Goal: Transaction & Acquisition: Purchase product/service

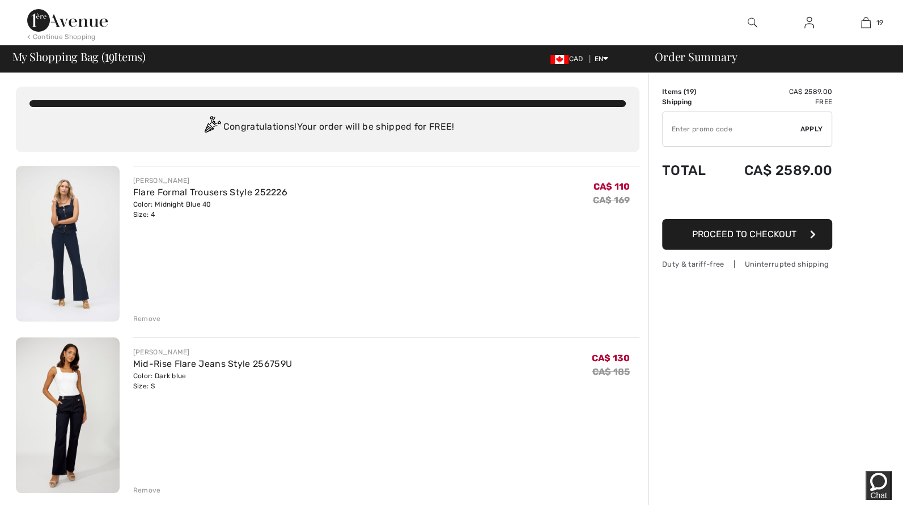
click at [93, 261] on img at bounding box center [68, 244] width 104 height 156
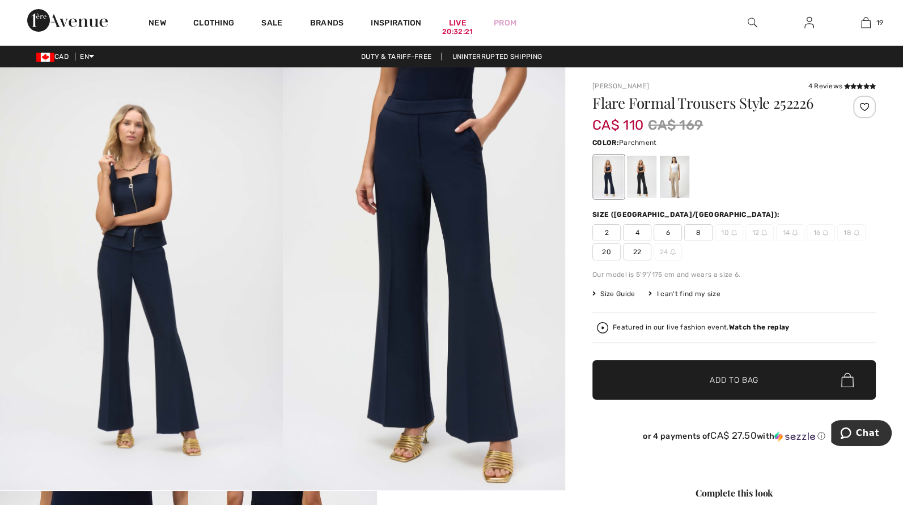
click at [679, 180] on div at bounding box center [674, 177] width 29 height 42
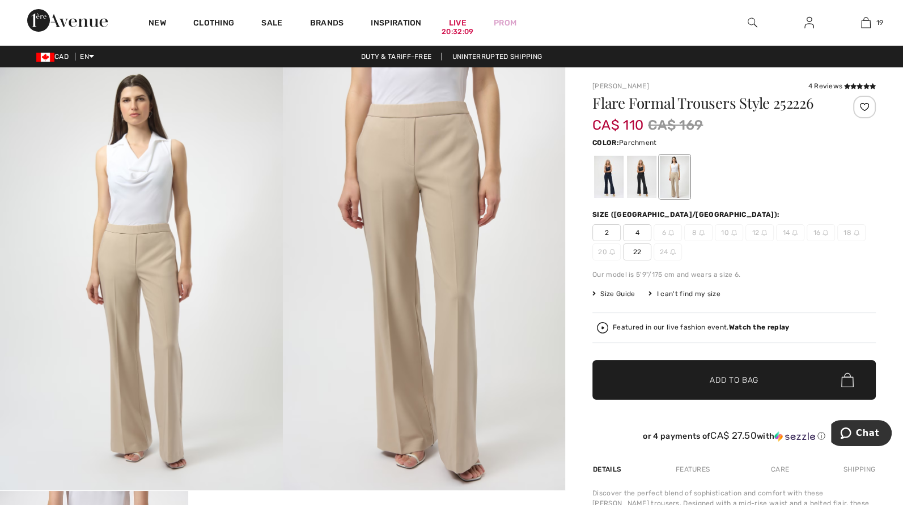
click at [631, 231] on span "4" at bounding box center [637, 232] width 28 height 17
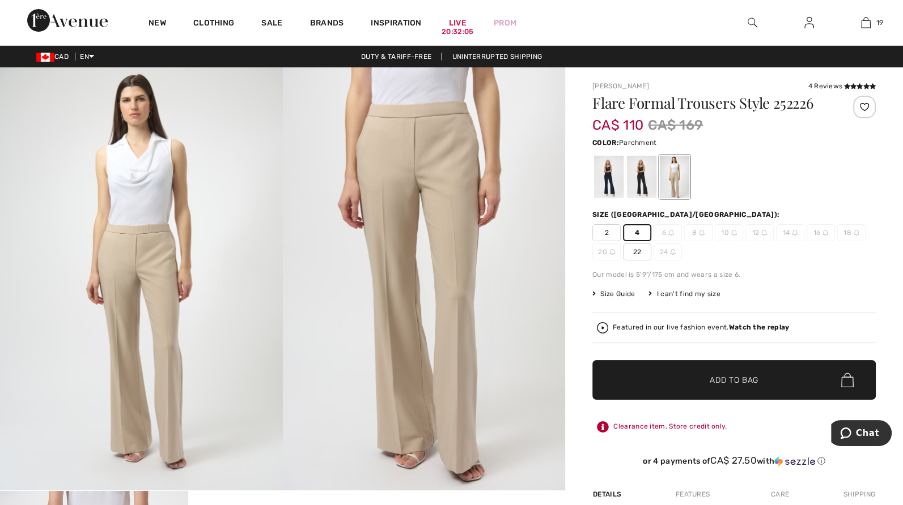
click at [716, 375] on span "Add to Bag" at bounding box center [733, 381] width 49 height 12
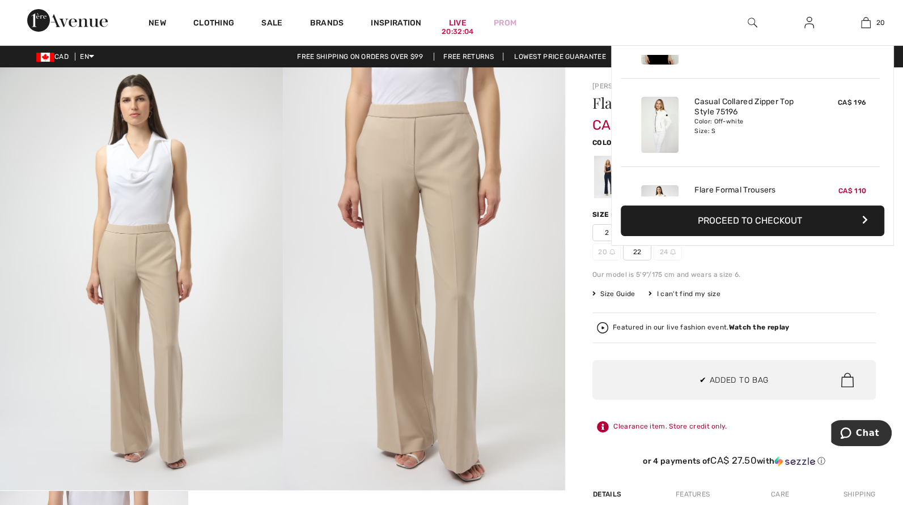
scroll to position [1624, 0]
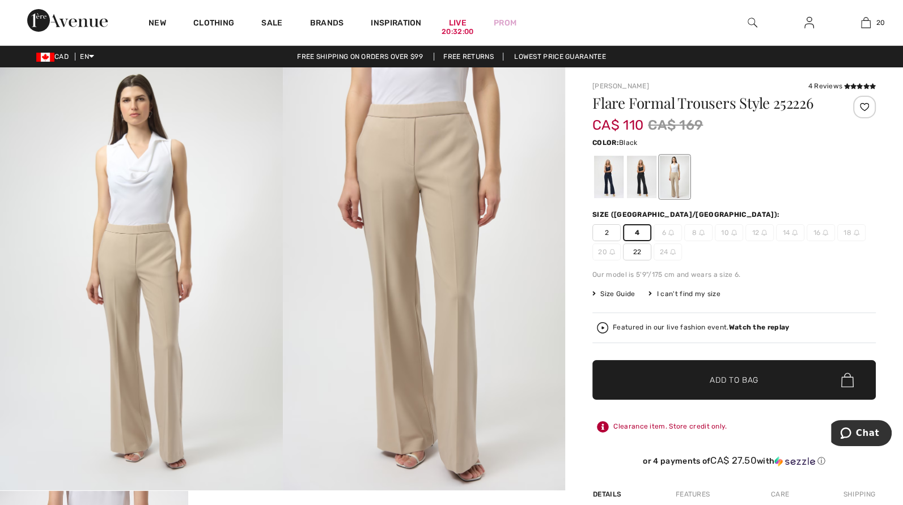
click at [638, 186] on div at bounding box center [641, 177] width 29 height 42
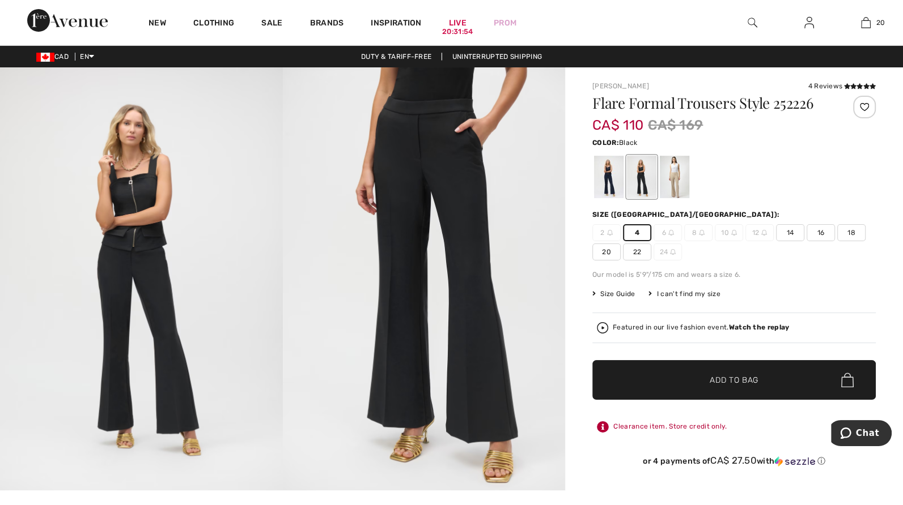
click at [727, 257] on div "2 4 6 8 10 12 14 16 18 20 22 24" at bounding box center [733, 242] width 283 height 36
click at [607, 184] on div at bounding box center [608, 177] width 29 height 42
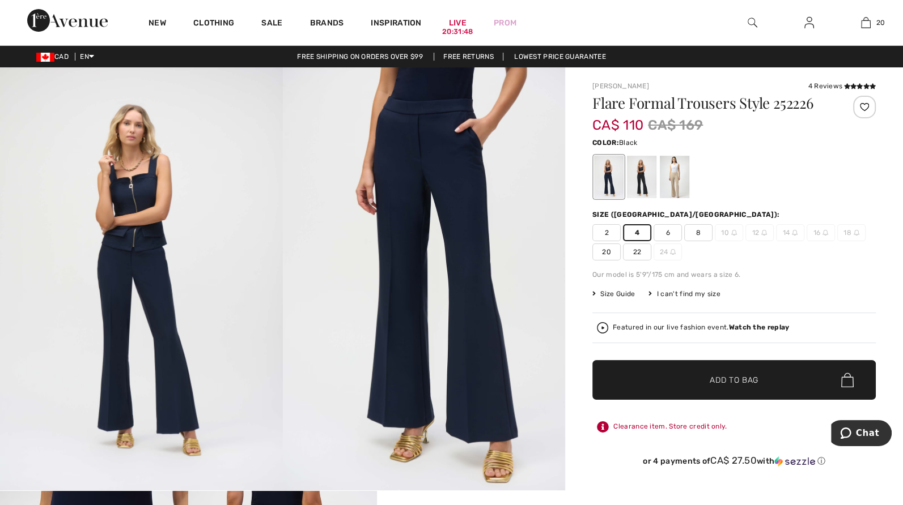
click at [648, 184] on div at bounding box center [641, 177] width 29 height 42
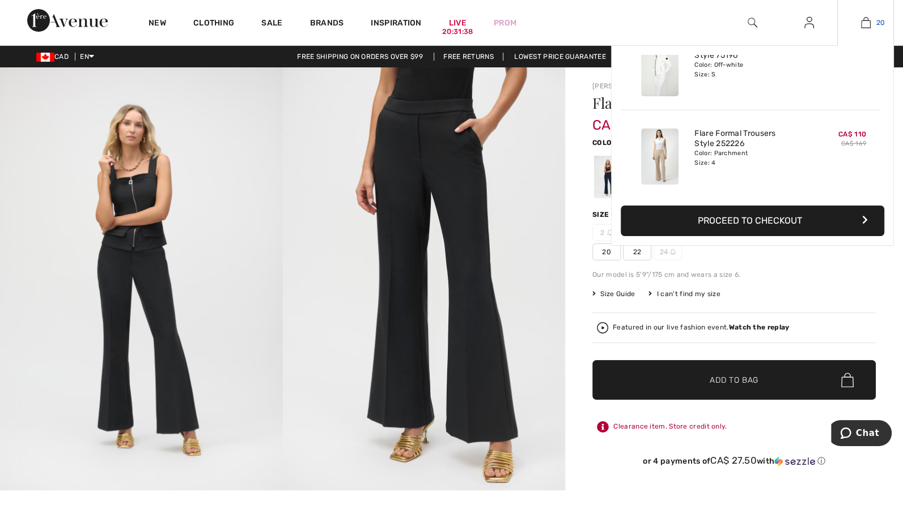
click at [869, 23] on img at bounding box center [866, 23] width 10 height 14
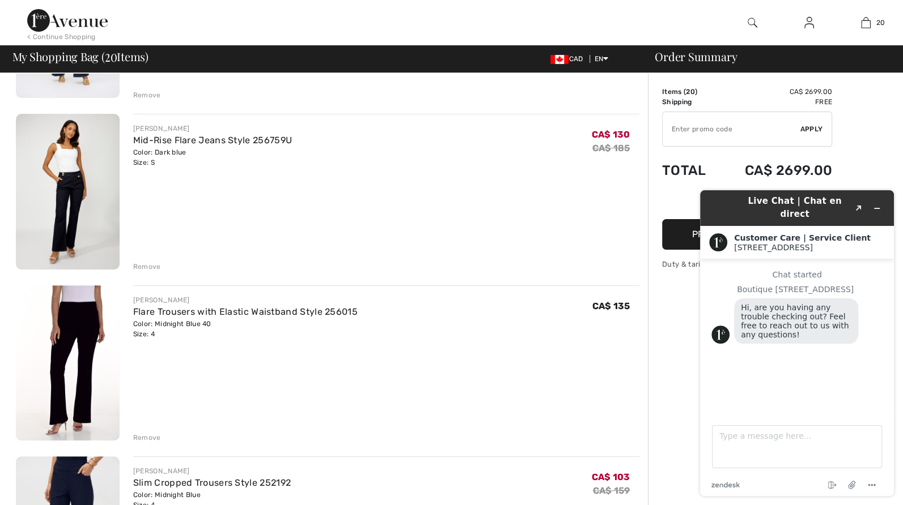
scroll to position [226, 0]
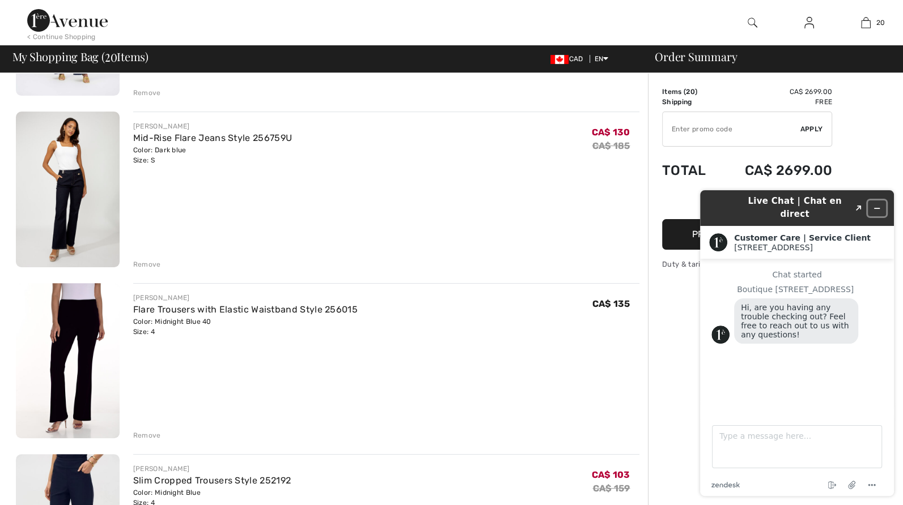
click at [875, 205] on icon "Minimize widget" at bounding box center [877, 209] width 8 height 8
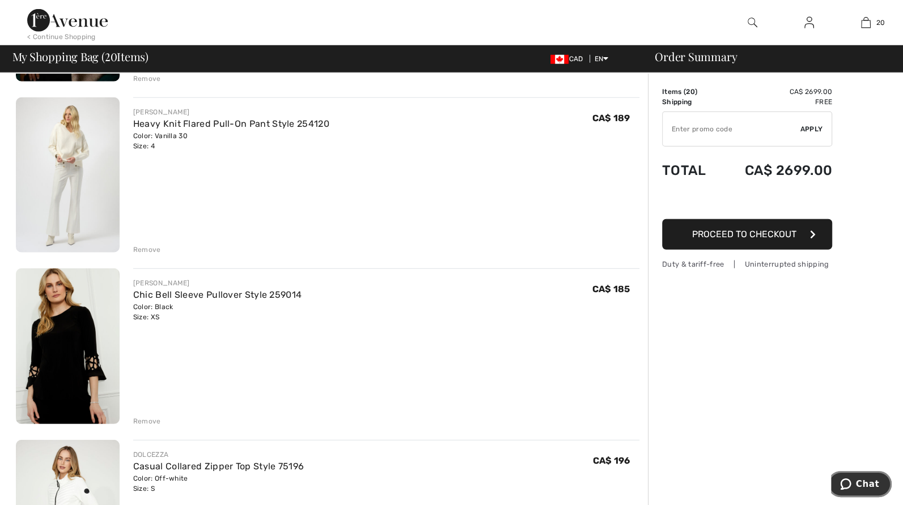
scroll to position [2833, 0]
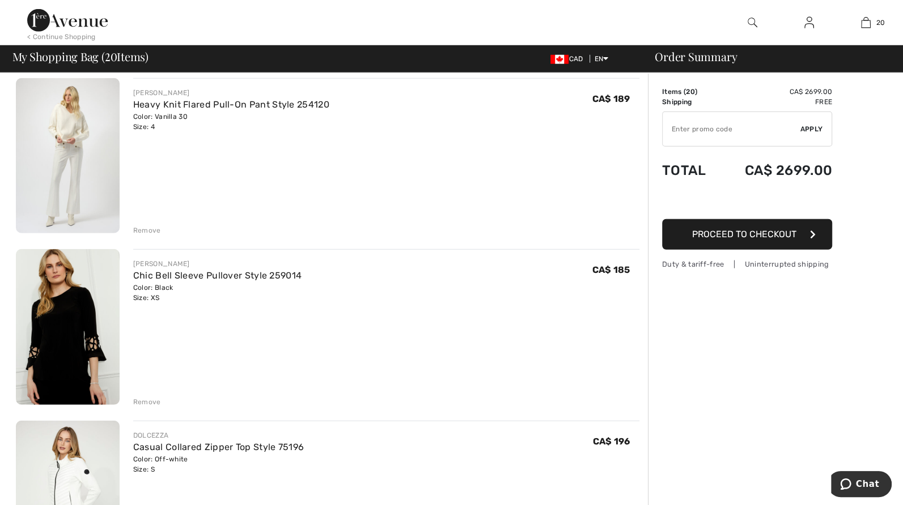
click at [91, 360] on img at bounding box center [68, 327] width 104 height 156
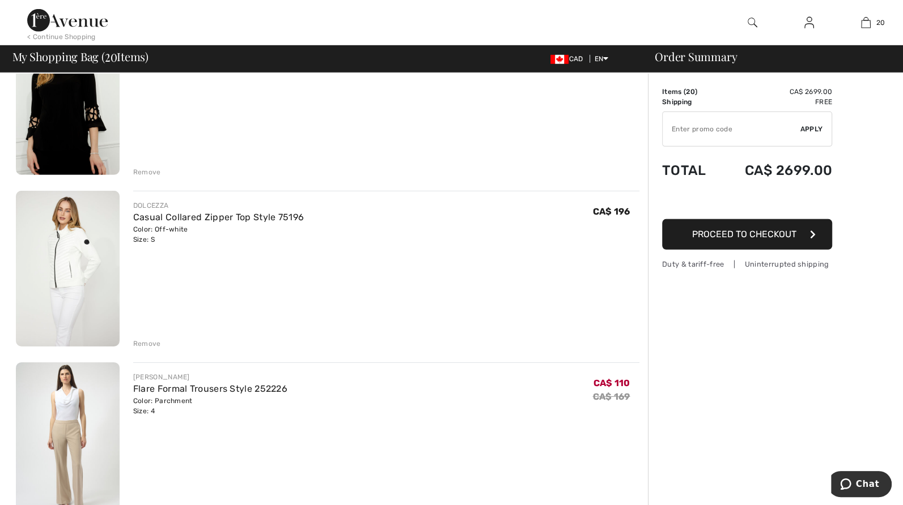
scroll to position [3060, 0]
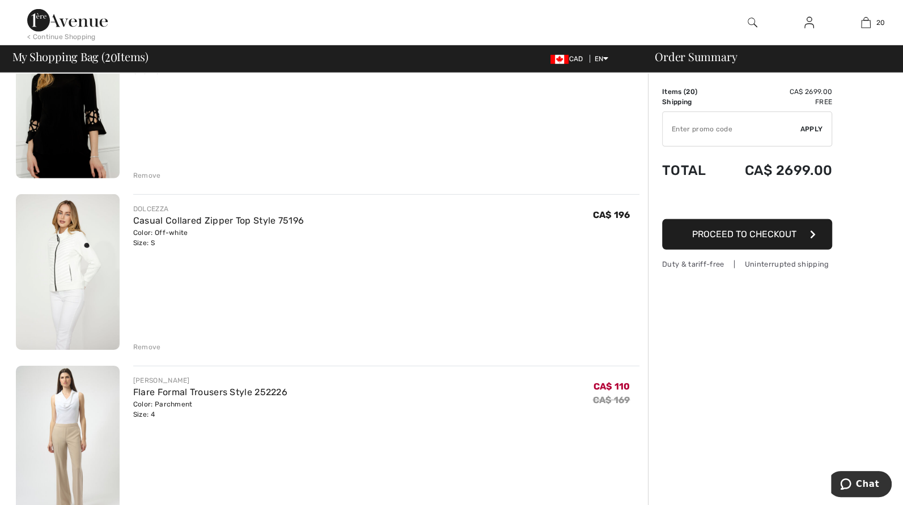
click at [75, 418] on img at bounding box center [68, 444] width 104 height 156
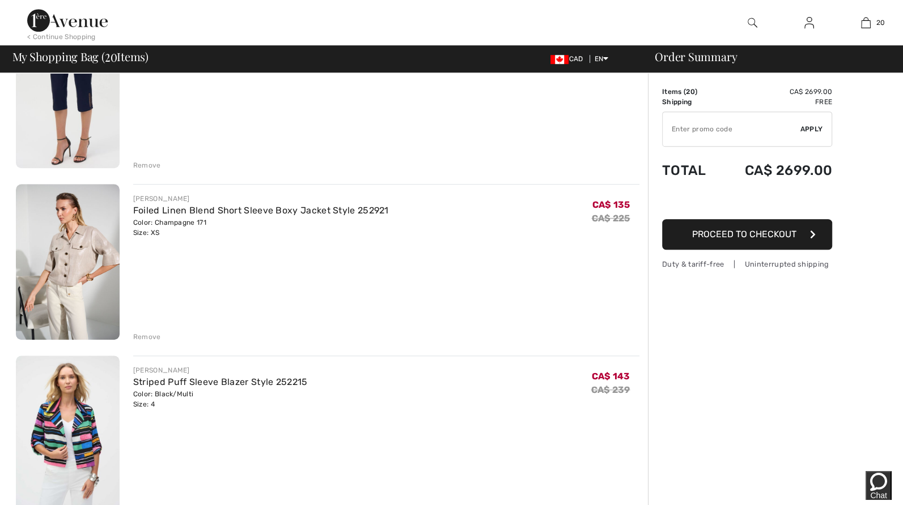
scroll to position [679, 0]
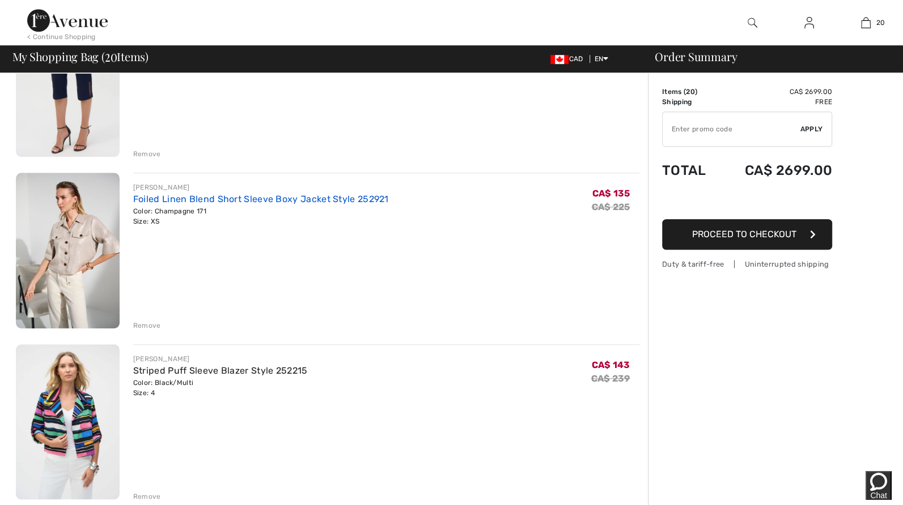
click at [173, 200] on link "Foiled Linen Blend Short Sleeve Boxy Jacket Style 252921" at bounding box center [261, 199] width 256 height 11
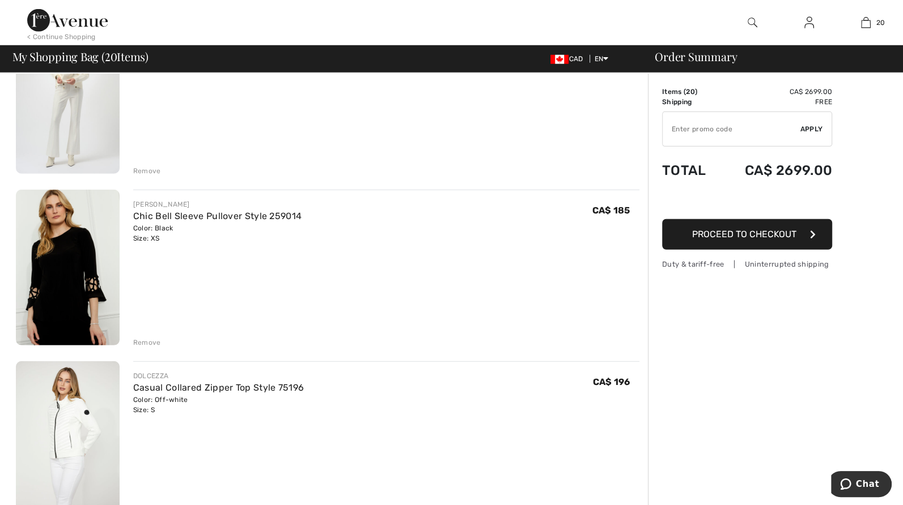
scroll to position [2889, 0]
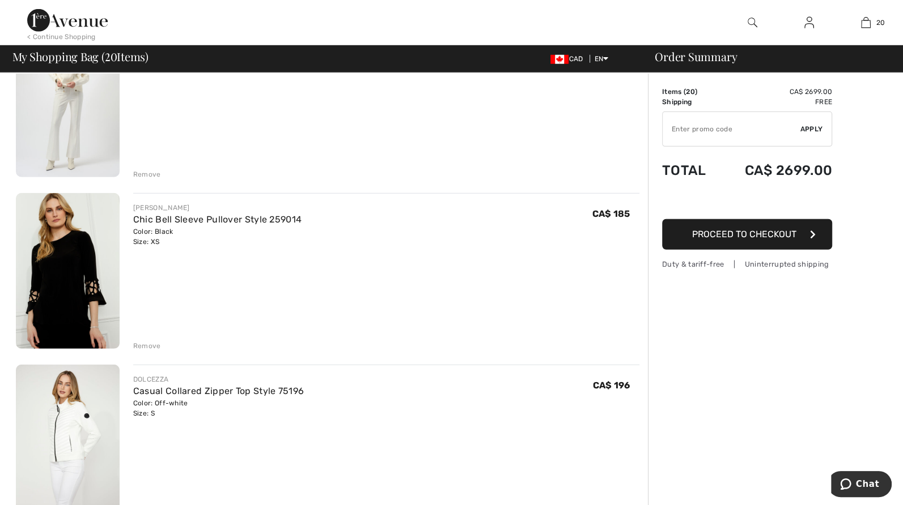
click at [79, 290] on img at bounding box center [68, 271] width 104 height 156
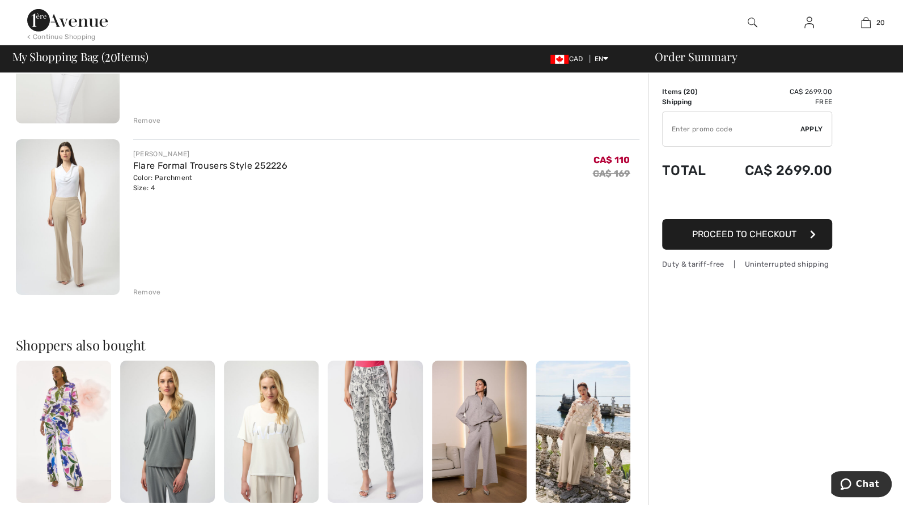
scroll to position [3399, 0]
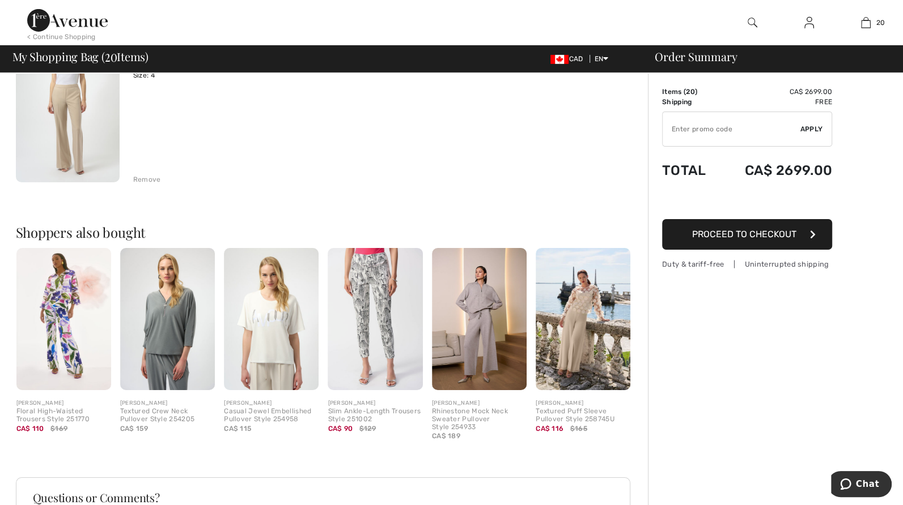
click at [80, 139] on img at bounding box center [68, 105] width 104 height 156
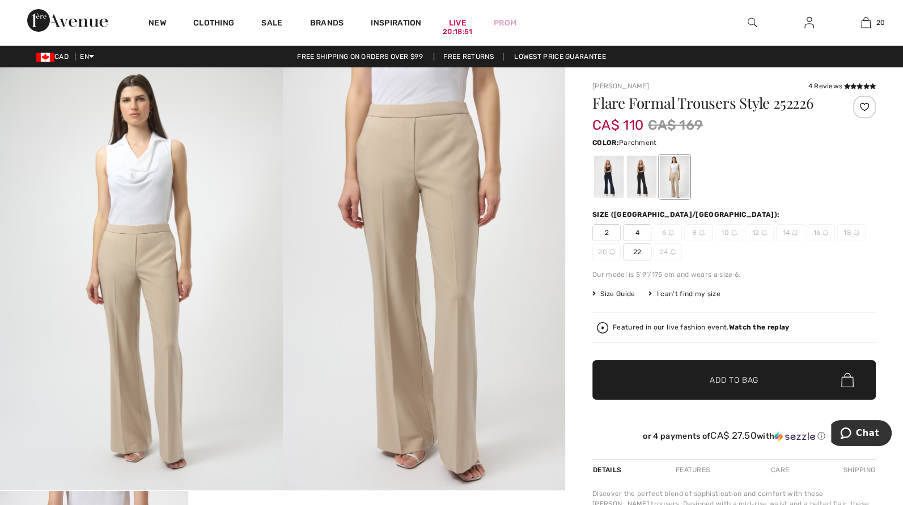
click at [440, 195] on img at bounding box center [424, 278] width 283 height 423
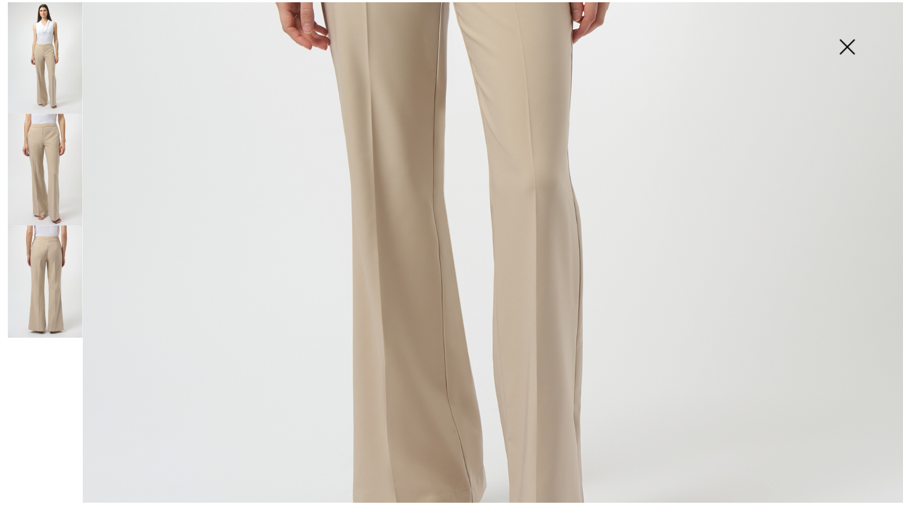
scroll to position [847, 0]
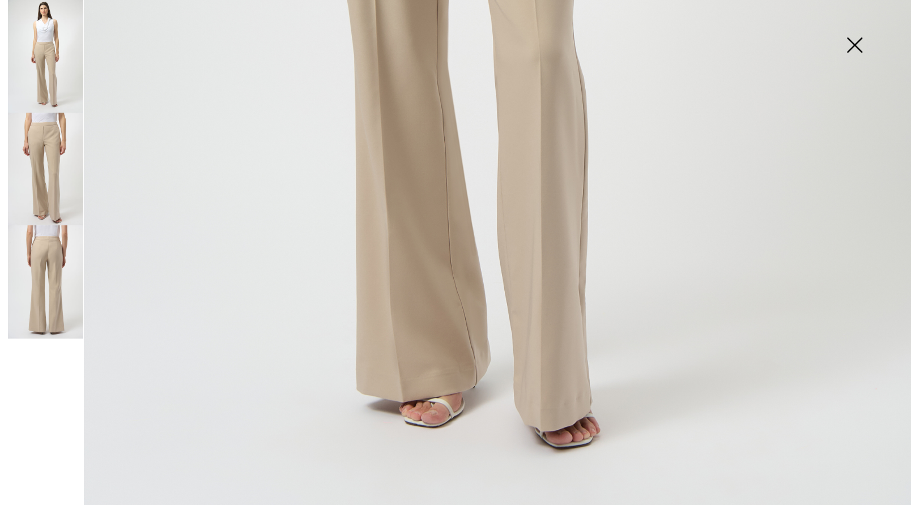
click at [852, 42] on img at bounding box center [854, 46] width 57 height 58
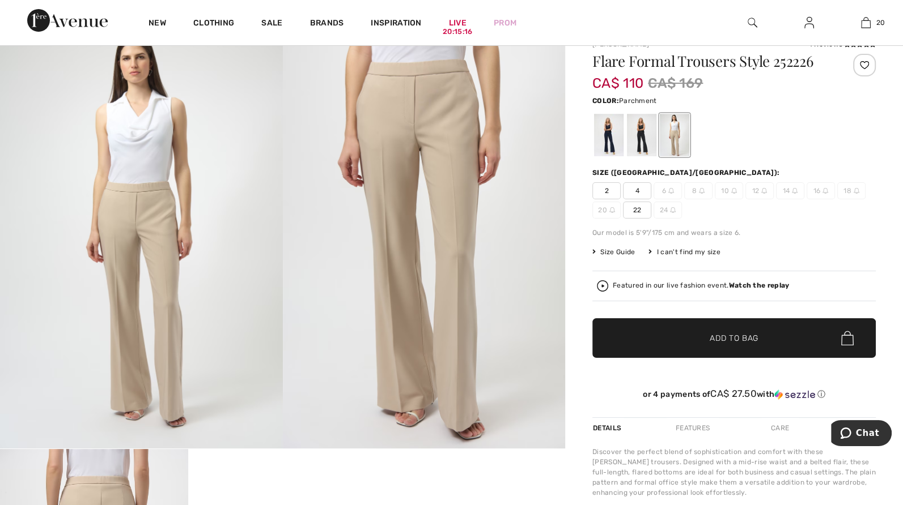
scroll to position [0, 0]
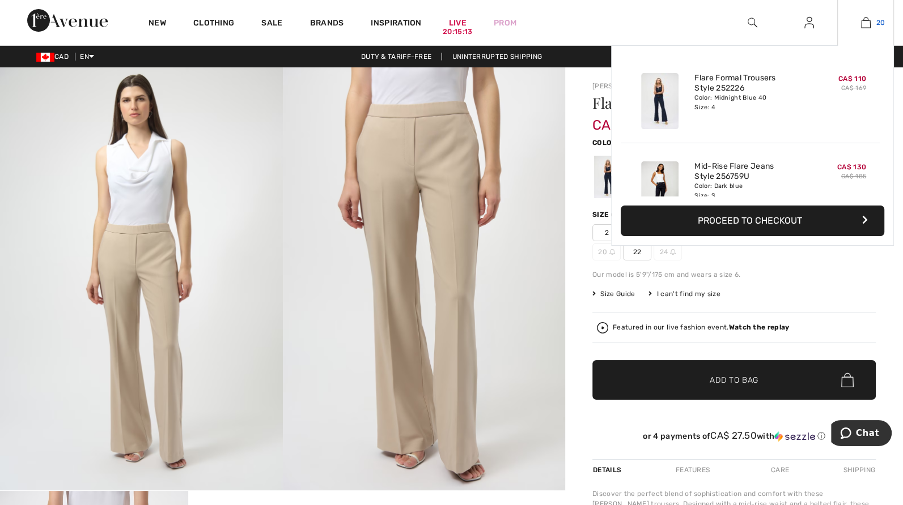
click at [864, 20] on img at bounding box center [866, 23] width 10 height 14
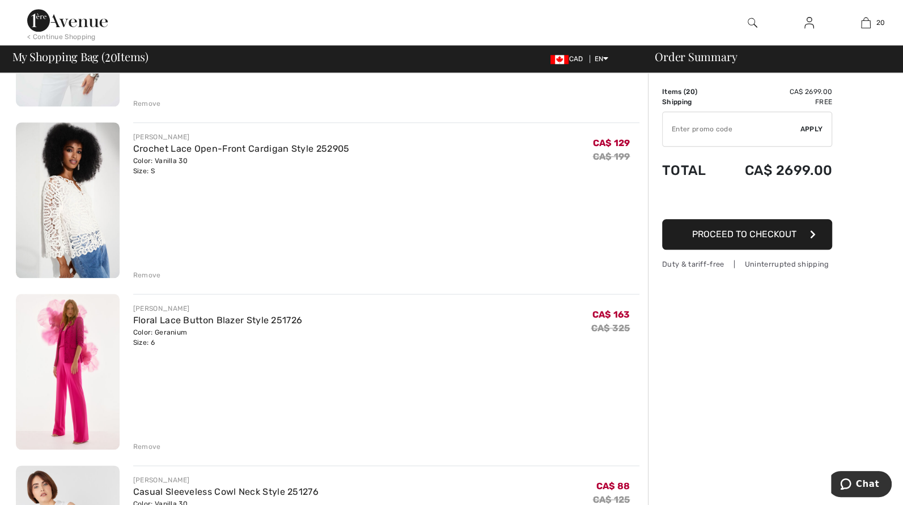
scroll to position [1076, 0]
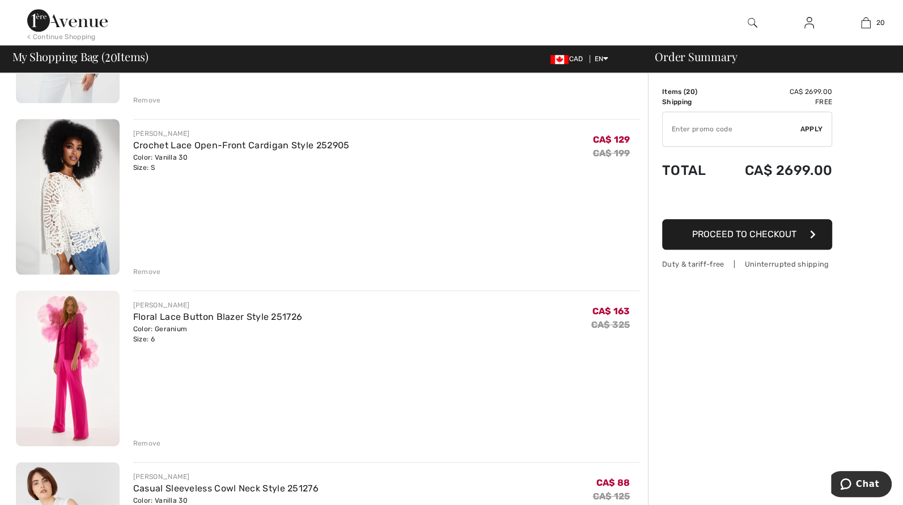
click at [73, 360] on img at bounding box center [68, 369] width 104 height 156
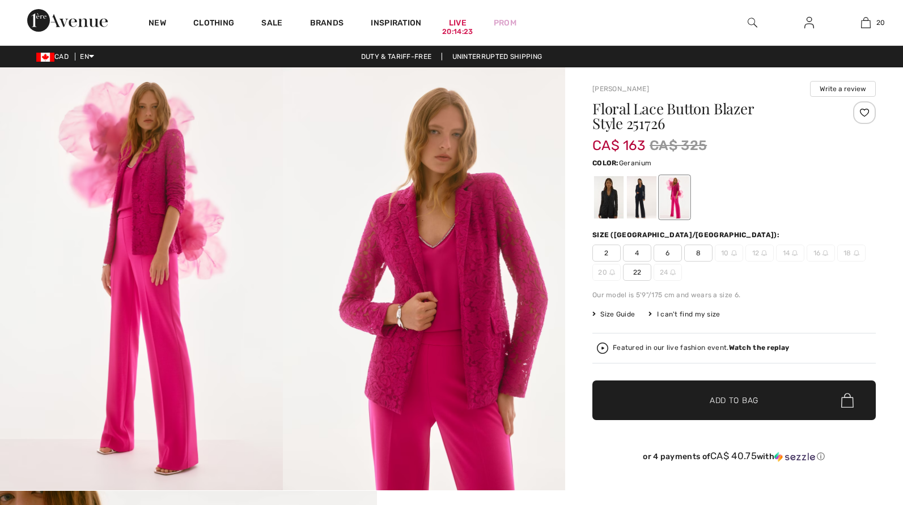
checkbox input "true"
click at [639, 257] on span "4" at bounding box center [637, 253] width 28 height 17
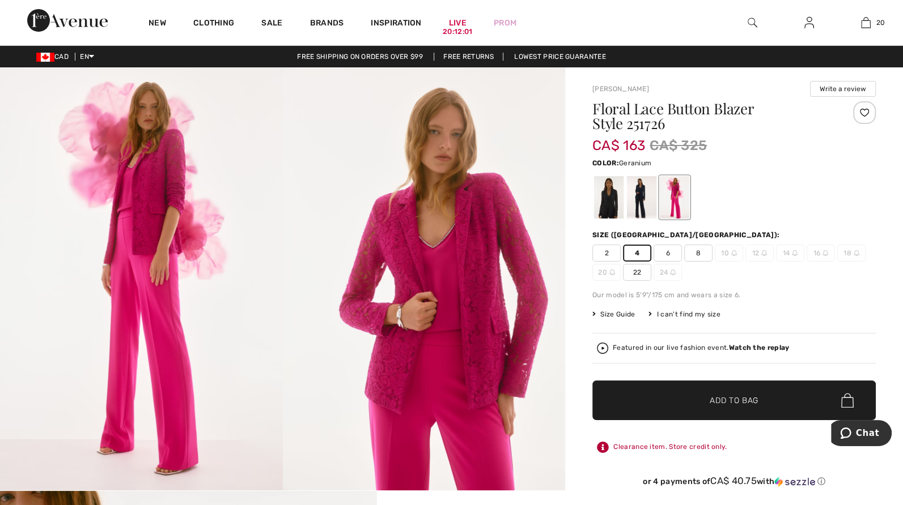
click at [640, 255] on span "4" at bounding box center [637, 253] width 28 height 17
click at [627, 205] on div at bounding box center [641, 197] width 29 height 42
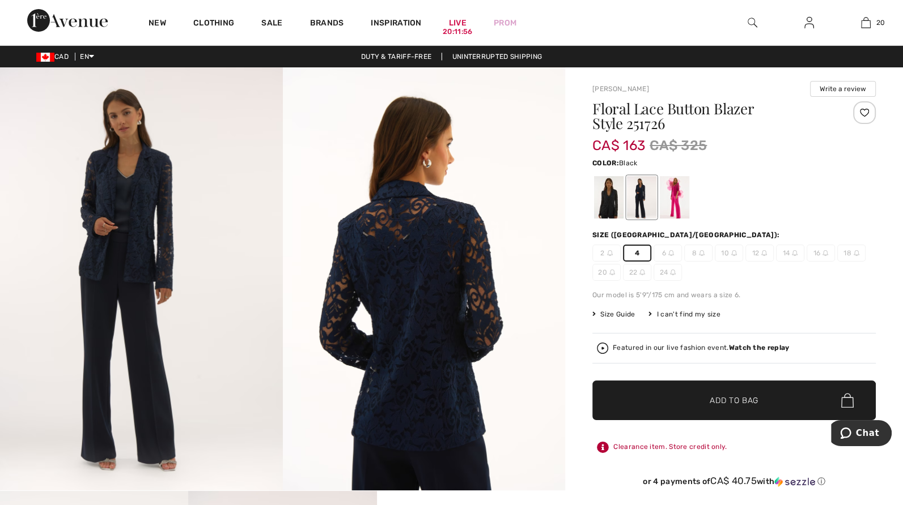
click at [610, 205] on div at bounding box center [608, 197] width 29 height 42
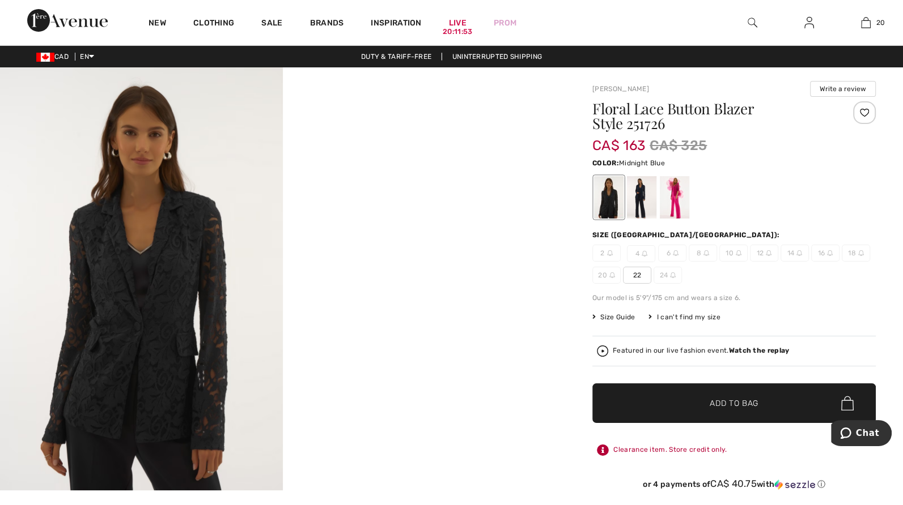
click at [636, 204] on div at bounding box center [641, 197] width 29 height 42
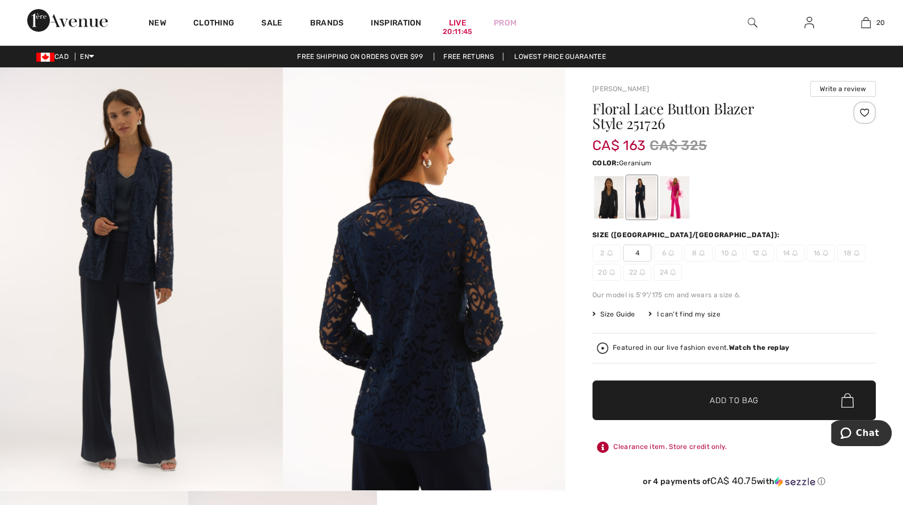
click at [672, 201] on div at bounding box center [674, 197] width 29 height 42
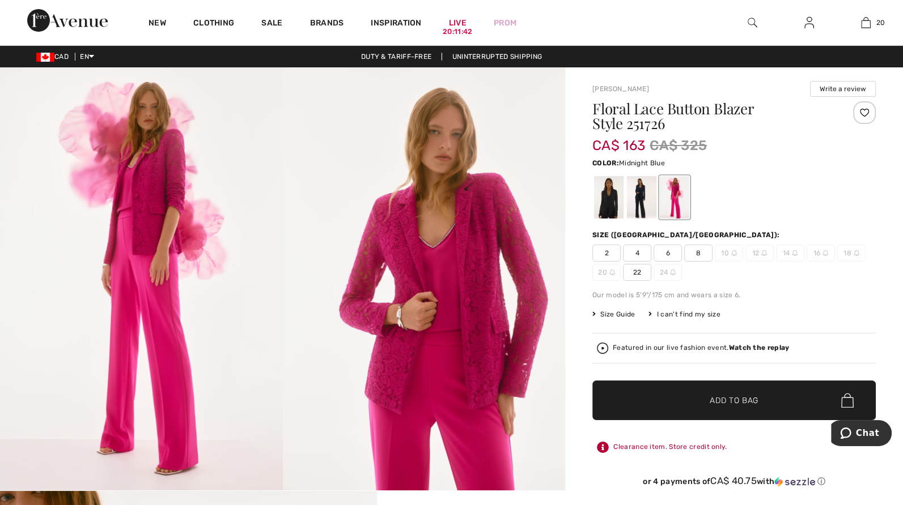
click at [639, 208] on div at bounding box center [641, 197] width 29 height 42
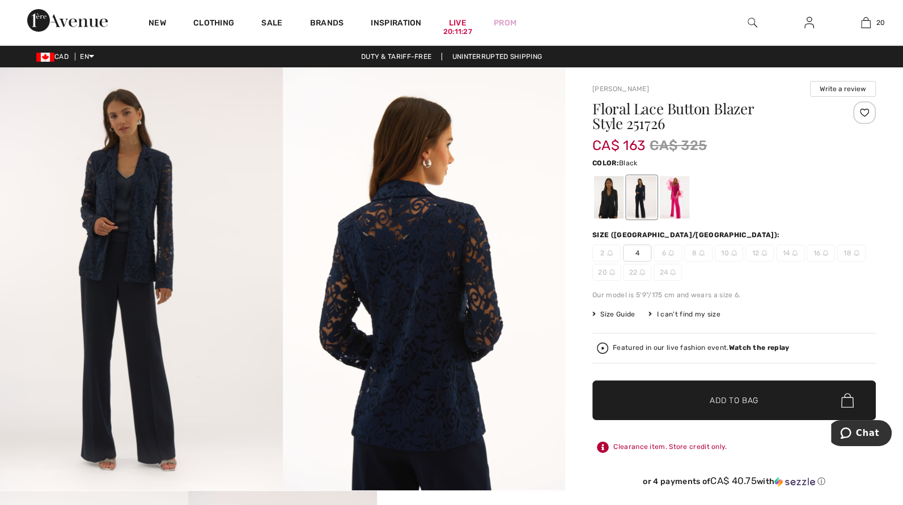
click at [615, 201] on div at bounding box center [608, 197] width 29 height 42
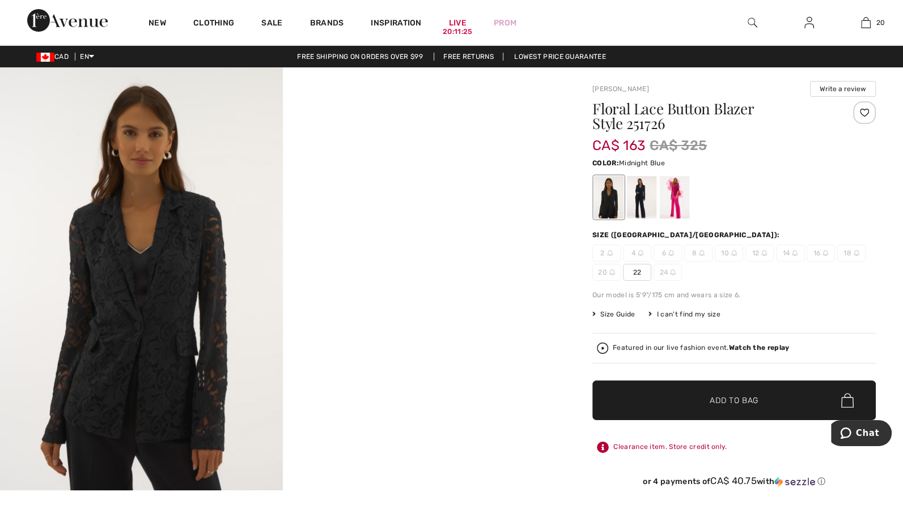
click at [638, 196] on div at bounding box center [641, 197] width 29 height 42
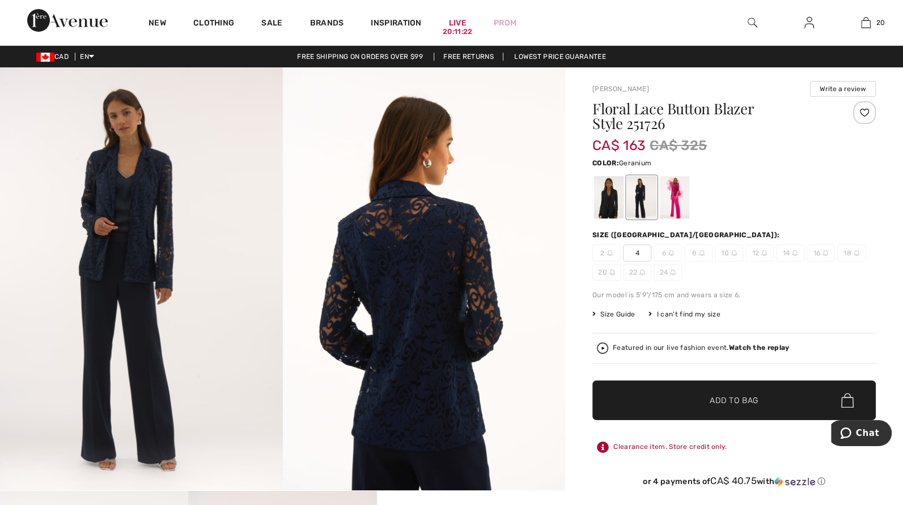
click at [672, 202] on div at bounding box center [674, 197] width 29 height 42
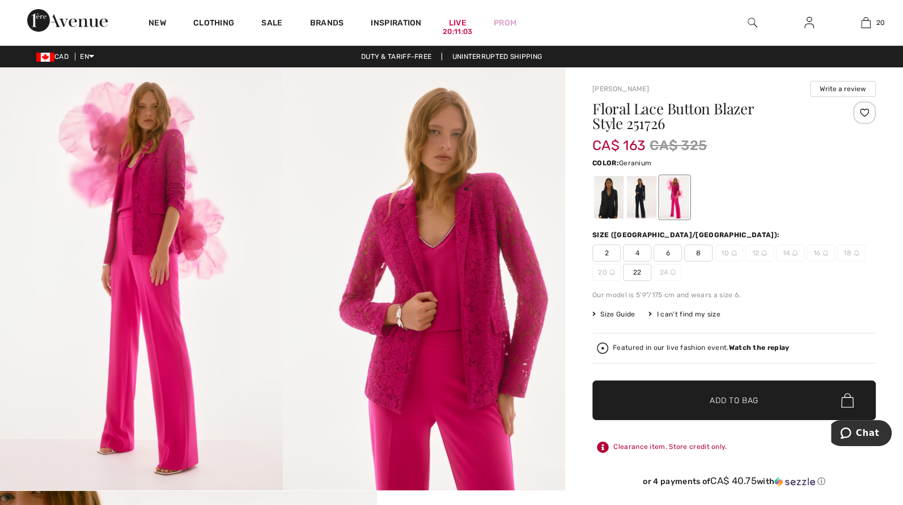
click at [635, 252] on span "4" at bounding box center [637, 253] width 28 height 17
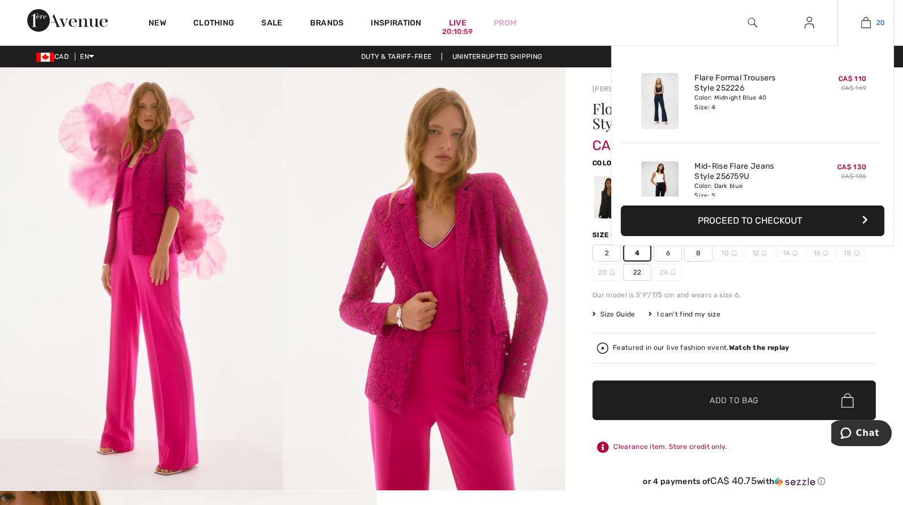
click at [865, 24] on img at bounding box center [866, 23] width 10 height 14
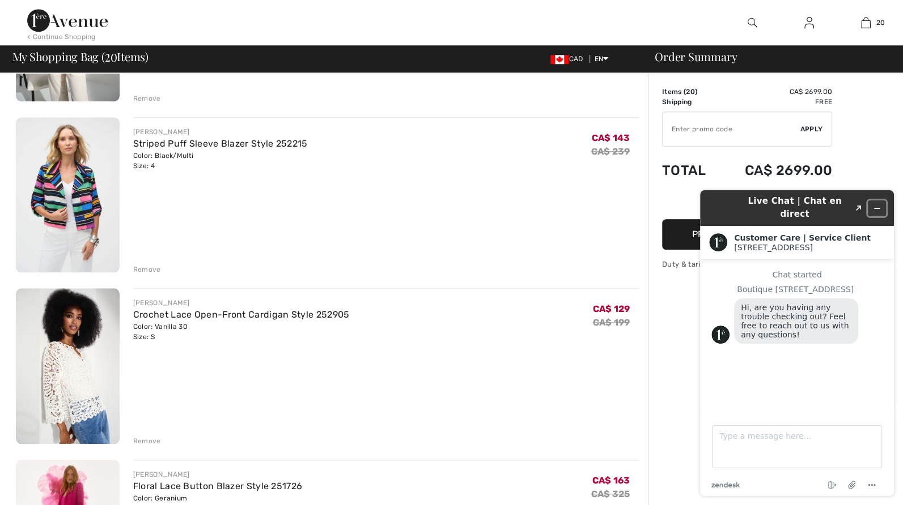
click at [877, 209] on icon "Minimize widget" at bounding box center [876, 209] width 5 height 0
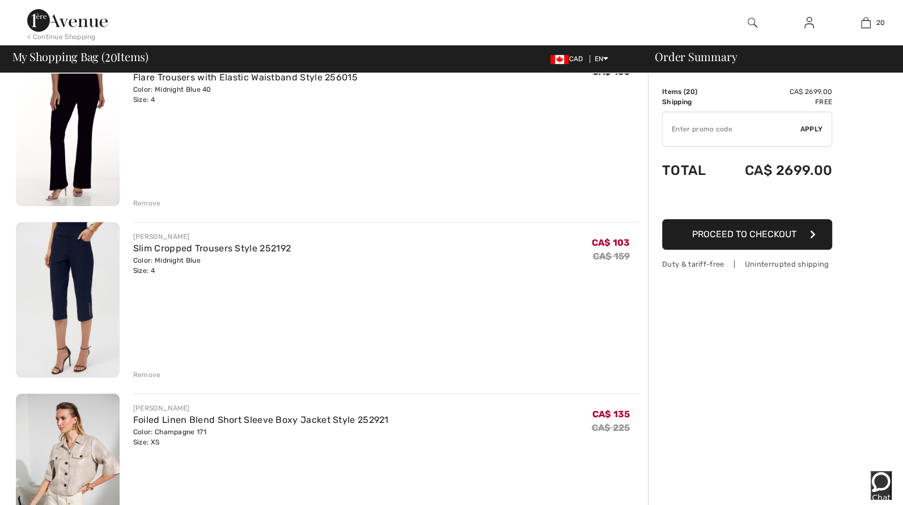
scroll to position [453, 0]
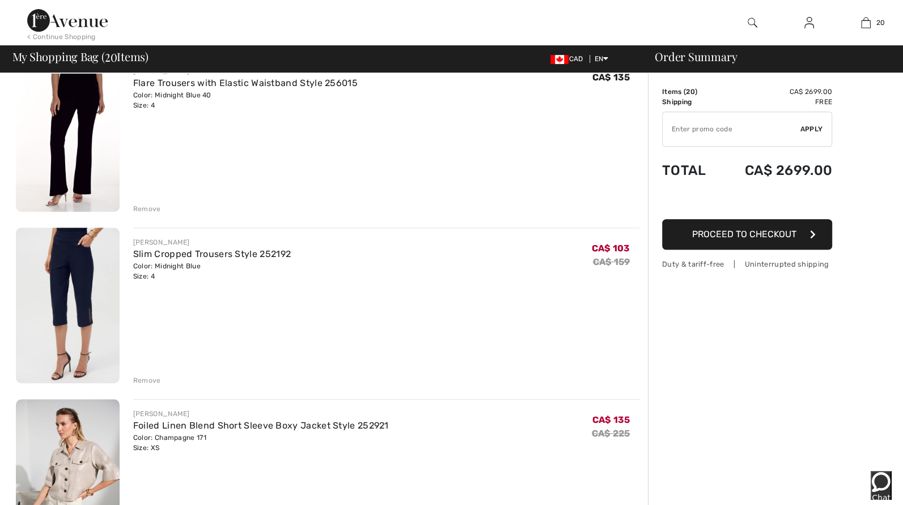
click at [76, 294] on img at bounding box center [68, 306] width 104 height 156
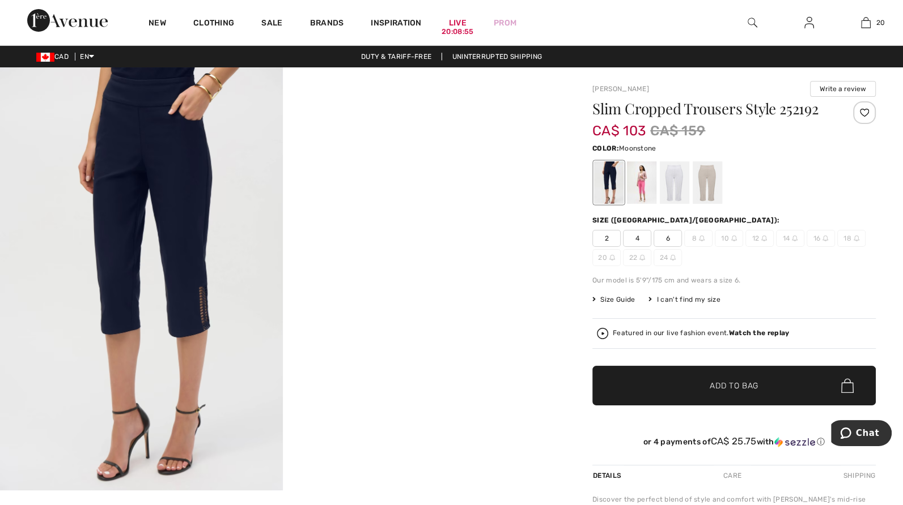
click at [707, 184] on div at bounding box center [706, 182] width 29 height 42
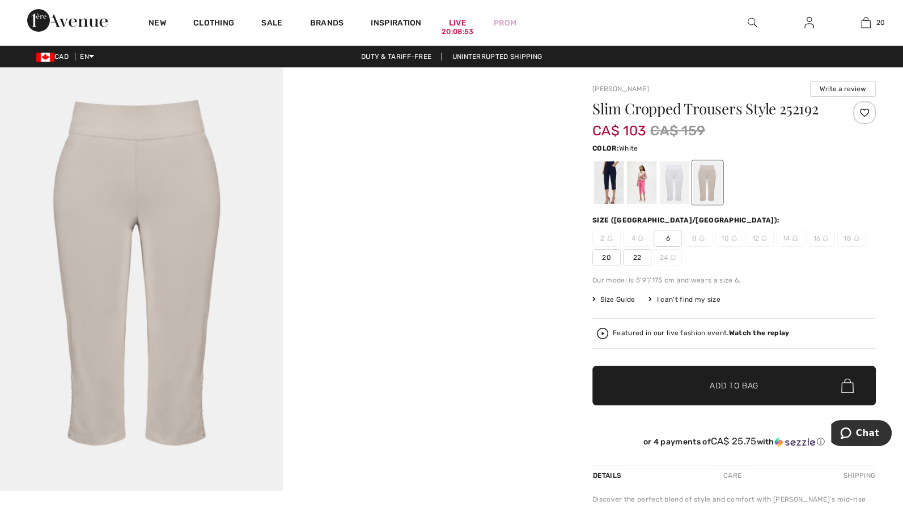
click at [673, 190] on div at bounding box center [674, 182] width 29 height 42
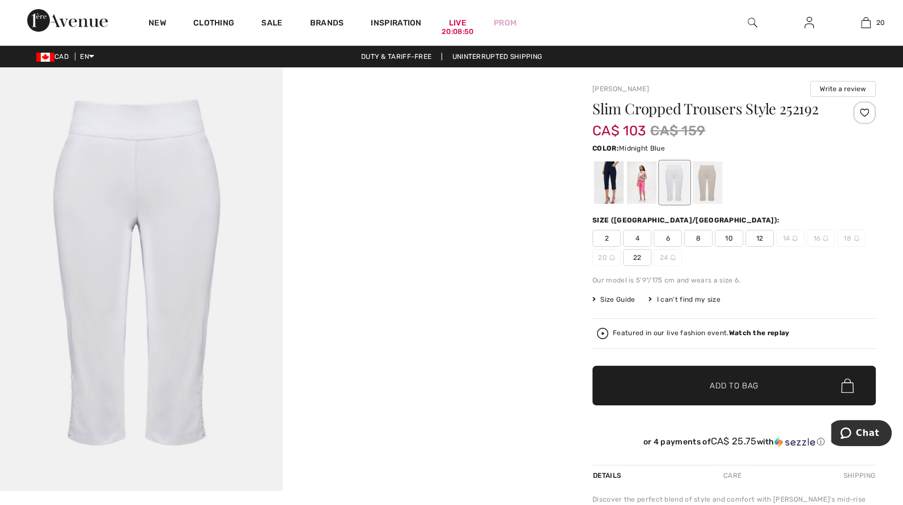
click at [613, 186] on div at bounding box center [608, 182] width 29 height 42
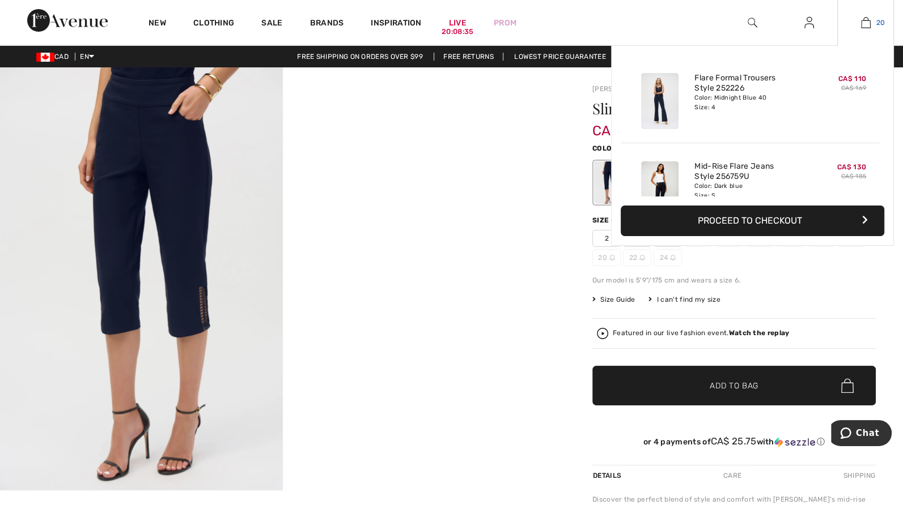
click at [865, 23] on img at bounding box center [866, 23] width 10 height 14
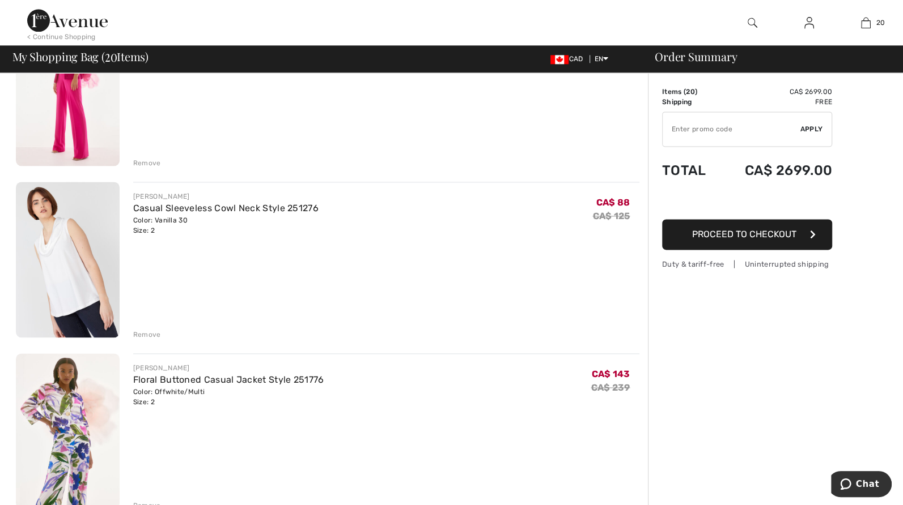
scroll to position [1360, 0]
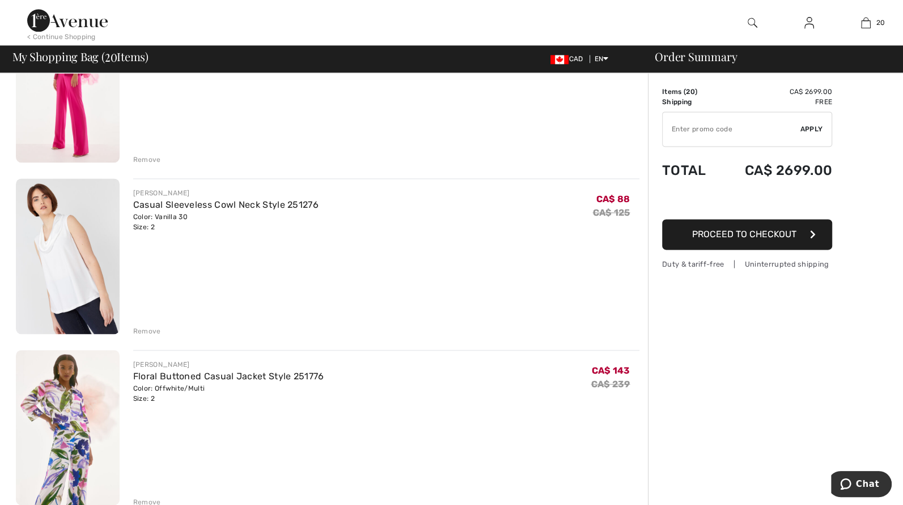
click at [59, 275] on img at bounding box center [68, 256] width 104 height 156
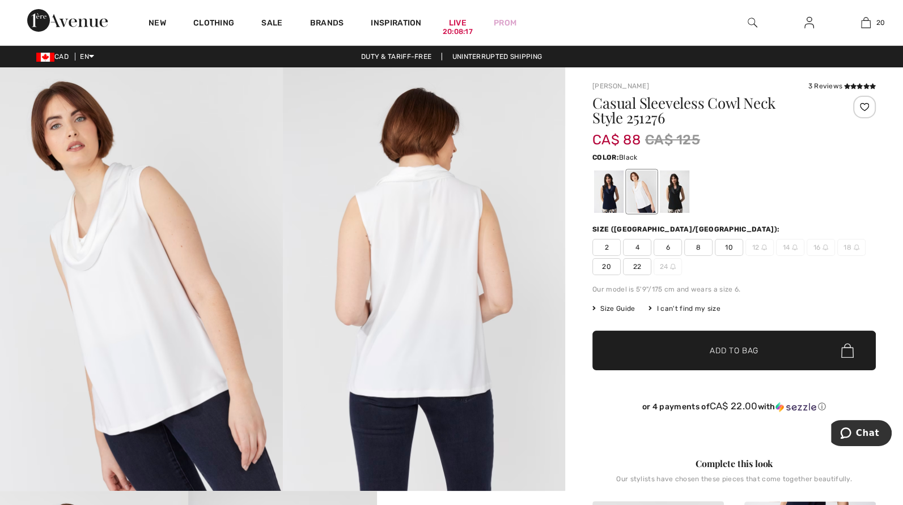
click at [678, 199] on div at bounding box center [674, 192] width 29 height 42
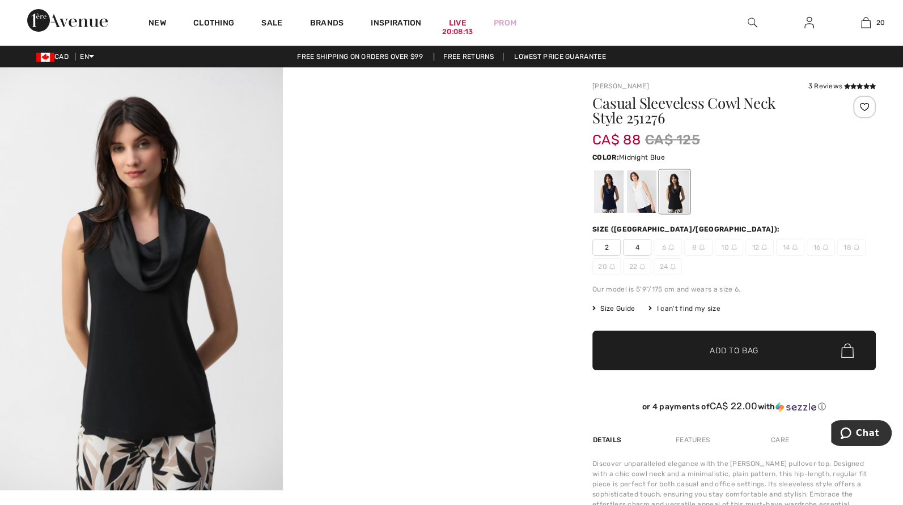
click at [608, 202] on div at bounding box center [608, 192] width 29 height 42
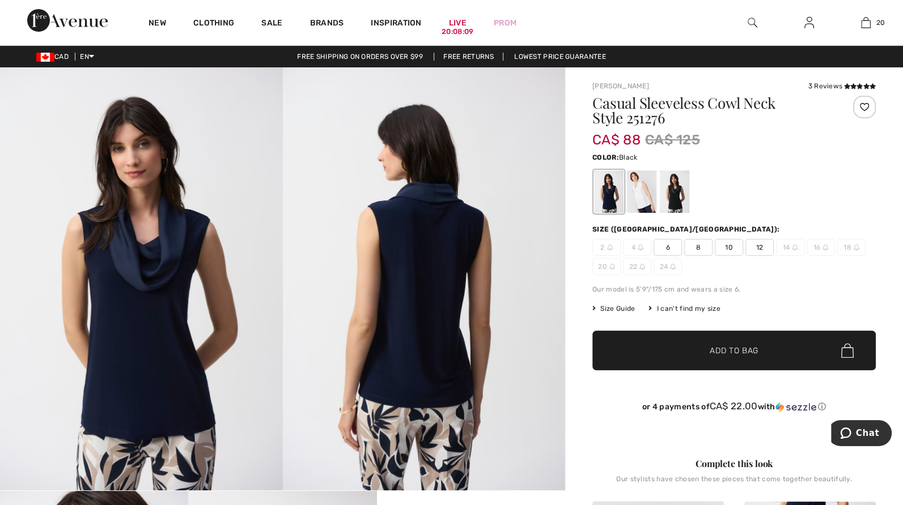
click at [671, 198] on div at bounding box center [674, 192] width 29 height 42
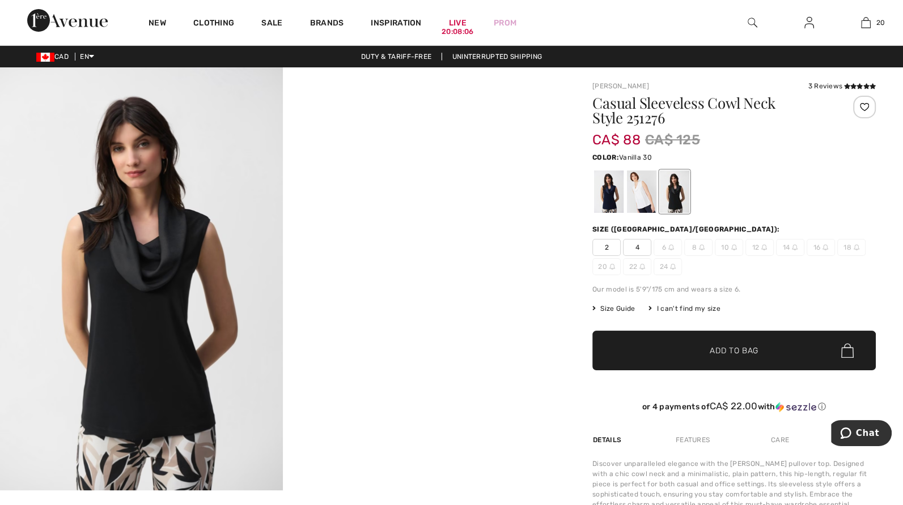
click at [641, 203] on div at bounding box center [641, 192] width 29 height 42
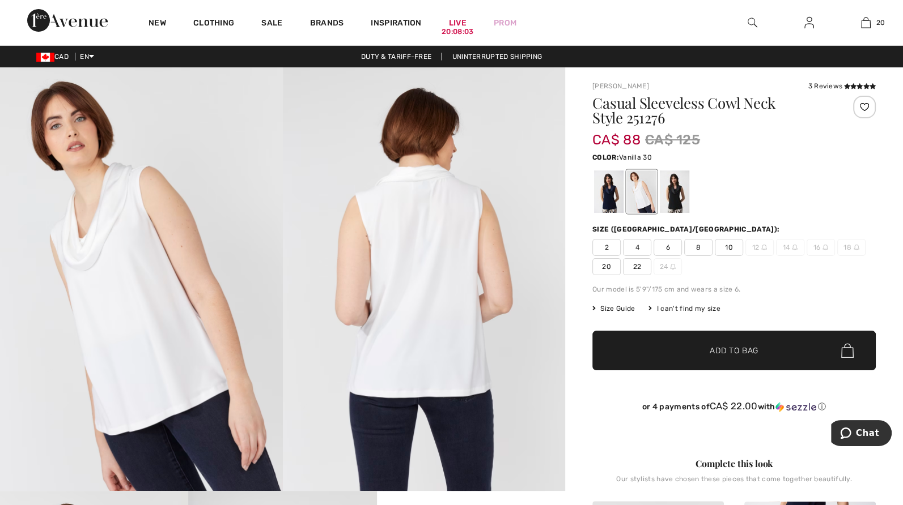
click at [640, 248] on span "4" at bounding box center [637, 247] width 28 height 17
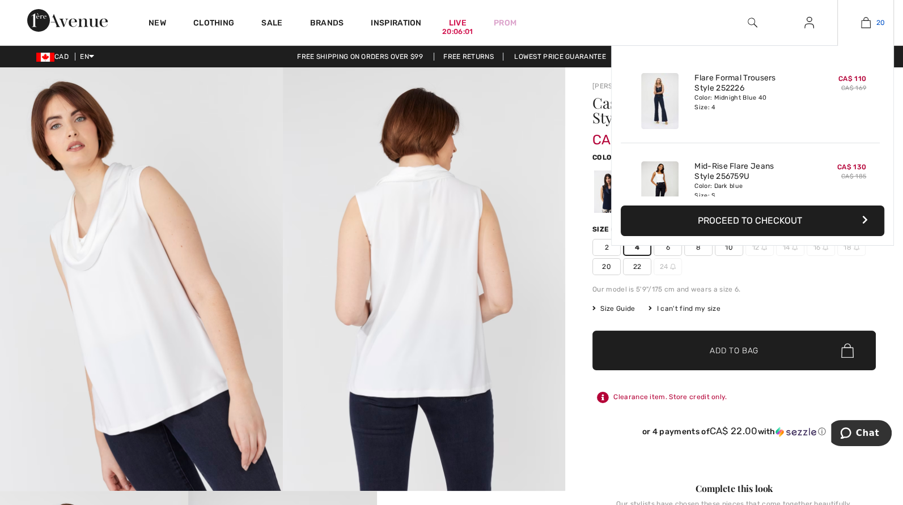
click at [861, 20] on img at bounding box center [866, 23] width 10 height 14
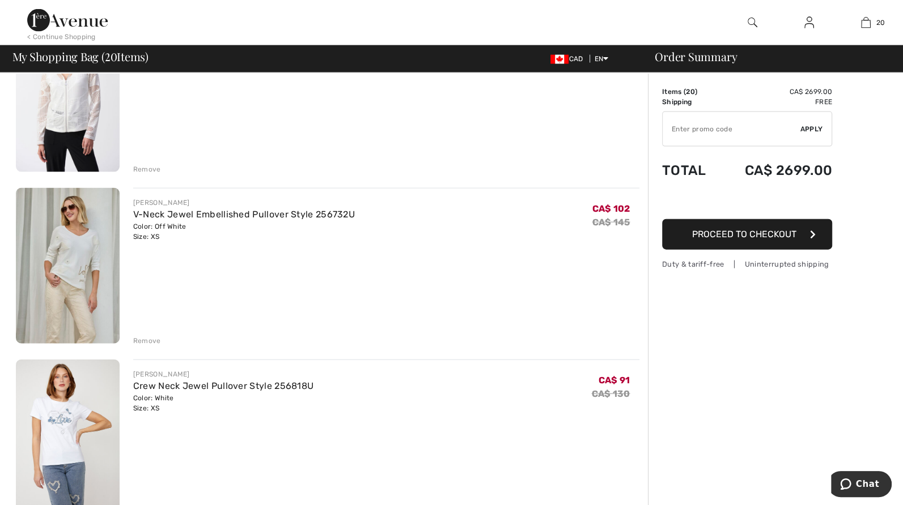
scroll to position [2210, 0]
click at [71, 20] on img at bounding box center [67, 20] width 80 height 23
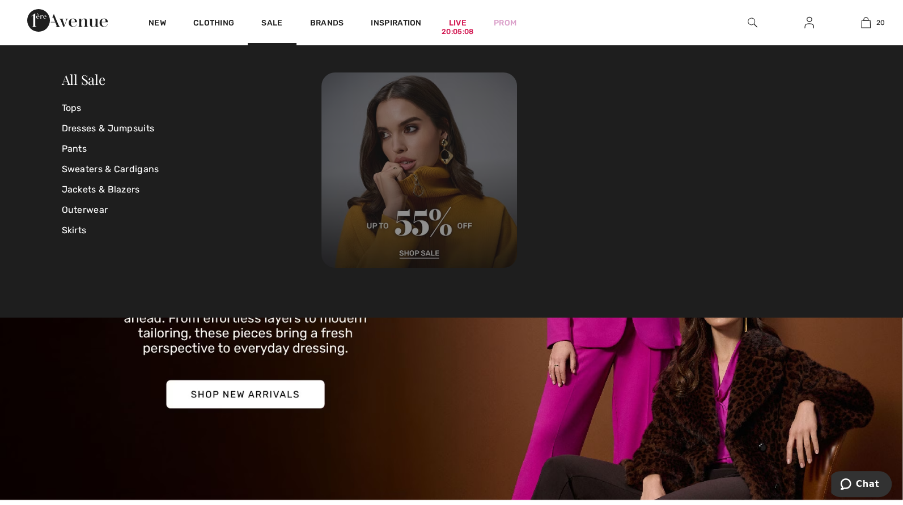
click at [419, 252] on img at bounding box center [418, 170] width 195 height 195
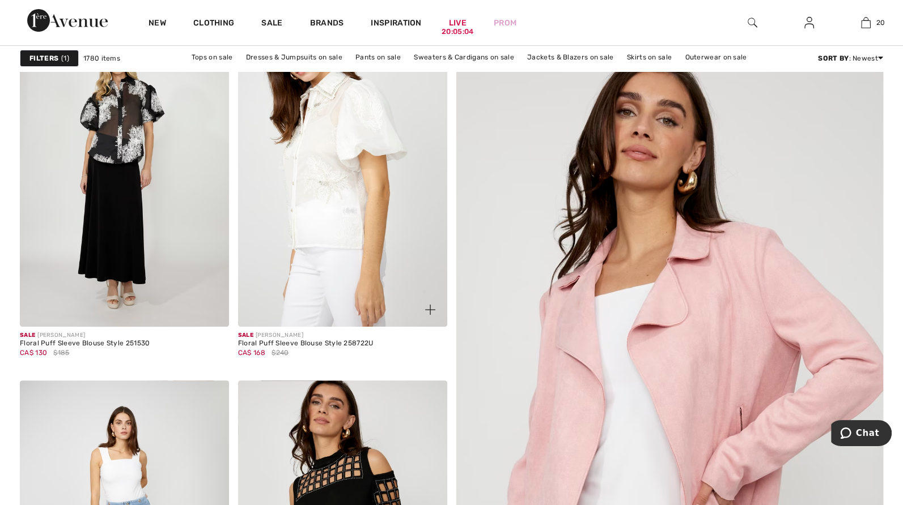
click at [348, 227] on img at bounding box center [342, 170] width 209 height 313
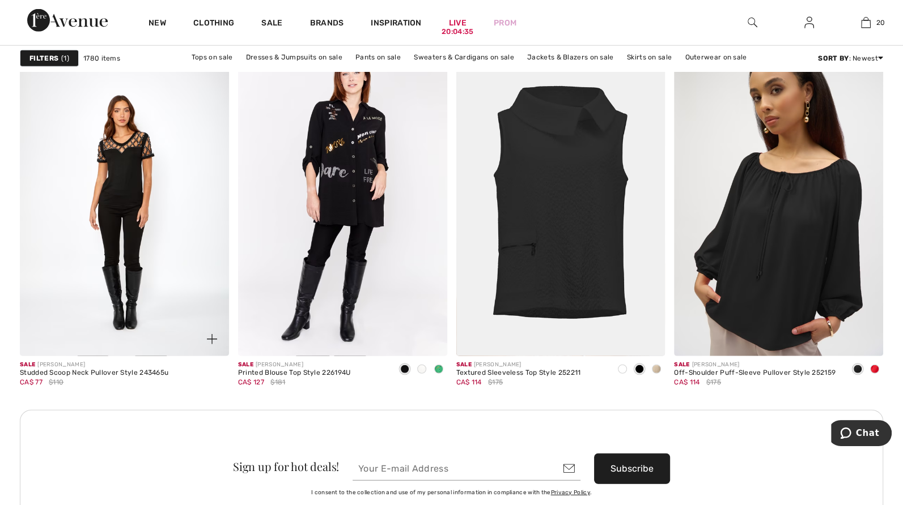
scroll to position [2663, 0]
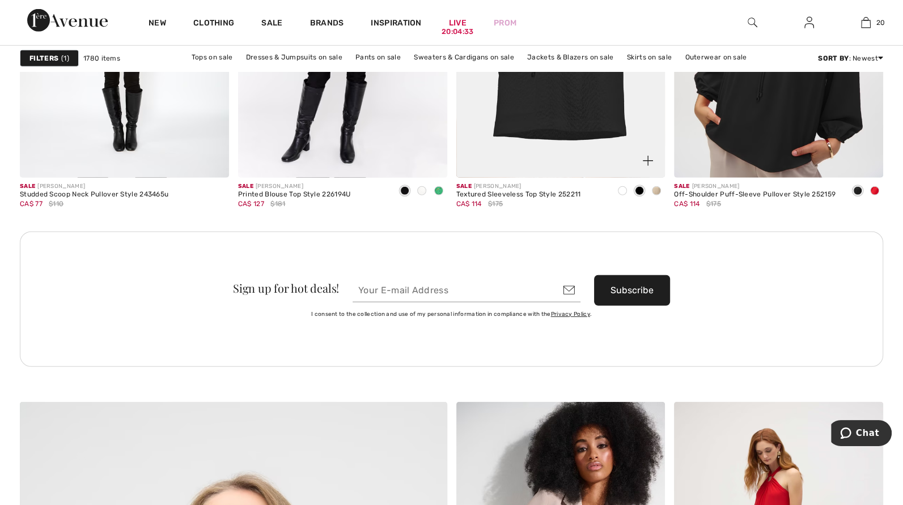
click at [619, 189] on span at bounding box center [622, 190] width 9 height 9
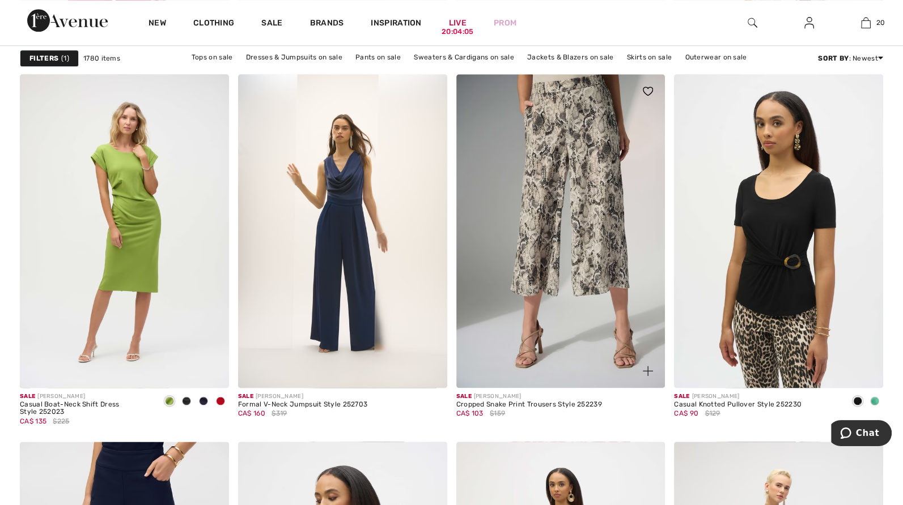
scroll to position [4986, 0]
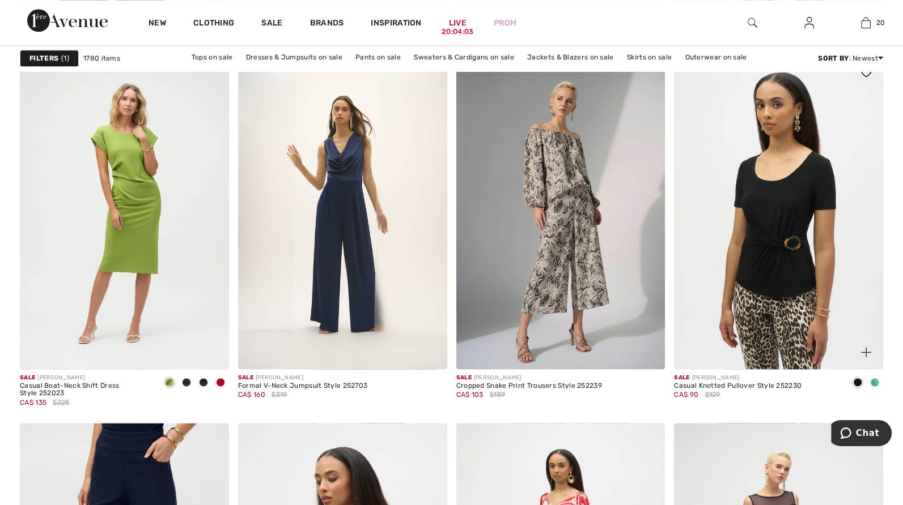
click at [874, 381] on span at bounding box center [874, 382] width 9 height 9
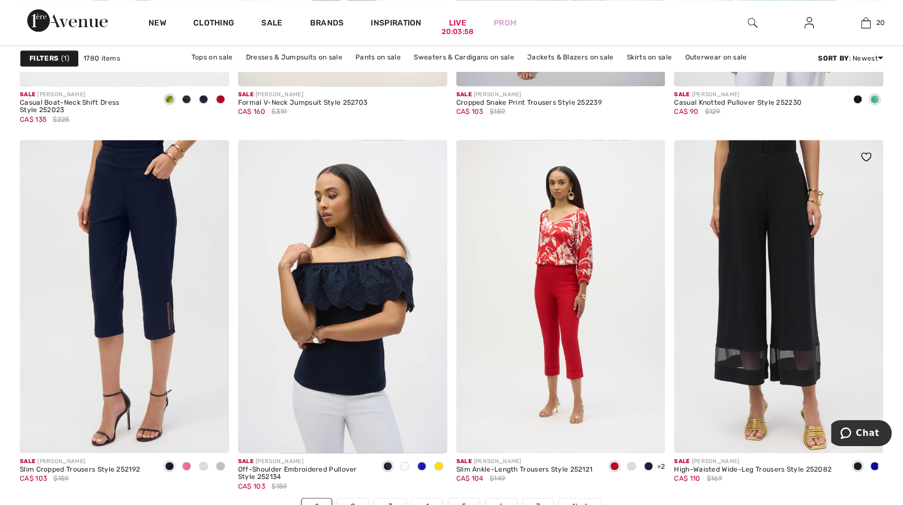
scroll to position [5326, 0]
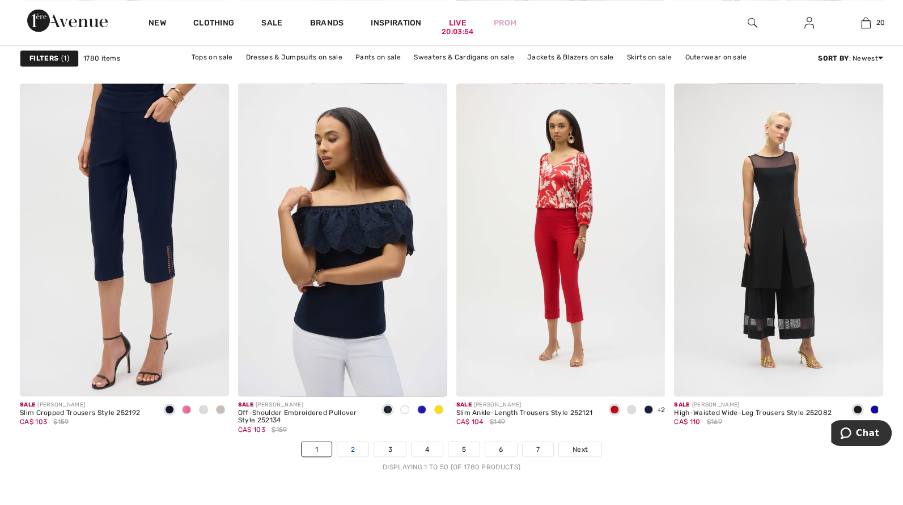
click at [354, 448] on link "2" at bounding box center [352, 449] width 31 height 15
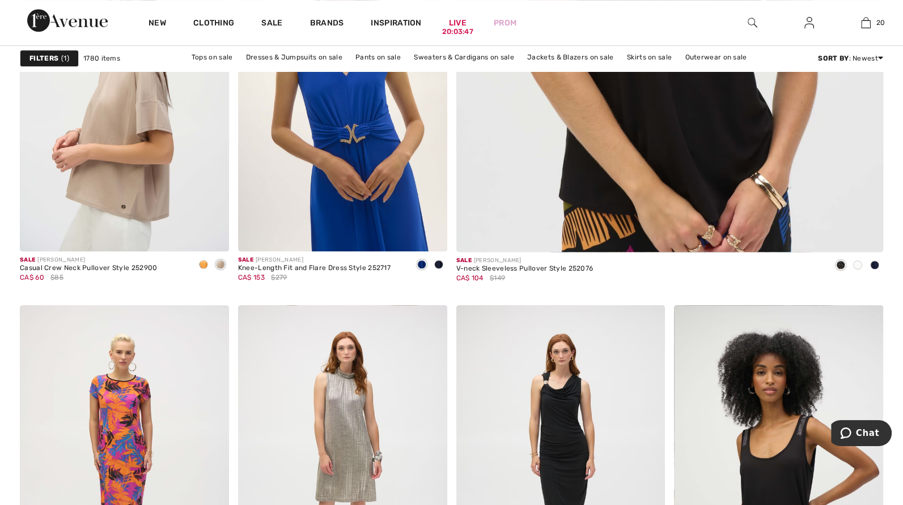
scroll to position [623, 0]
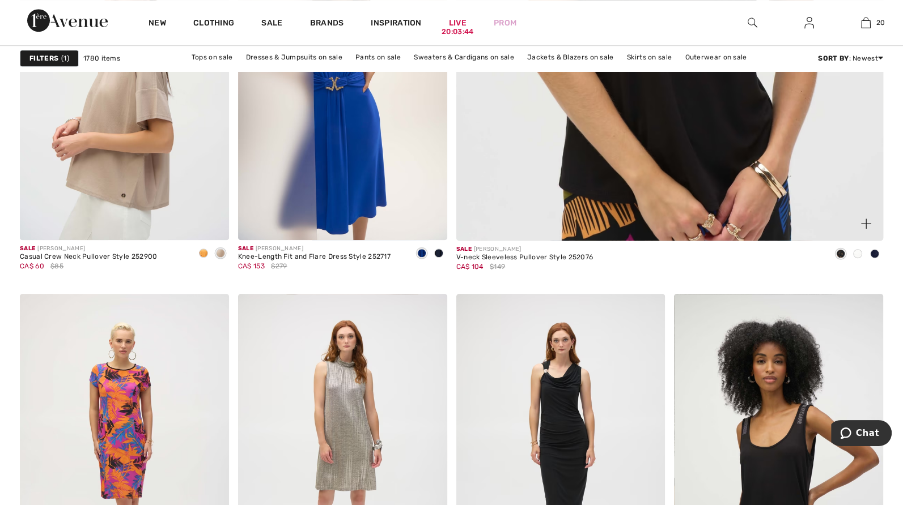
click at [856, 249] on span at bounding box center [857, 253] width 9 height 9
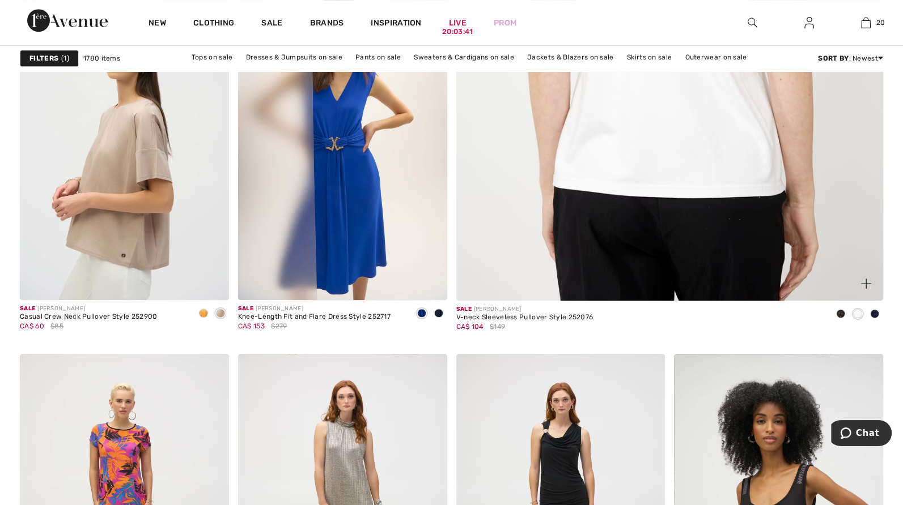
scroll to position [567, 0]
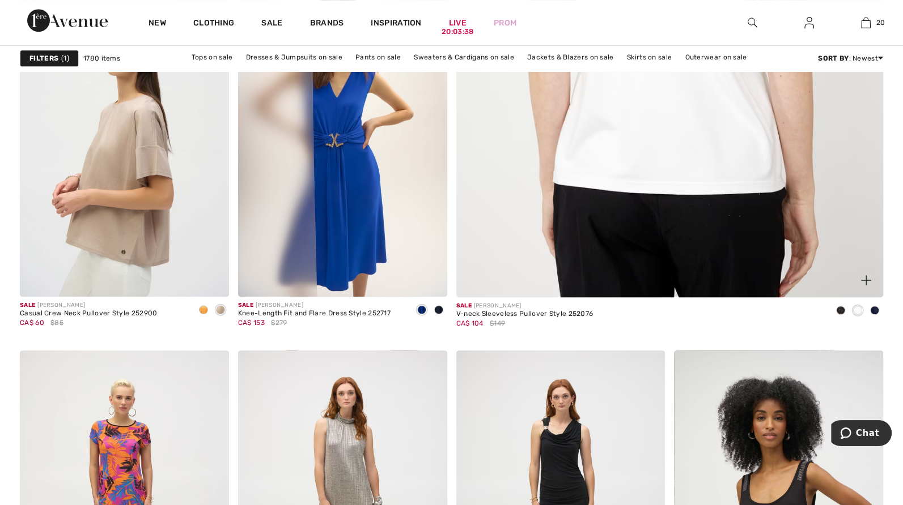
click at [618, 225] on img at bounding box center [669, 0] width 512 height 768
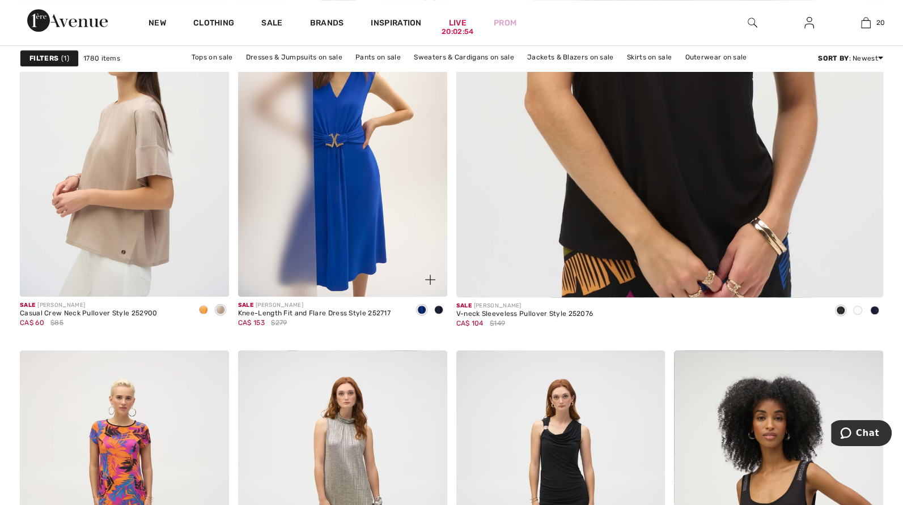
click at [435, 306] on span at bounding box center [438, 309] width 9 height 9
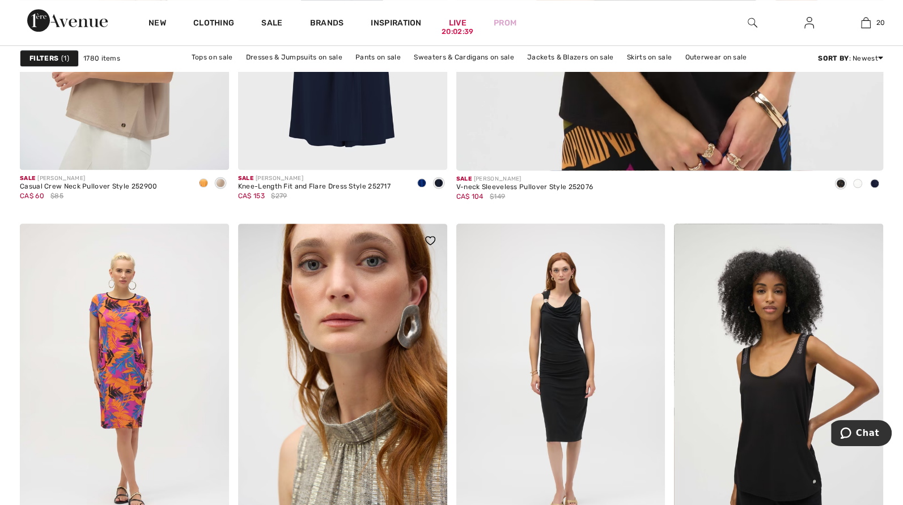
scroll to position [850, 0]
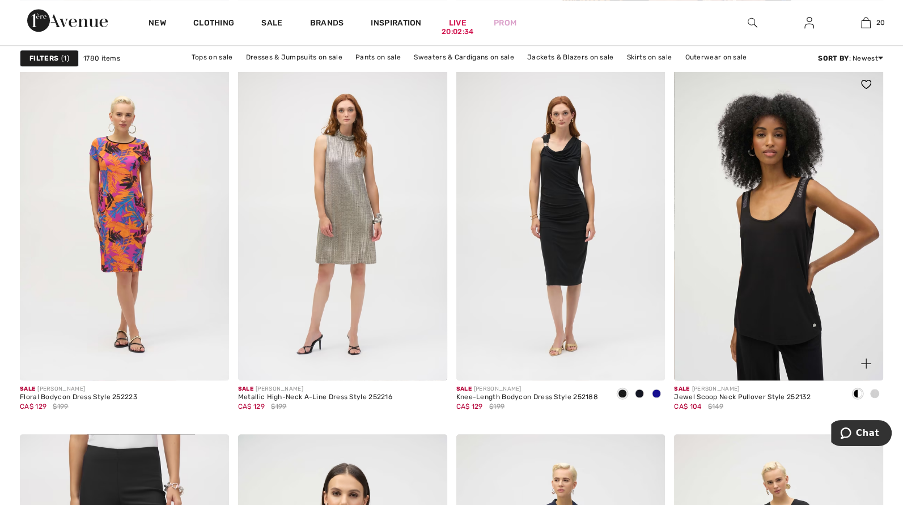
click at [871, 391] on span at bounding box center [874, 393] width 9 height 9
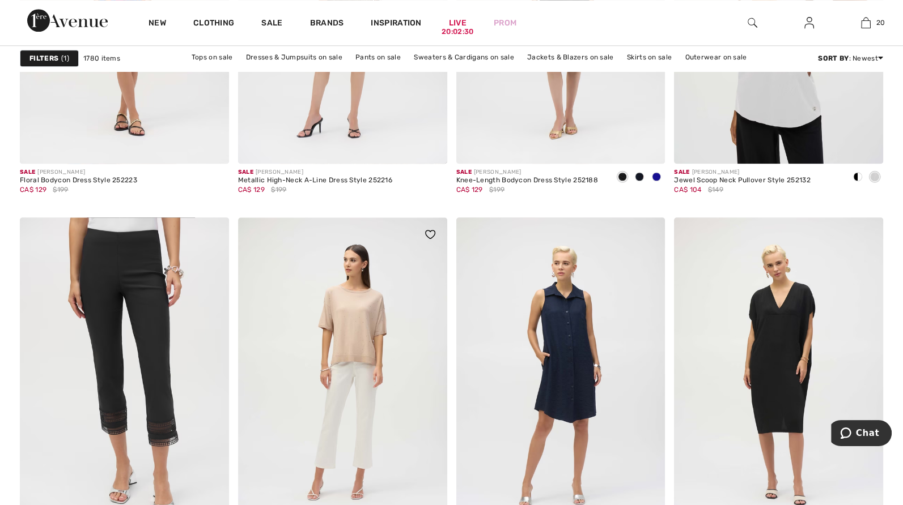
scroll to position [1190, 0]
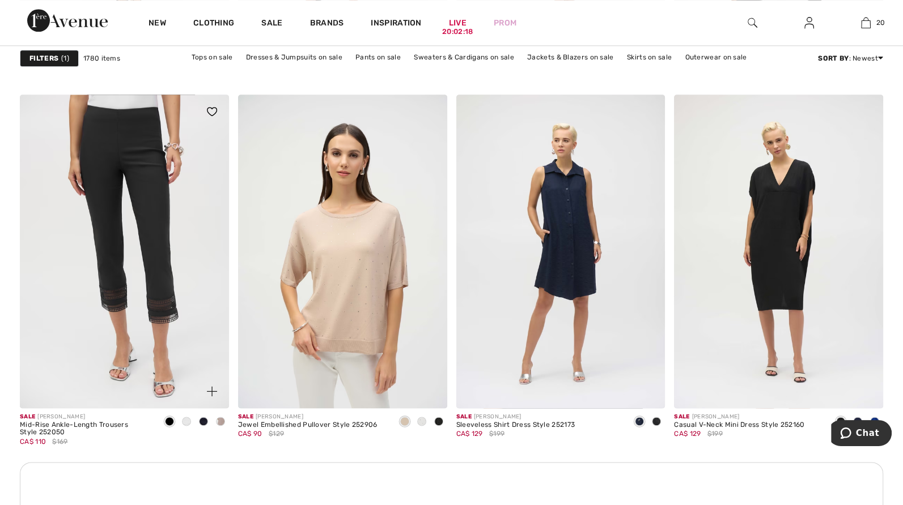
click at [187, 419] on span at bounding box center [186, 421] width 9 height 9
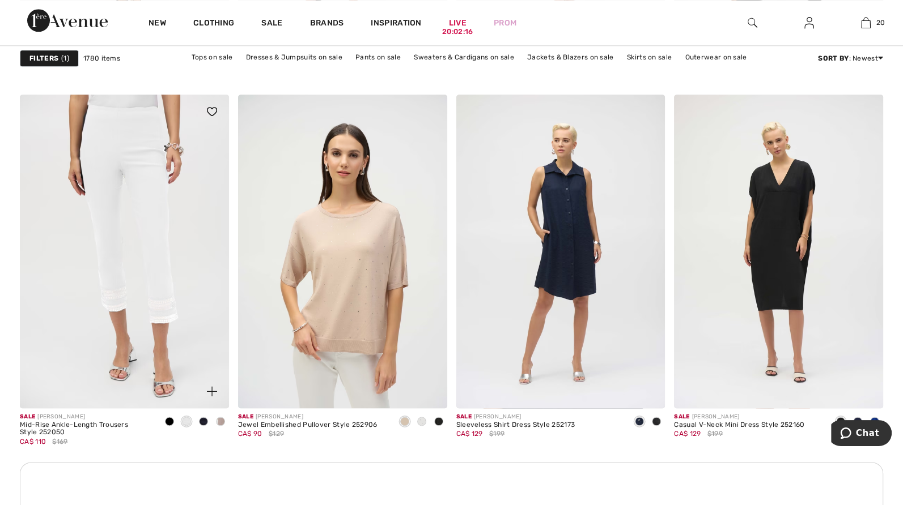
click at [220, 420] on span at bounding box center [220, 421] width 9 height 9
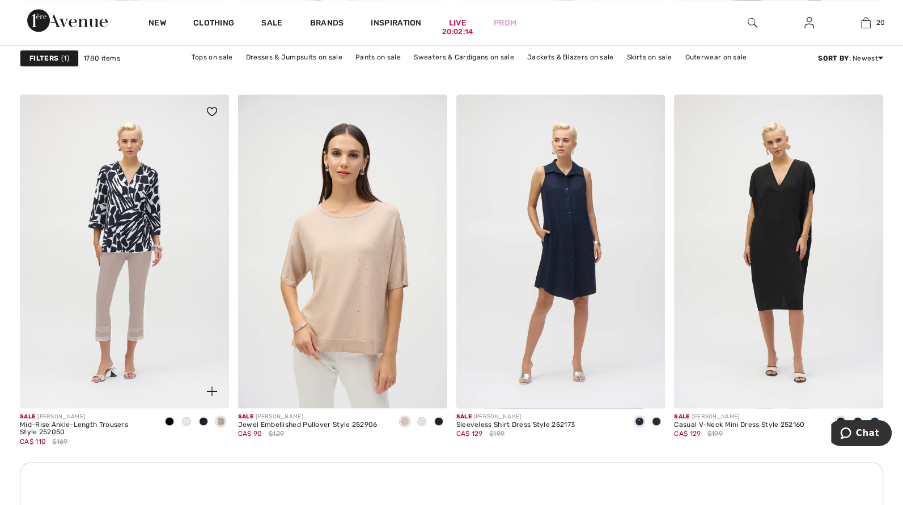
click at [203, 417] on span at bounding box center [203, 421] width 9 height 9
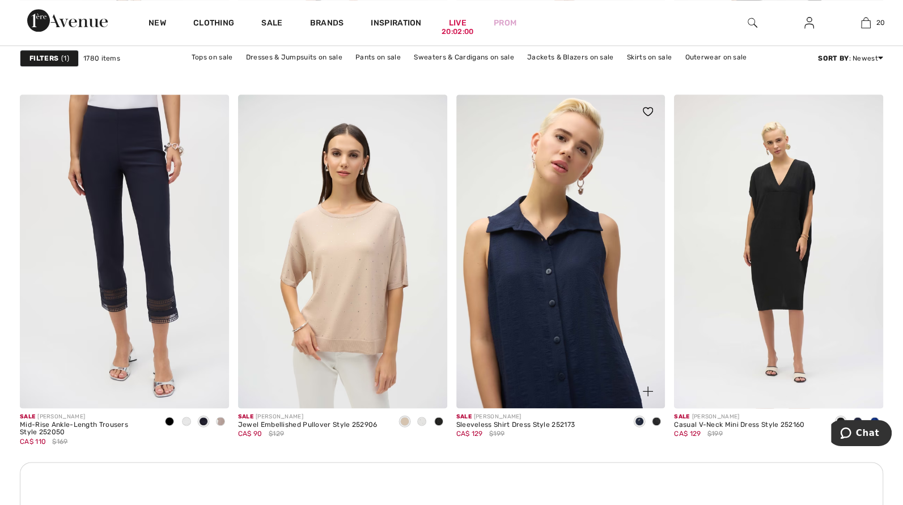
click at [560, 378] on img at bounding box center [560, 251] width 209 height 313
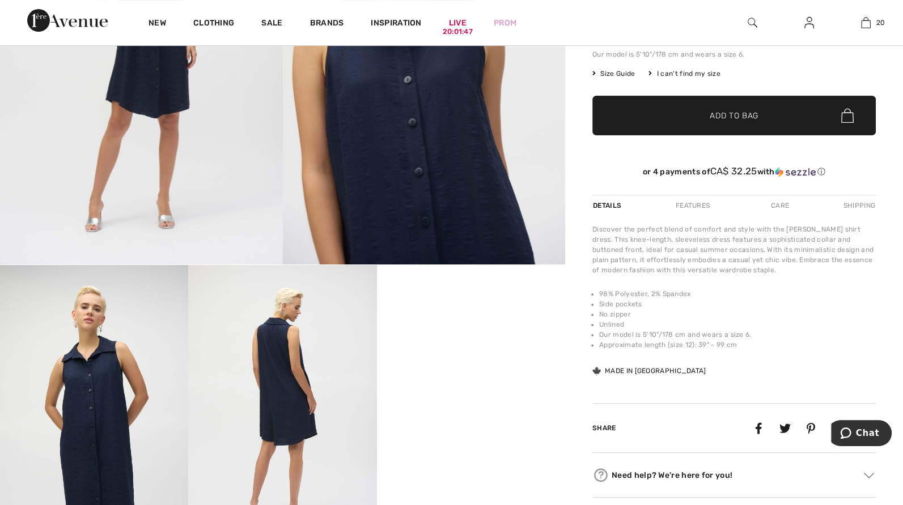
scroll to position [453, 0]
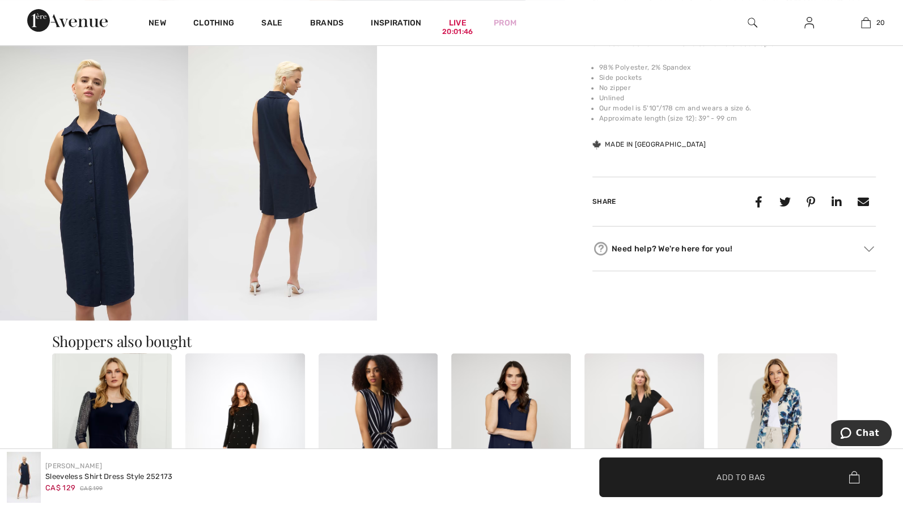
click at [467, 133] on video "Your browser does not support the video tag." at bounding box center [471, 86] width 188 height 94
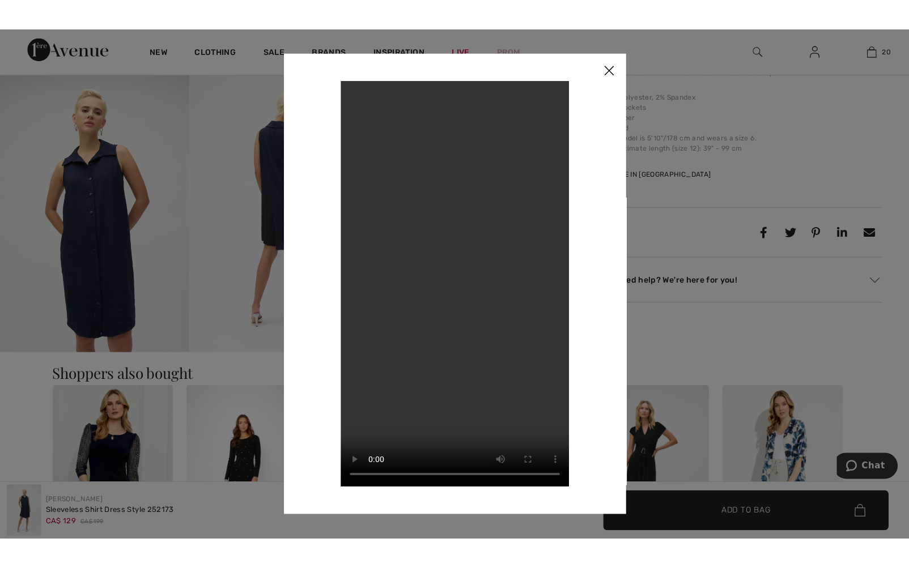
scroll to position [458, 0]
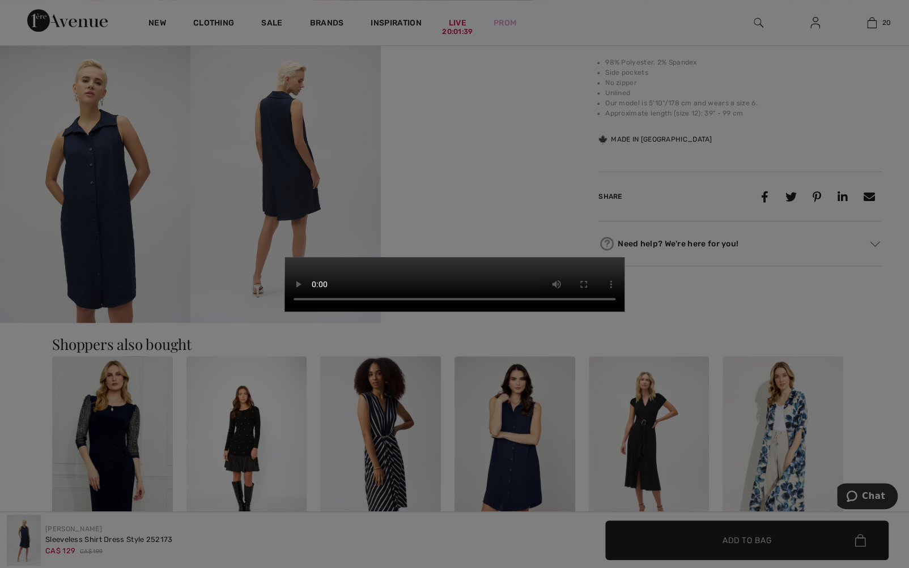
click at [624, 257] on video "Your browser does not support the video tag." at bounding box center [454, 284] width 340 height 54
click at [503, 278] on video "Your browser does not support the video tag." at bounding box center [454, 284] width 340 height 54
click at [624, 273] on video "Your browser does not support the video tag." at bounding box center [454, 284] width 340 height 54
click at [624, 312] on video "Your browser does not support the video tag." at bounding box center [454, 284] width 340 height 54
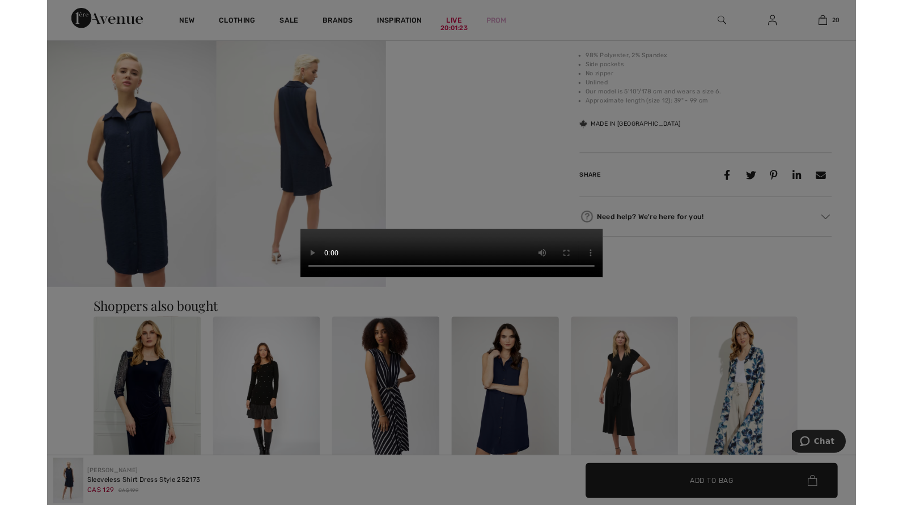
scroll to position [453, 0]
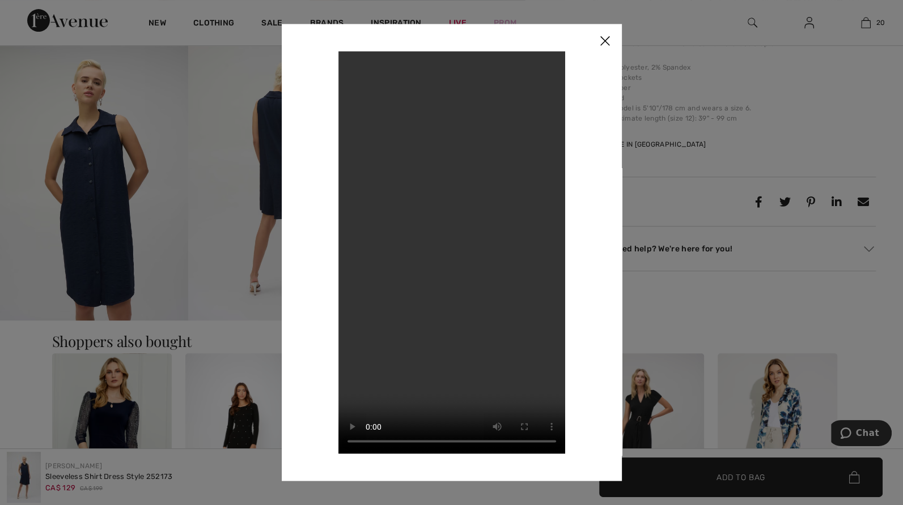
click at [605, 37] on img at bounding box center [605, 41] width 34 height 35
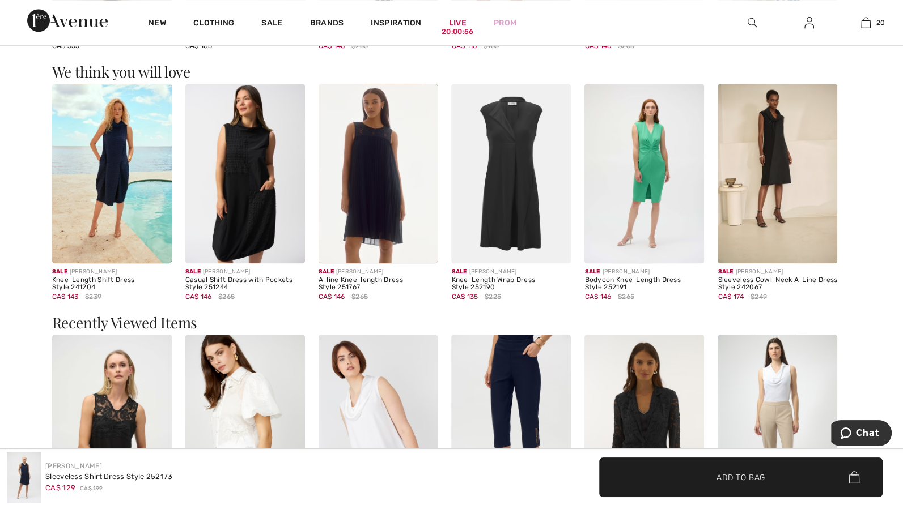
scroll to position [963, 0]
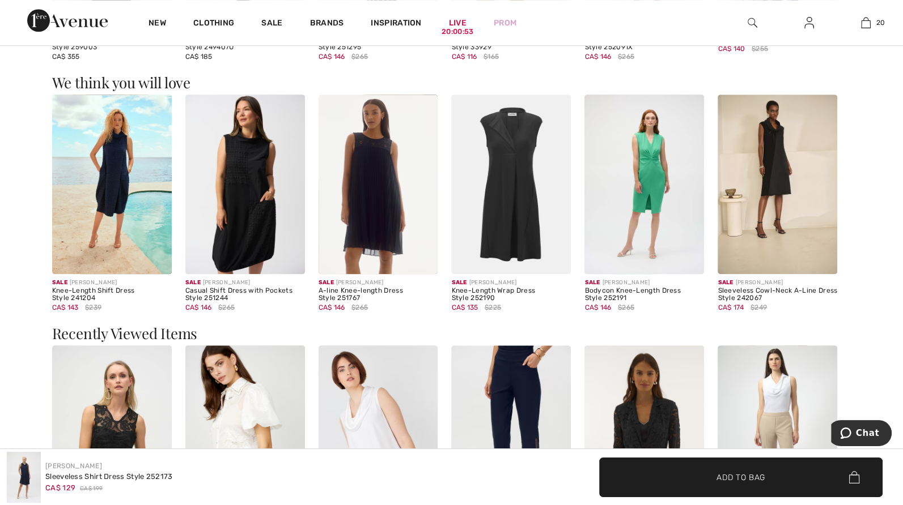
click at [777, 152] on img at bounding box center [777, 184] width 120 height 179
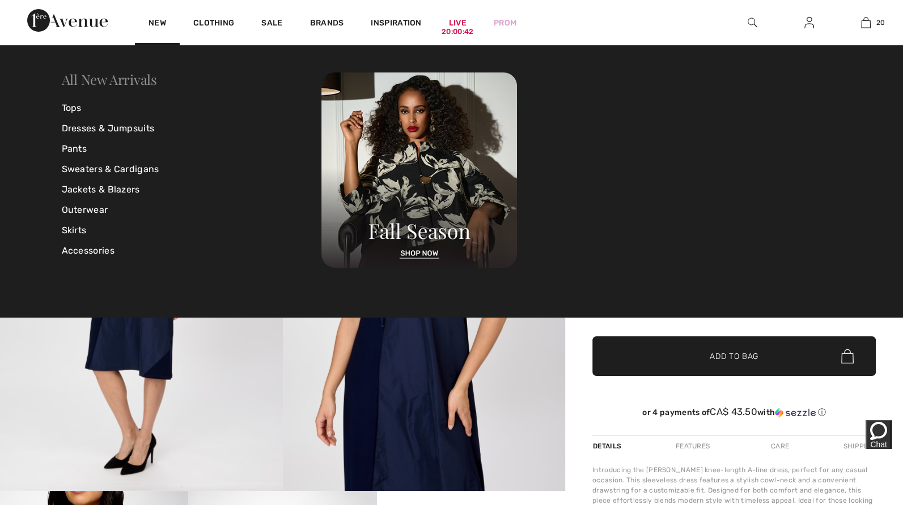
click at [98, 77] on link "All New Arrivals" at bounding box center [109, 79] width 95 height 18
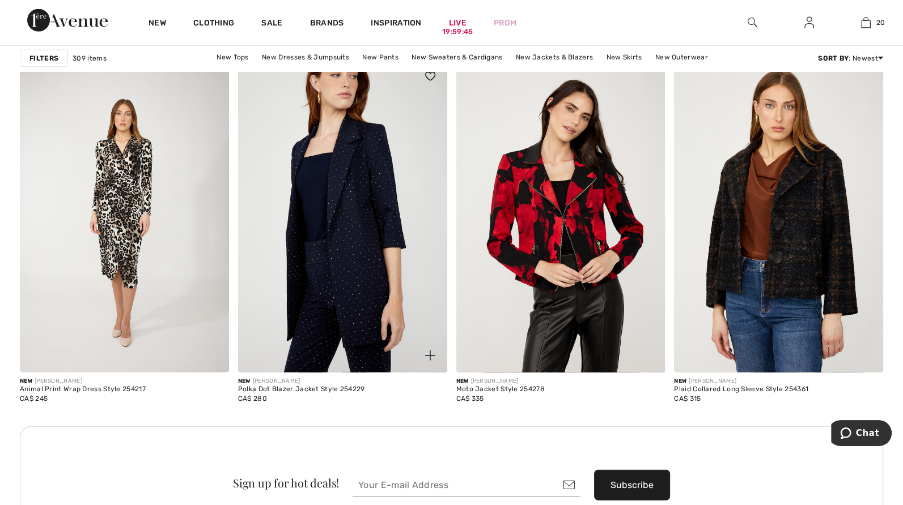
scroll to position [2436, 0]
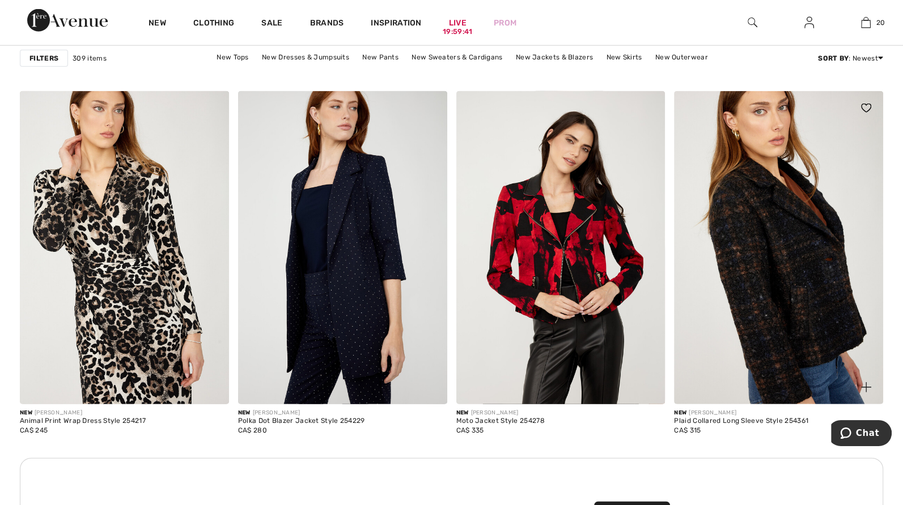
click at [773, 249] on img at bounding box center [778, 247] width 209 height 313
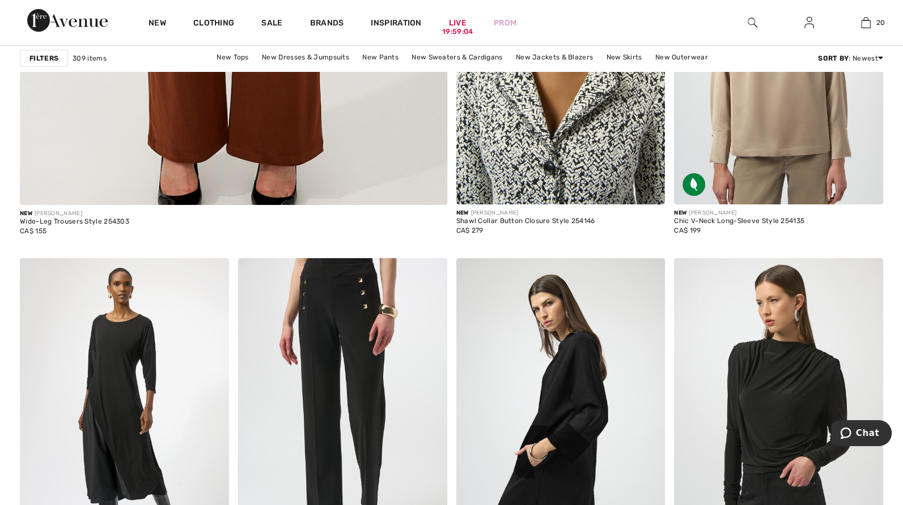
scroll to position [3542, 0]
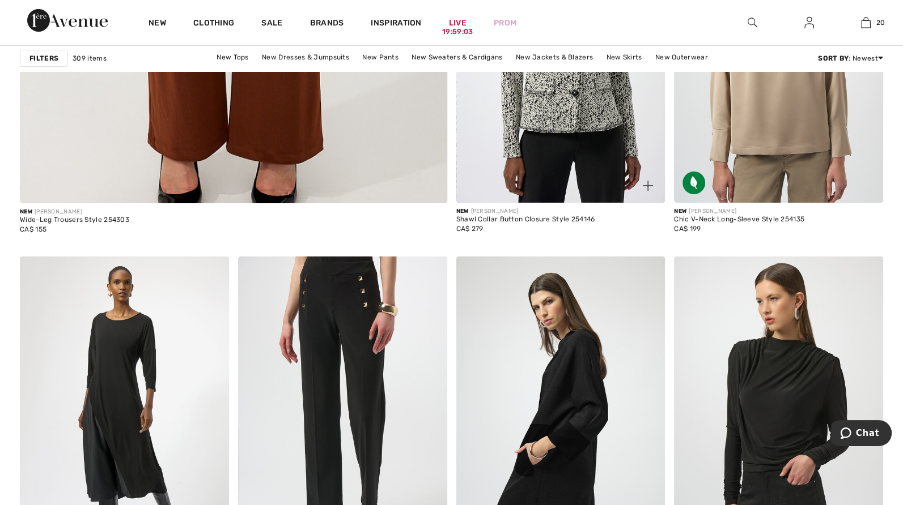
click at [501, 218] on div "Shawl Collar Button Closure Style 254146" at bounding box center [525, 220] width 139 height 8
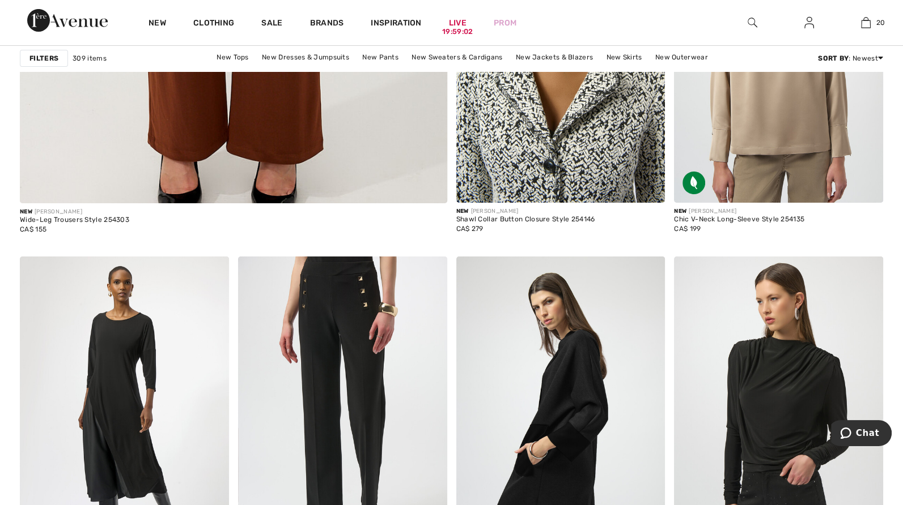
click at [528, 161] on img at bounding box center [560, 46] width 209 height 313
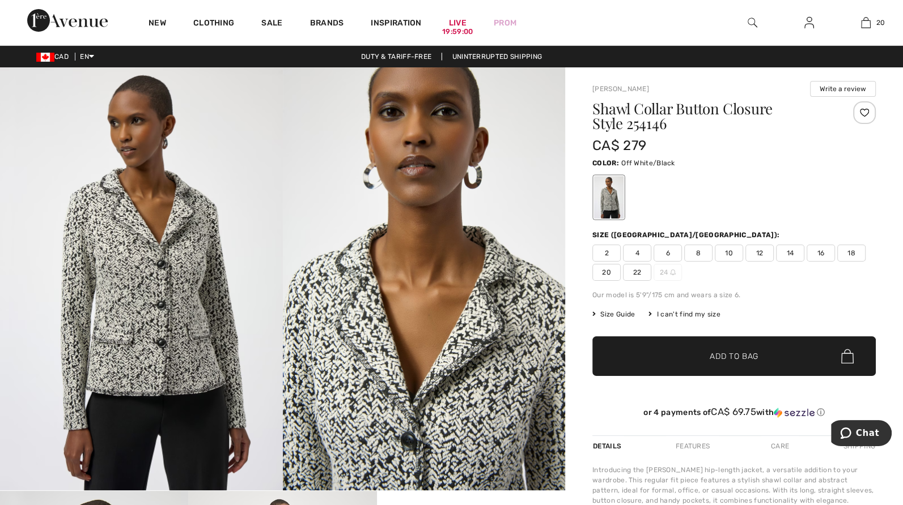
click at [603, 252] on span "2" at bounding box center [606, 253] width 28 height 17
click at [679, 352] on span "✔ Added to Bag Add to Bag" at bounding box center [733, 357] width 283 height 40
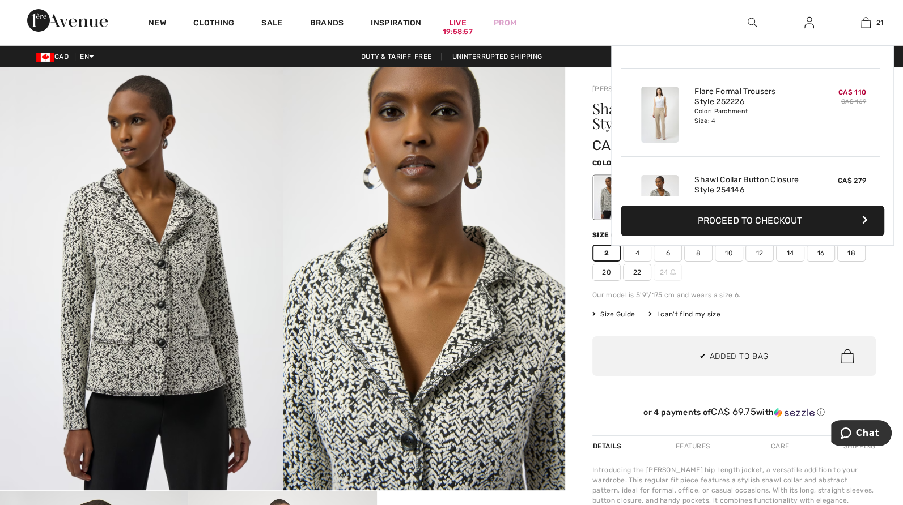
scroll to position [1712, 0]
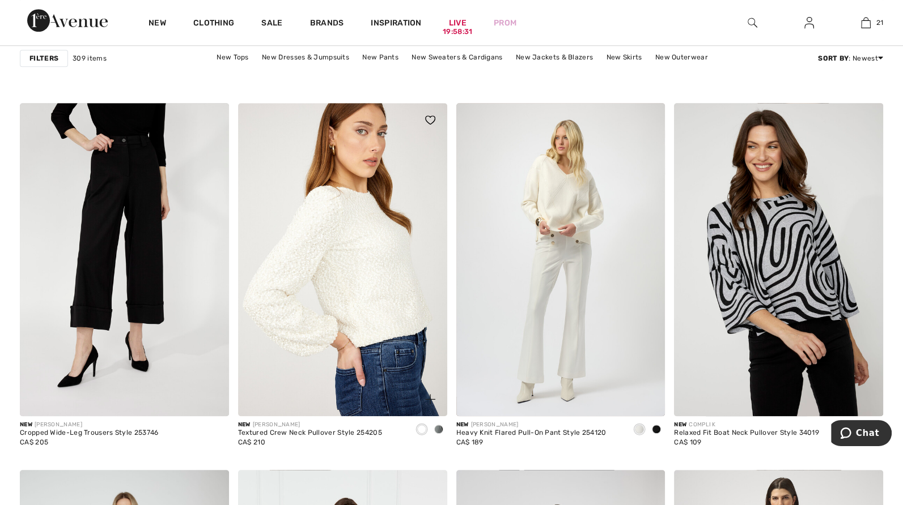
scroll to position [4562, 0]
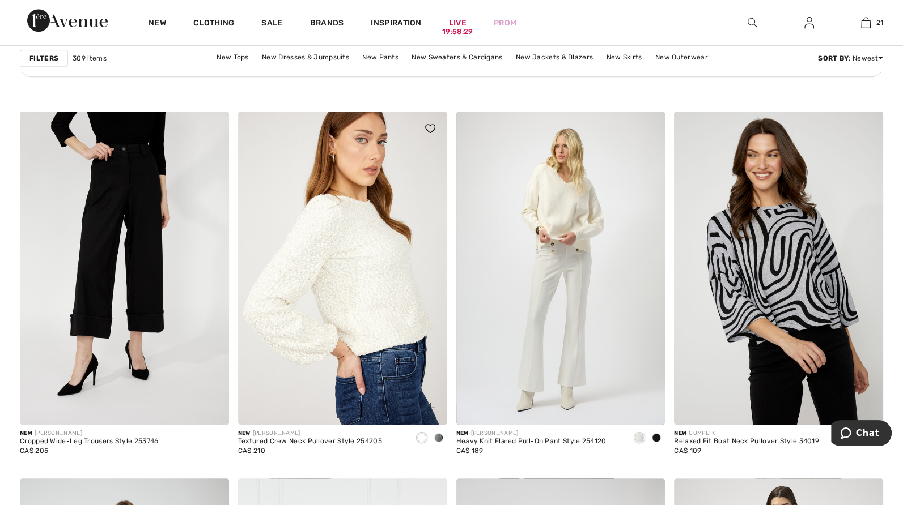
click at [377, 178] on img at bounding box center [342, 268] width 209 height 313
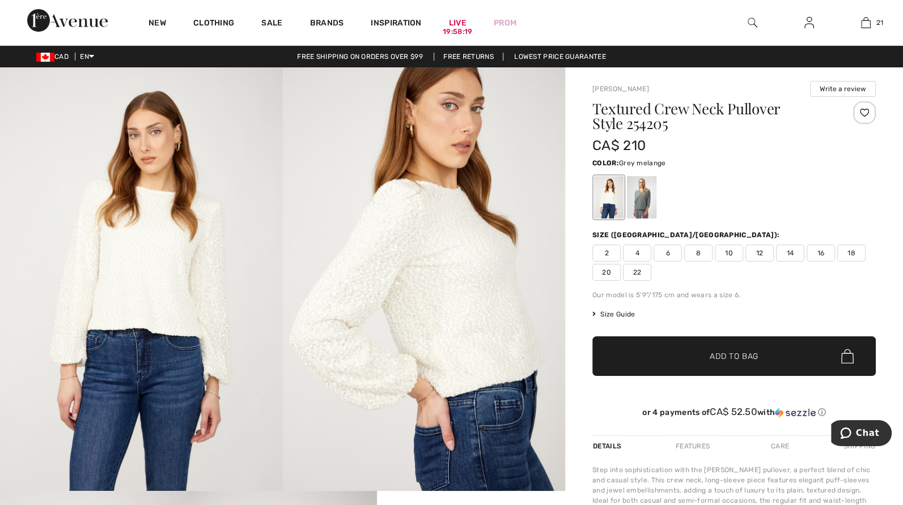
click at [645, 205] on div at bounding box center [641, 197] width 29 height 42
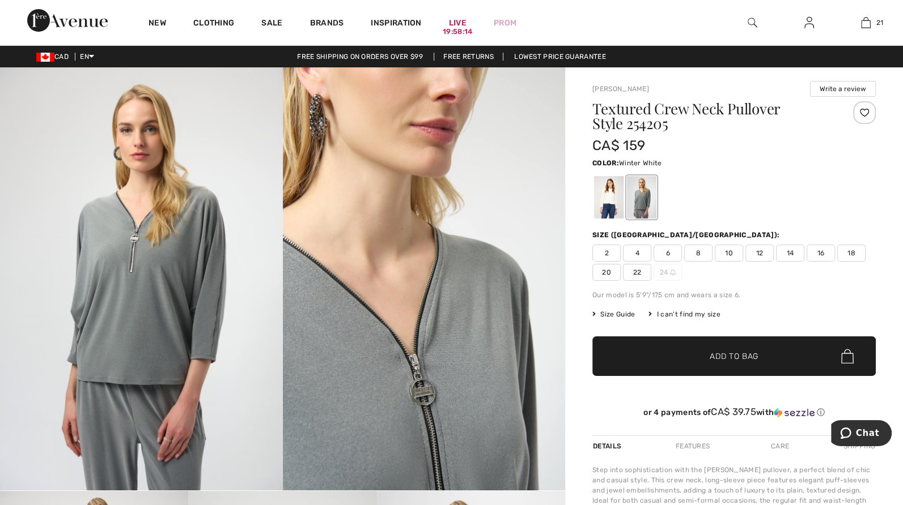
click at [613, 193] on div at bounding box center [608, 197] width 29 height 42
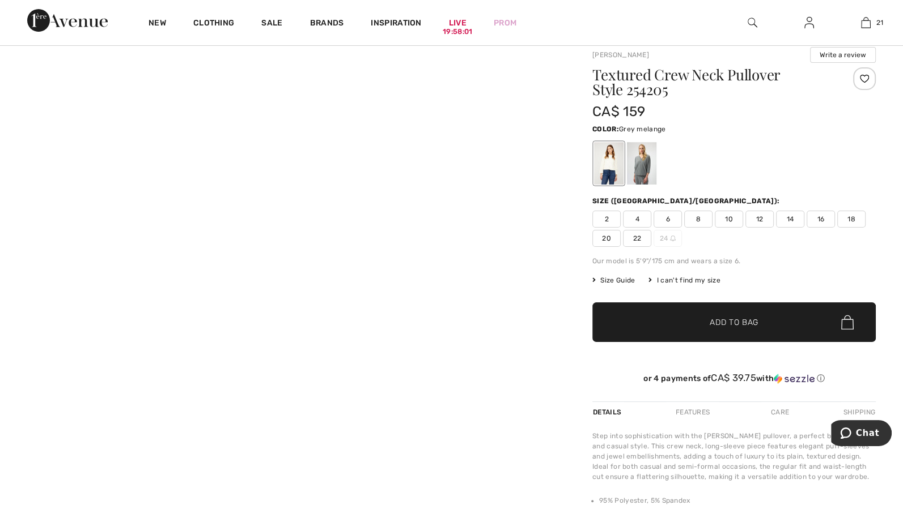
scroll to position [57, 0]
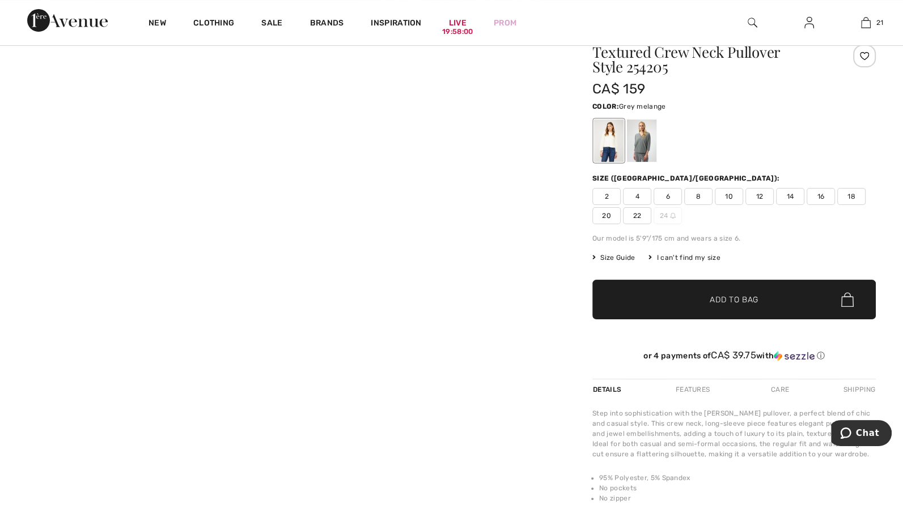
click at [643, 141] on div at bounding box center [641, 141] width 29 height 42
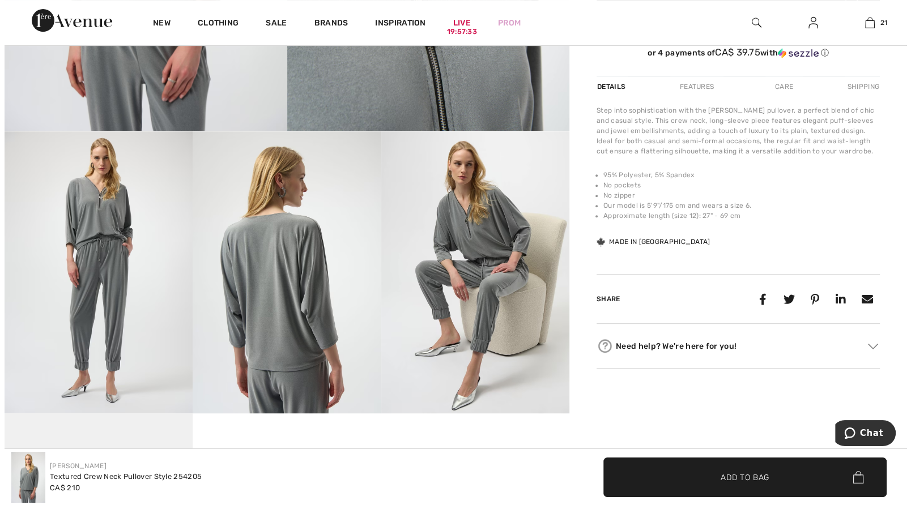
scroll to position [340, 0]
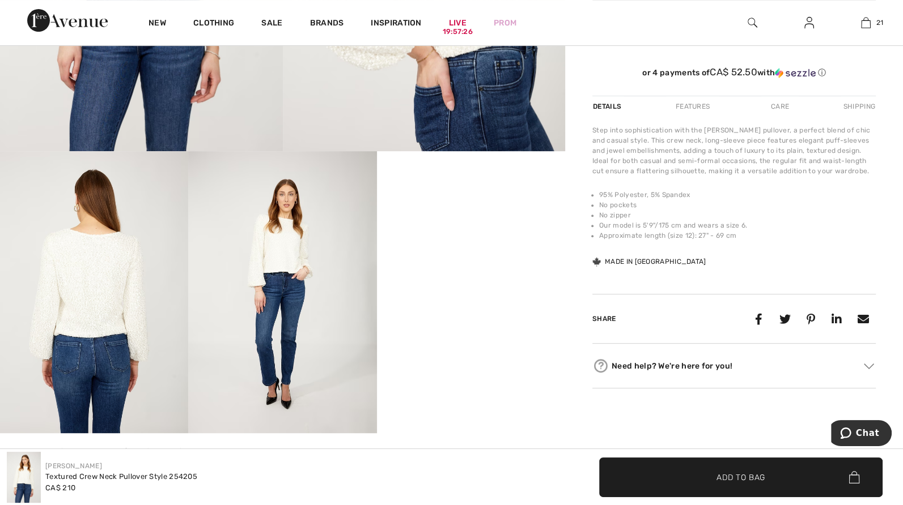
click at [275, 262] on img at bounding box center [282, 292] width 188 height 282
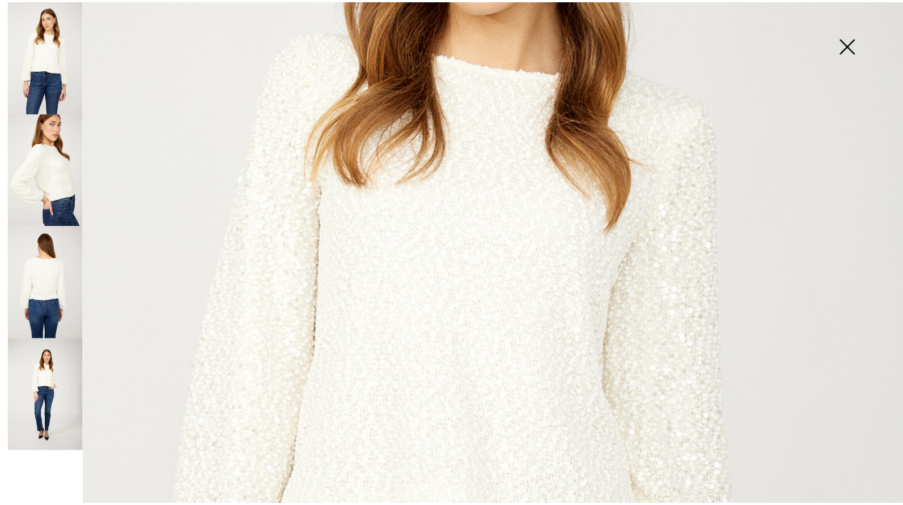
scroll to position [283, 0]
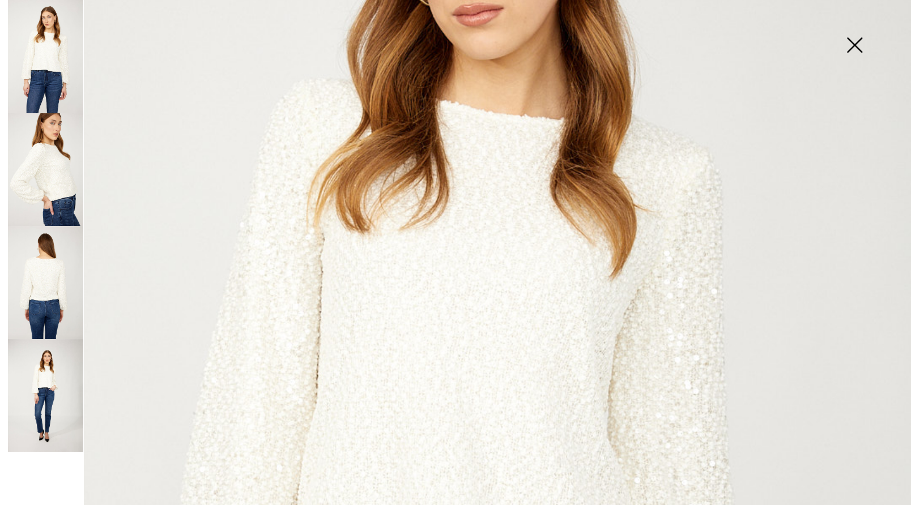
click at [37, 68] on img at bounding box center [45, 56] width 75 height 113
click at [46, 146] on img at bounding box center [45, 169] width 75 height 113
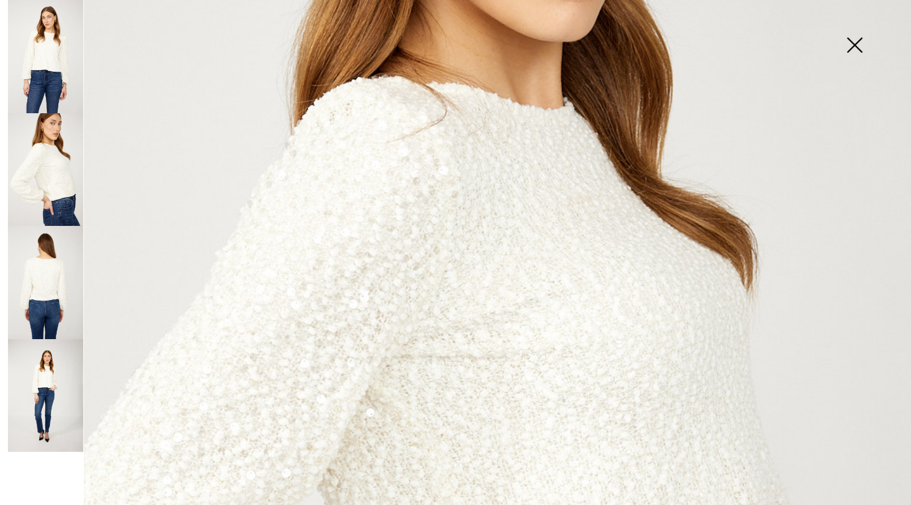
click at [857, 48] on img at bounding box center [854, 46] width 57 height 58
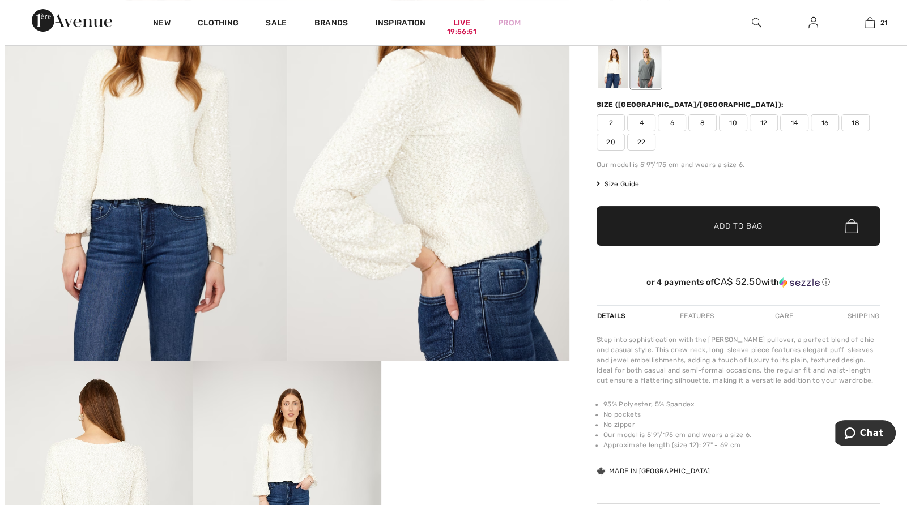
scroll to position [113, 0]
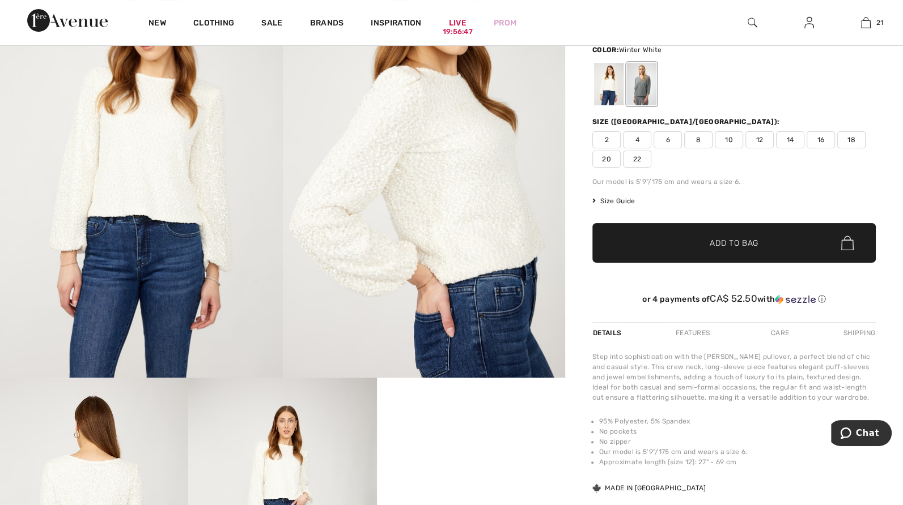
click at [139, 211] on img at bounding box center [141, 166] width 283 height 424
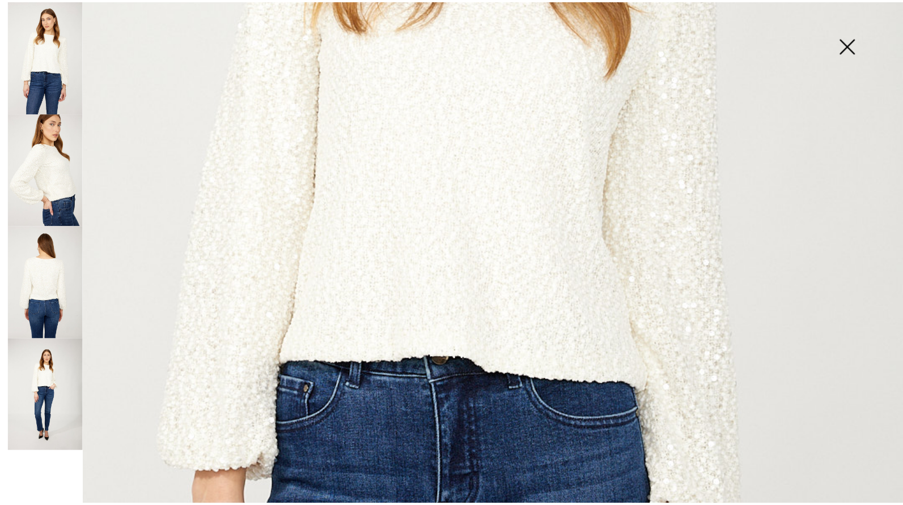
scroll to position [509, 0]
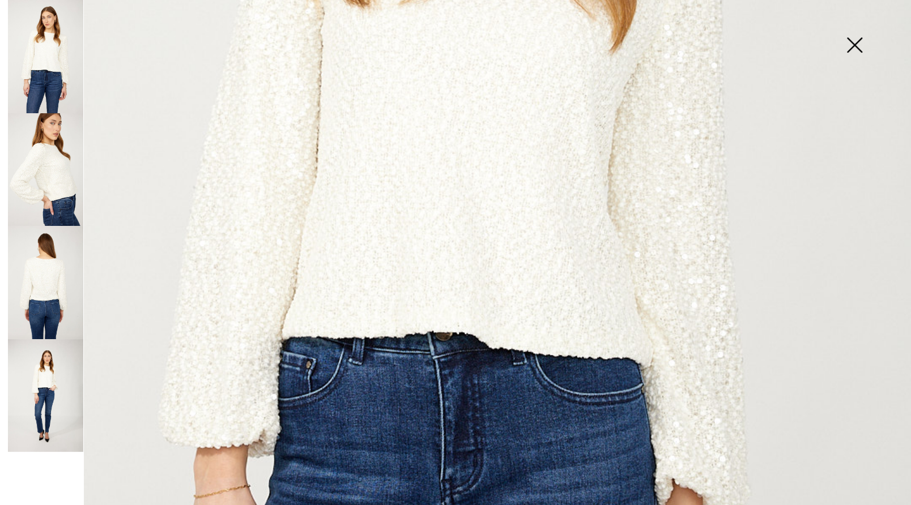
click at [855, 46] on img at bounding box center [854, 46] width 57 height 58
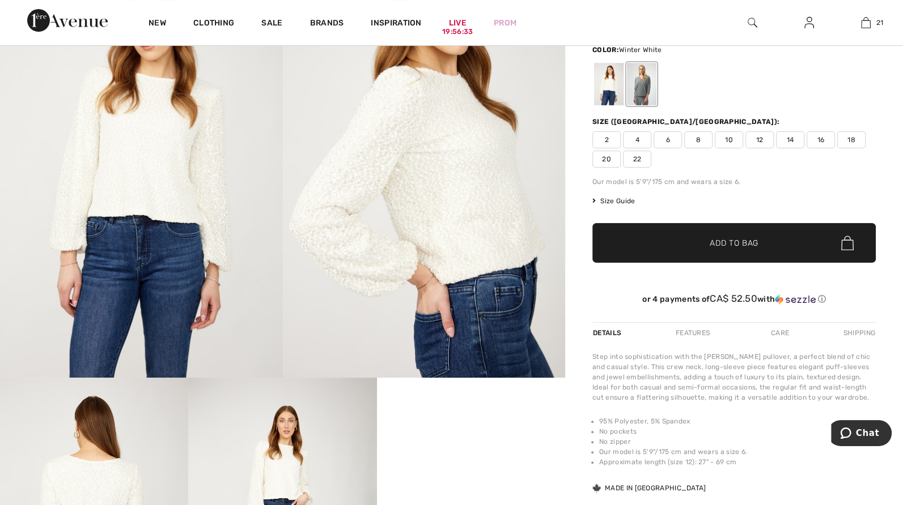
click at [640, 134] on span "4" at bounding box center [637, 139] width 28 height 17
click at [669, 246] on span "✔ Added to Bag Add to Bag" at bounding box center [733, 243] width 283 height 40
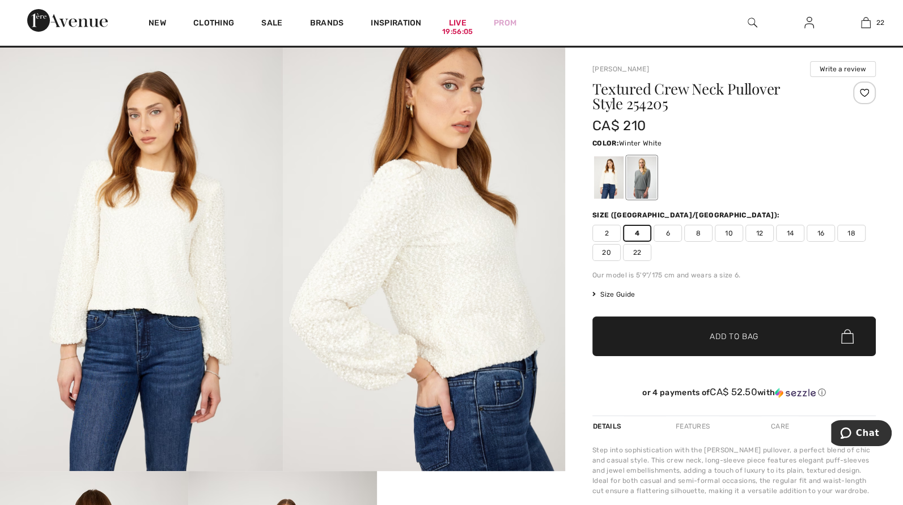
scroll to position [0, 0]
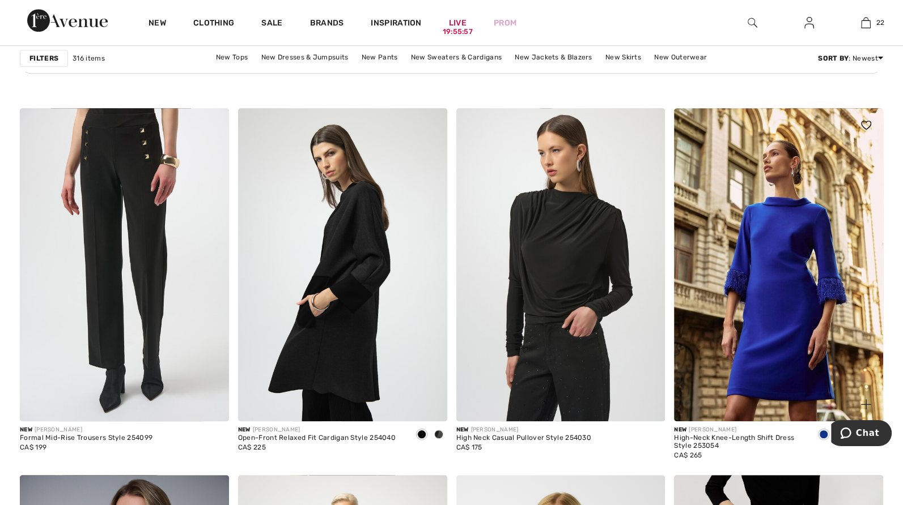
scroll to position [4619, 0]
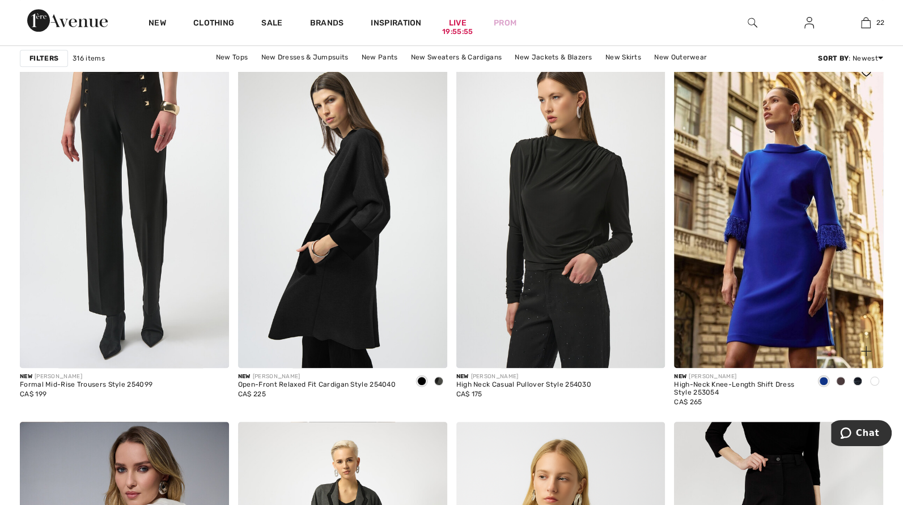
click at [873, 378] on span at bounding box center [874, 381] width 9 height 9
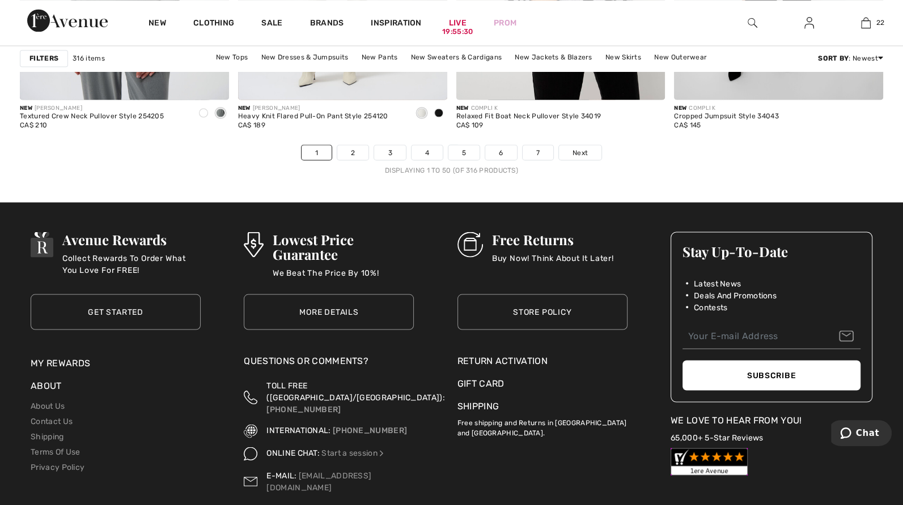
scroll to position [5378, 0]
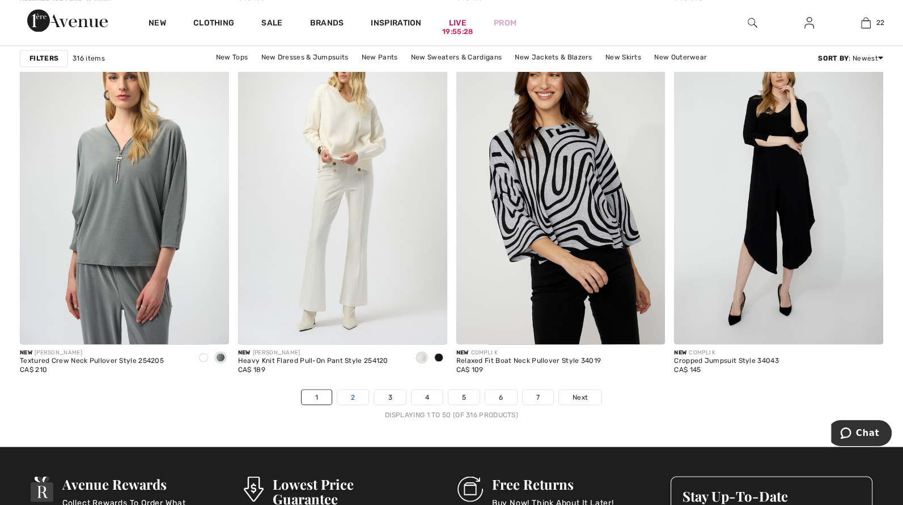
click at [350, 395] on link "2" at bounding box center [352, 397] width 31 height 15
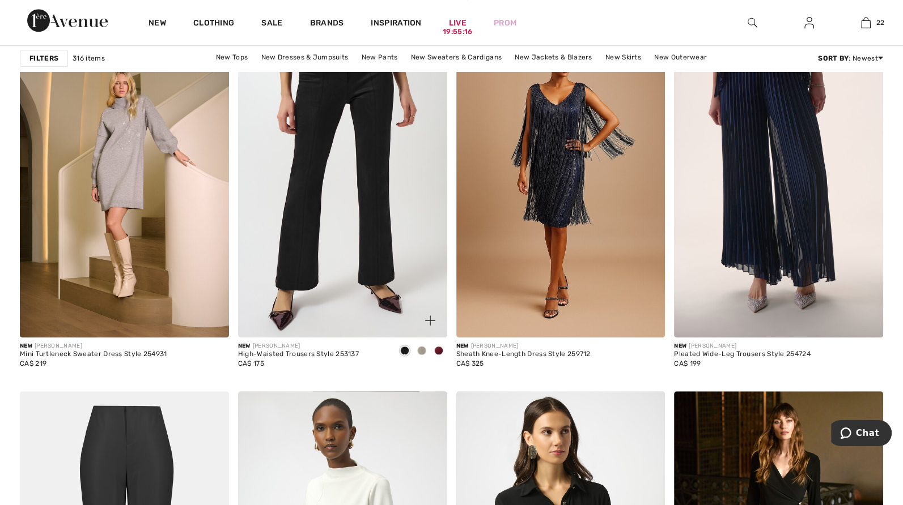
scroll to position [963, 0]
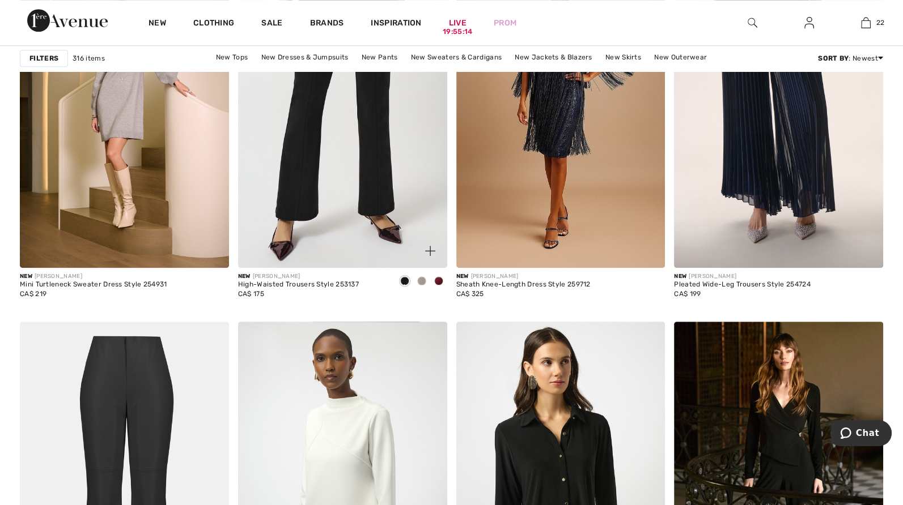
click at [418, 275] on div at bounding box center [421, 282] width 17 height 19
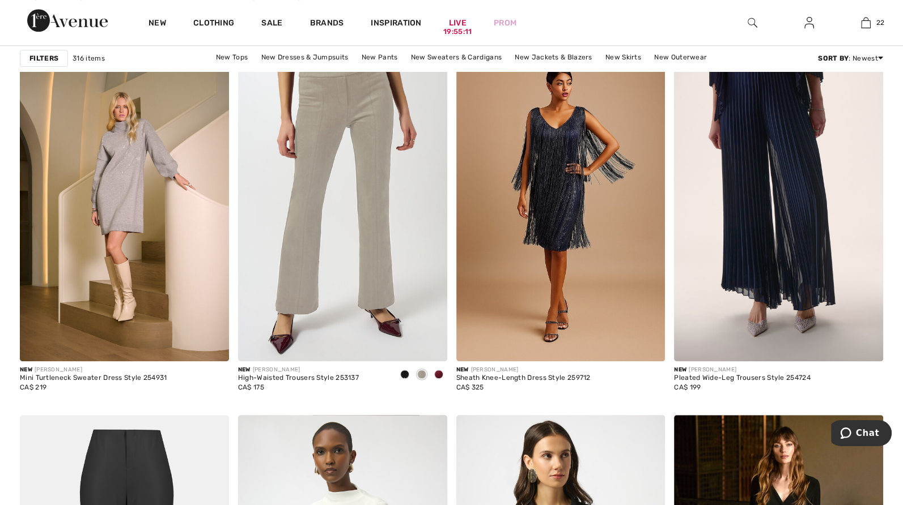
scroll to position [793, 0]
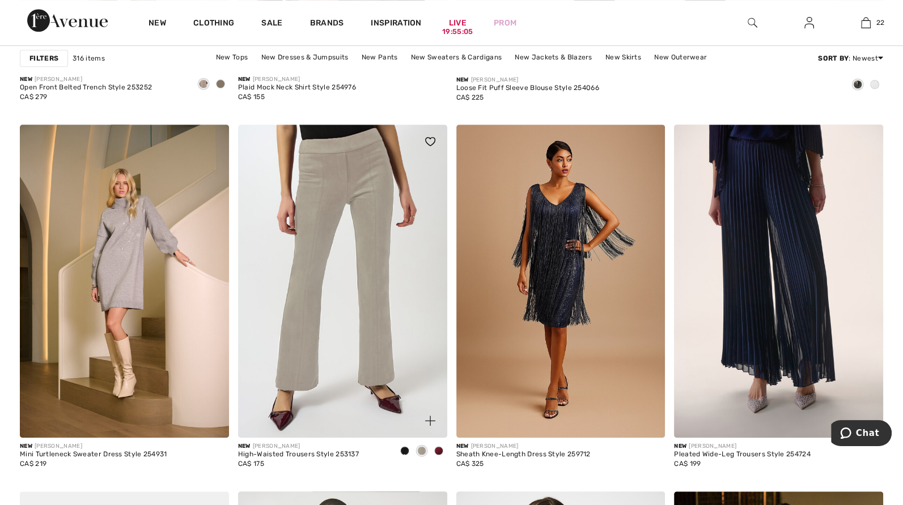
click at [381, 287] on img at bounding box center [342, 281] width 209 height 313
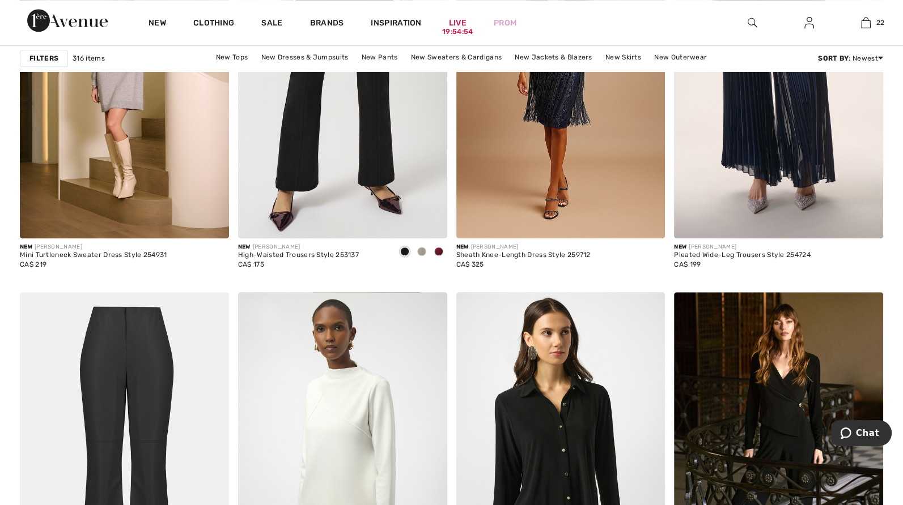
scroll to position [1133, 0]
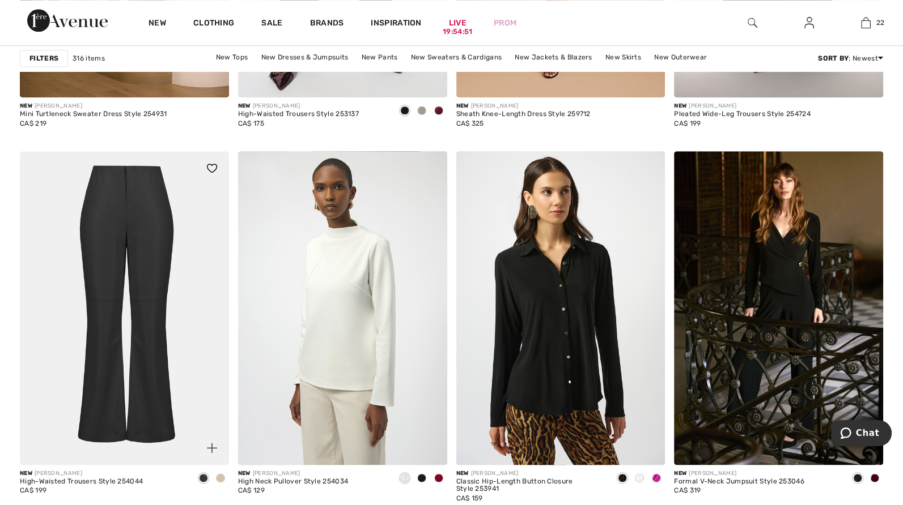
click at [159, 295] on img at bounding box center [124, 307] width 209 height 313
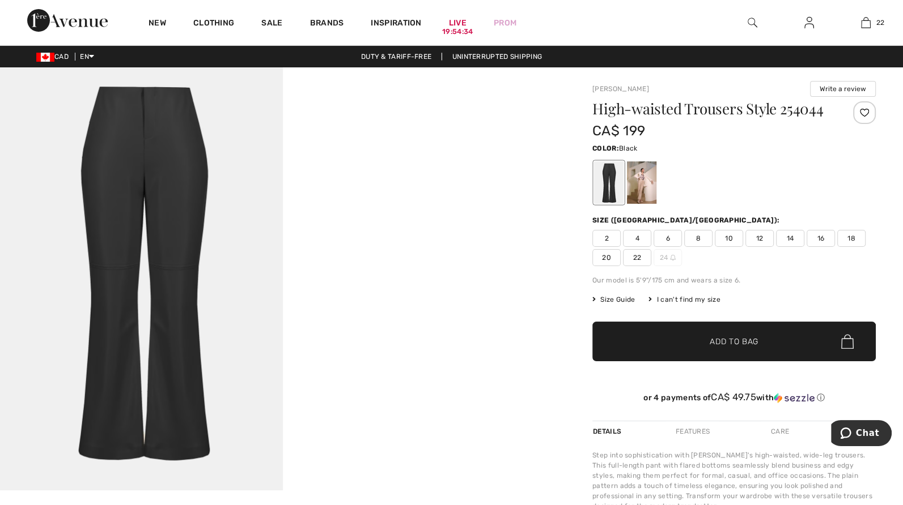
scroll to position [57, 0]
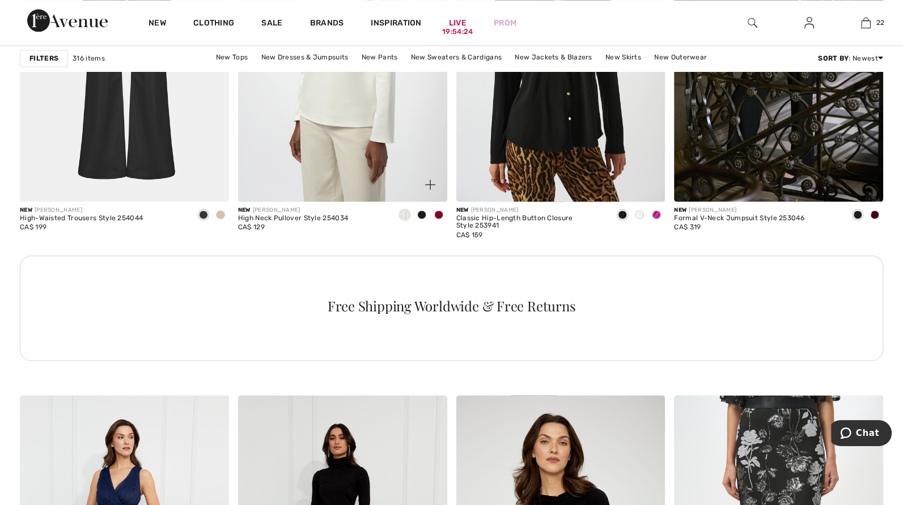
scroll to position [1417, 0]
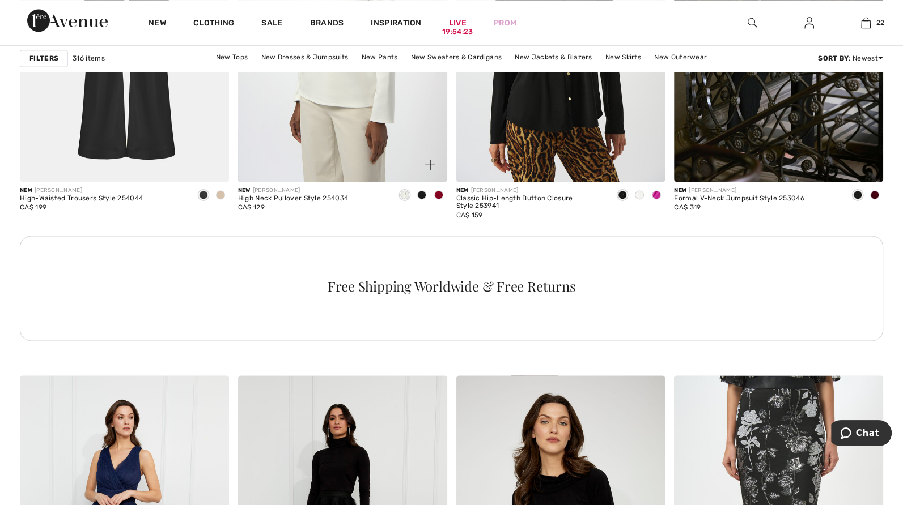
click at [437, 190] on span at bounding box center [438, 194] width 9 height 9
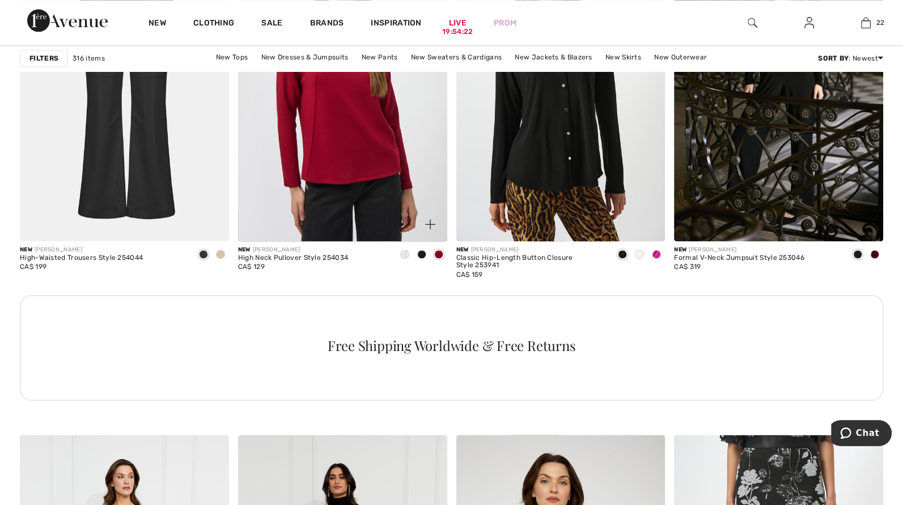
scroll to position [1190, 0]
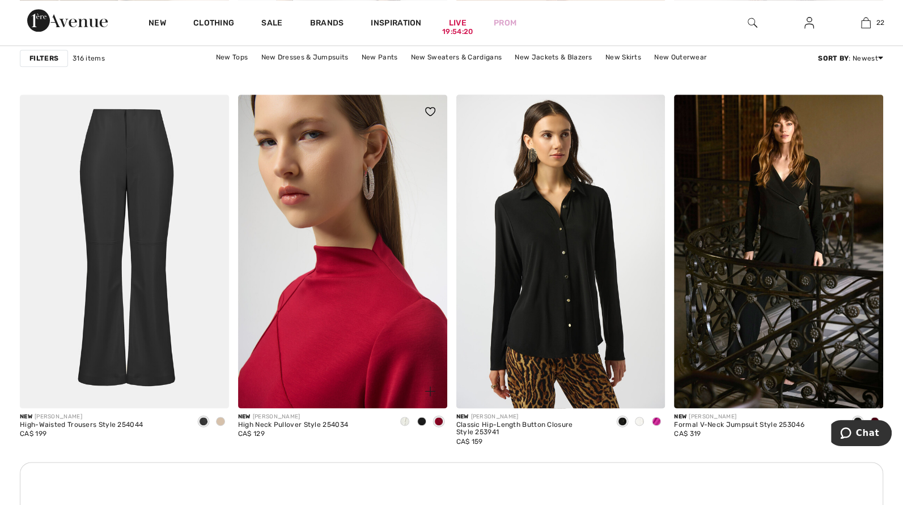
click at [346, 275] on img at bounding box center [342, 251] width 209 height 313
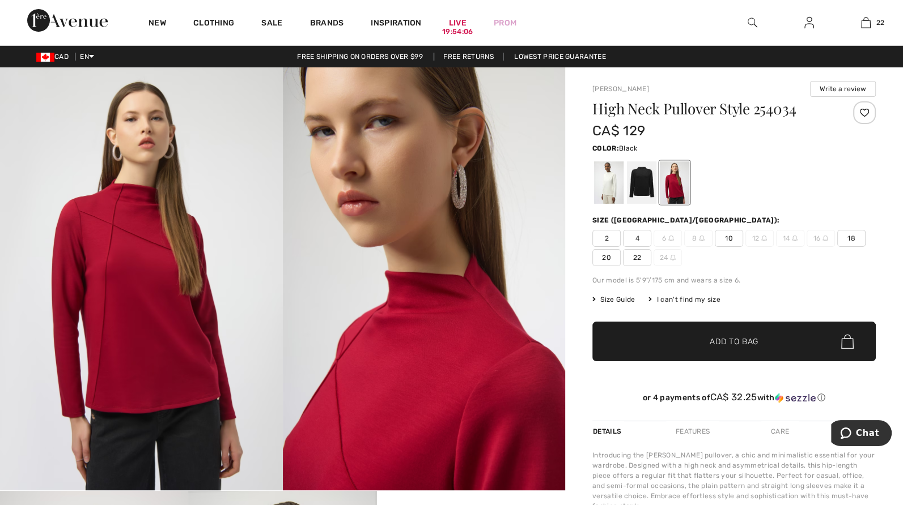
click at [642, 186] on div at bounding box center [641, 182] width 29 height 42
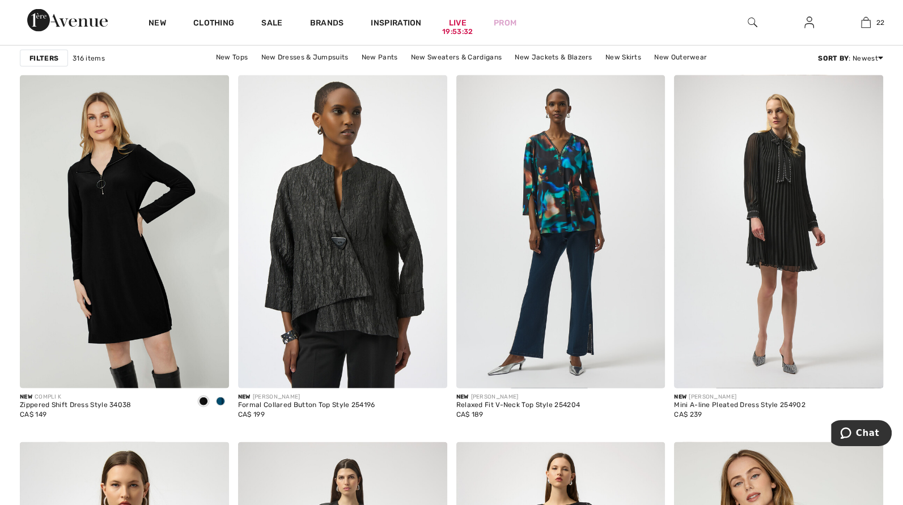
scroll to position [1870, 0]
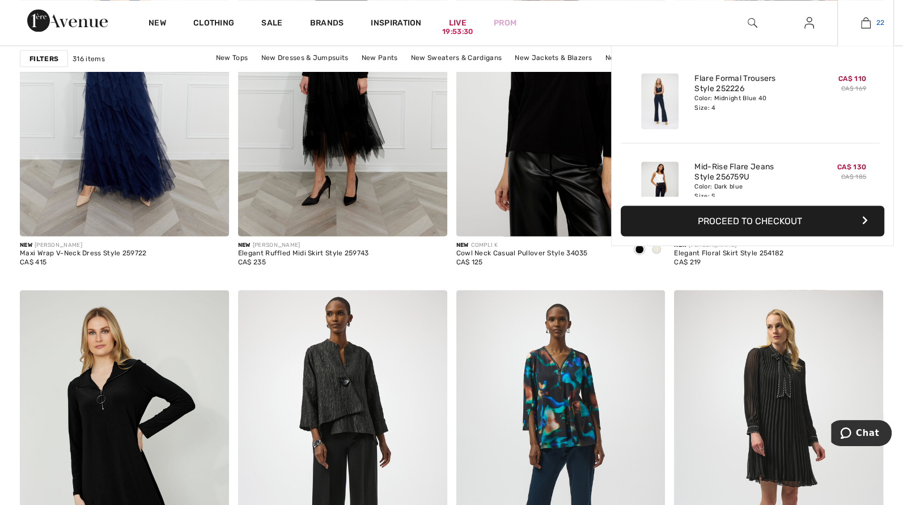
click at [867, 24] on img at bounding box center [866, 23] width 10 height 14
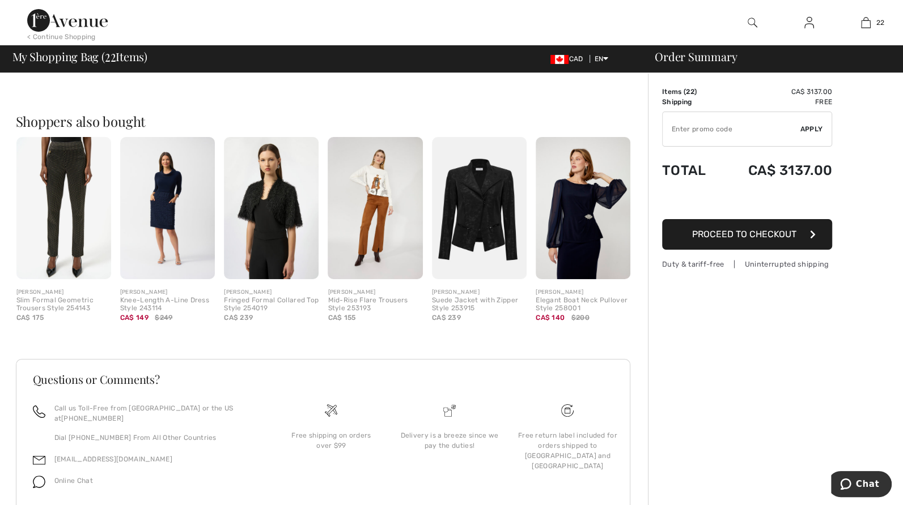
scroll to position [3626, 0]
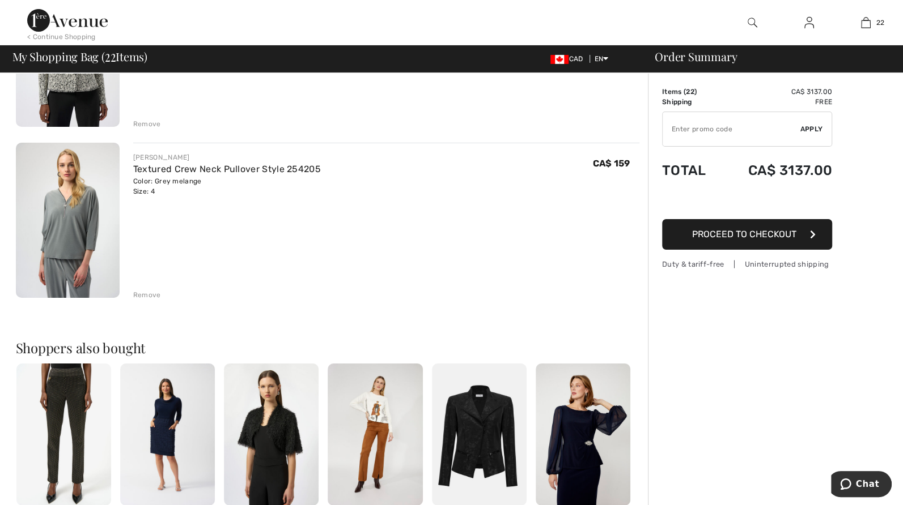
click at [74, 203] on img at bounding box center [68, 221] width 104 height 156
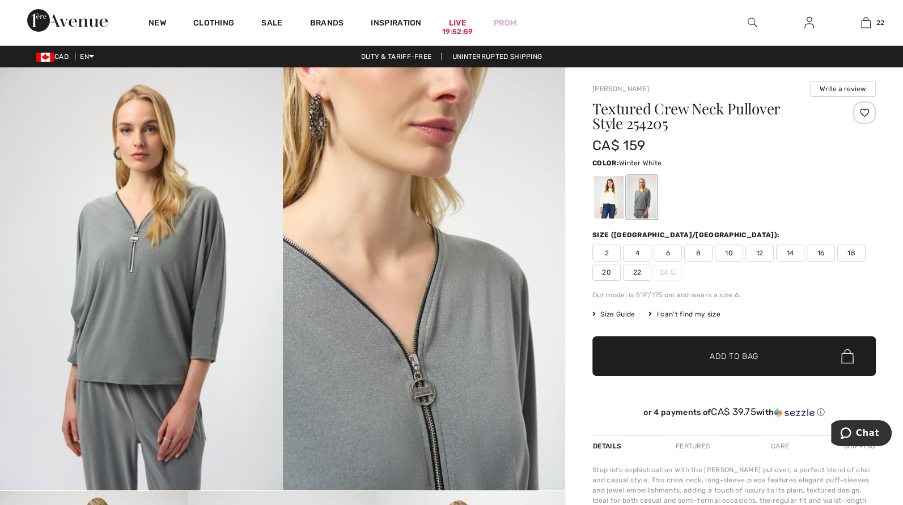
click at [604, 197] on div at bounding box center [608, 197] width 29 height 42
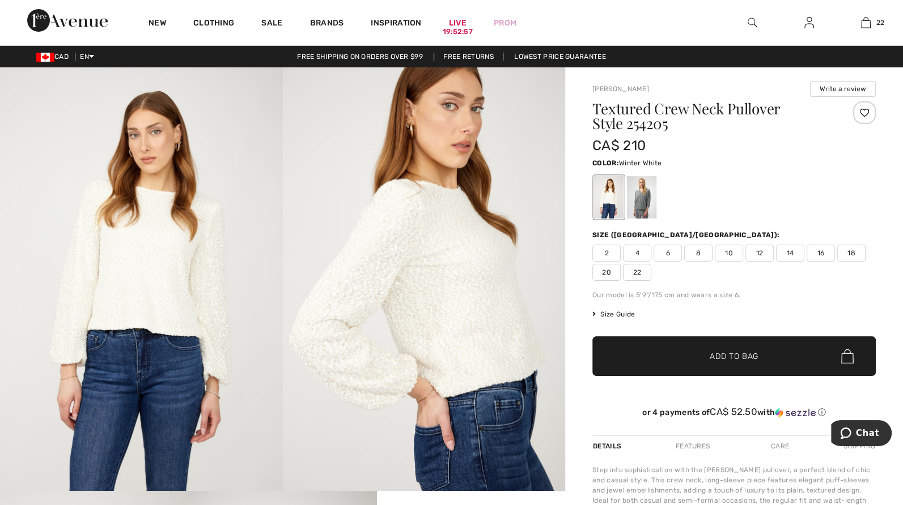
click at [638, 254] on span "4" at bounding box center [637, 253] width 28 height 17
click at [734, 354] on span "Add to Bag" at bounding box center [733, 357] width 49 height 12
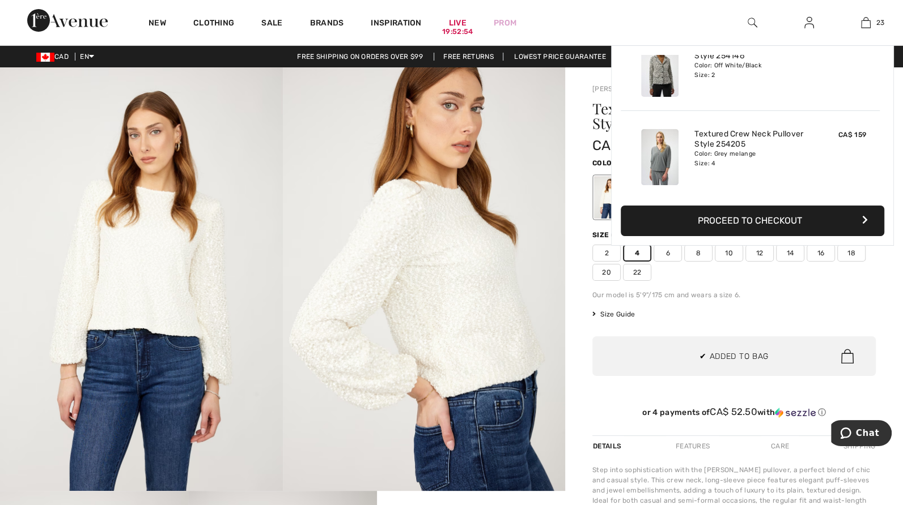
scroll to position [1889, 0]
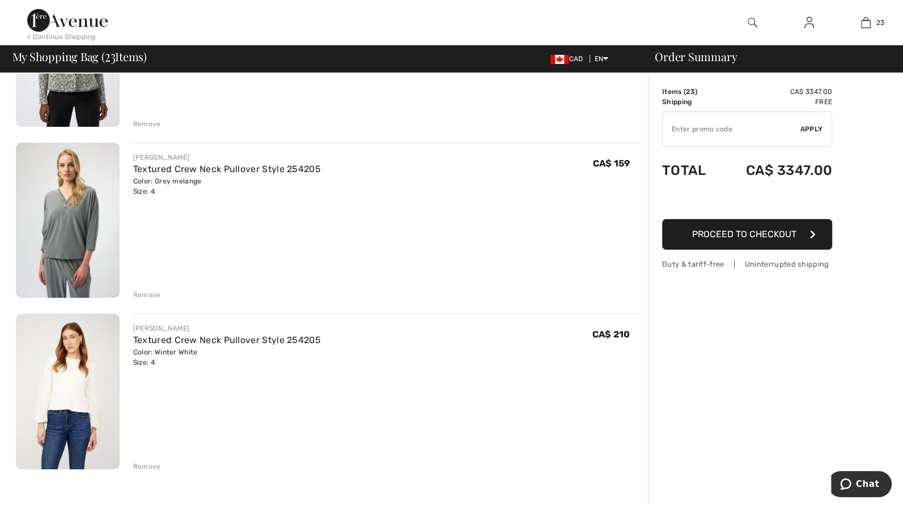
click at [151, 293] on div "Remove" at bounding box center [147, 295] width 28 height 10
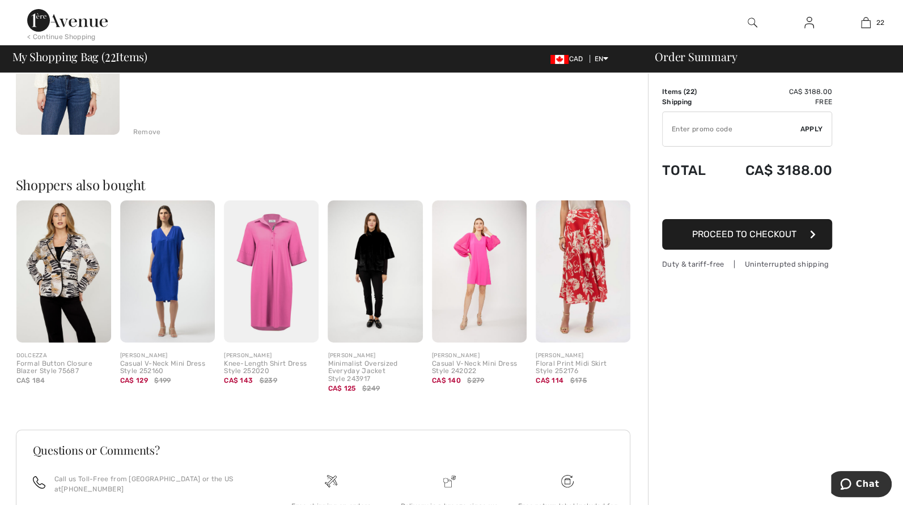
scroll to position [3892, 0]
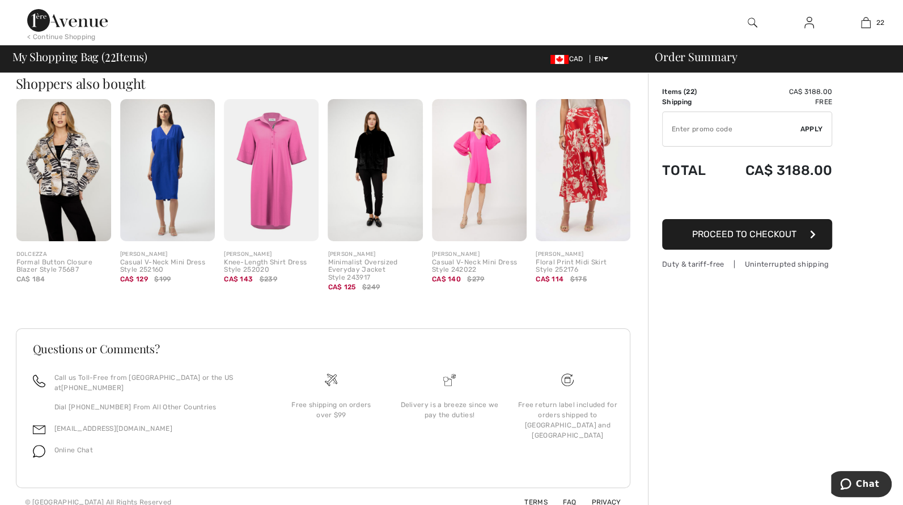
click at [57, 144] on img at bounding box center [63, 170] width 95 height 142
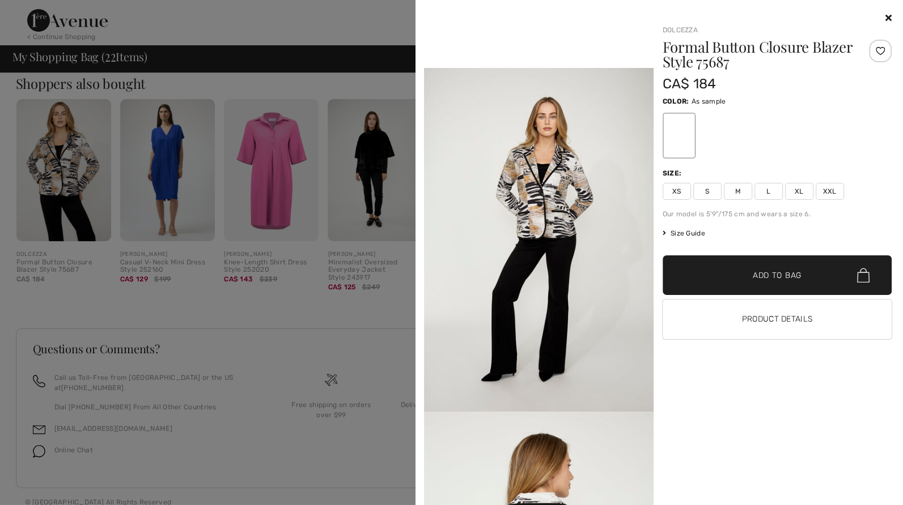
scroll to position [736, 0]
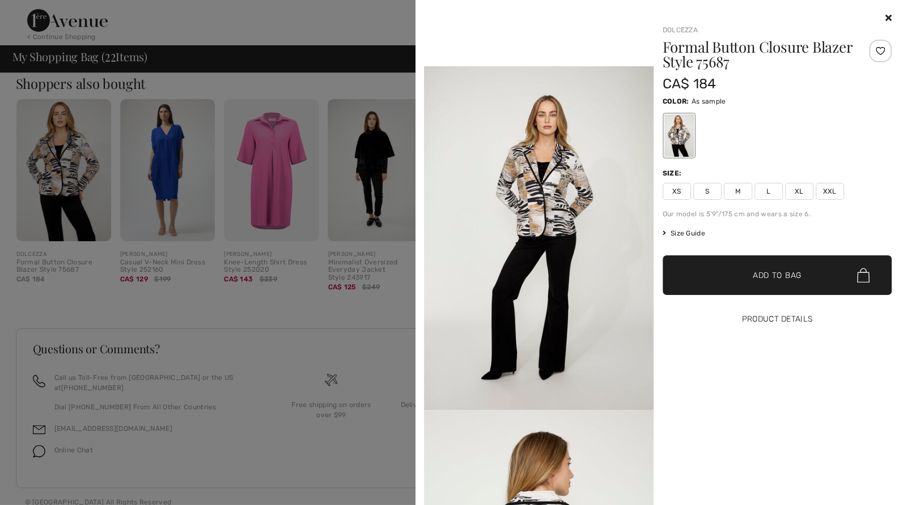
click at [766, 318] on button "Product Details" at bounding box center [776, 320] width 229 height 40
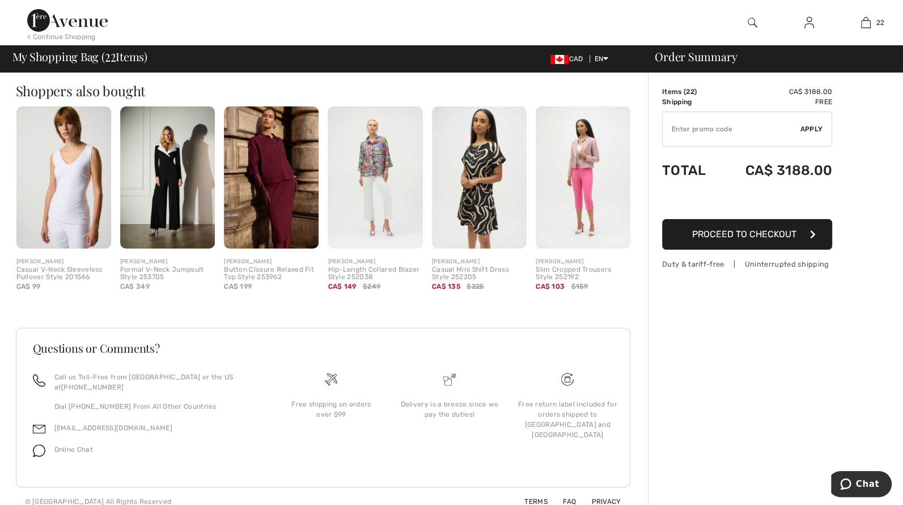
click at [579, 171] on img at bounding box center [582, 178] width 95 height 142
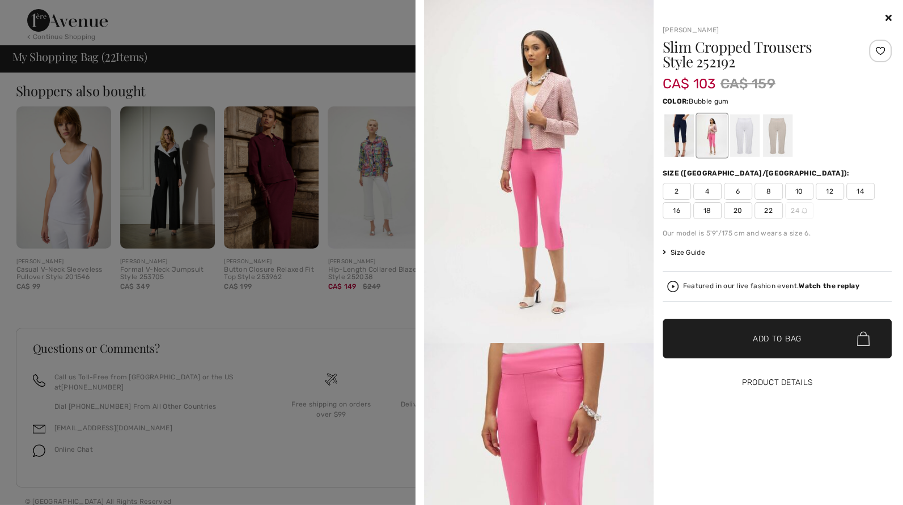
click at [779, 389] on button "Product Details" at bounding box center [776, 383] width 229 height 40
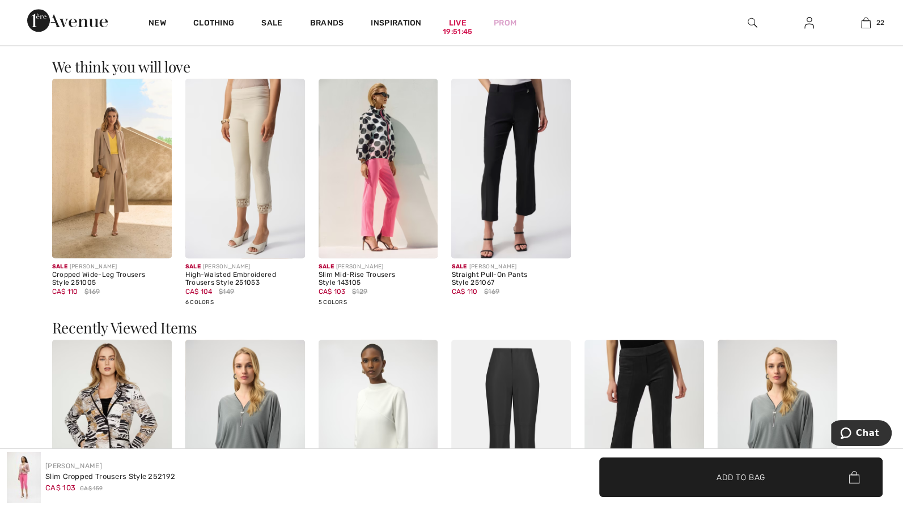
scroll to position [1360, 0]
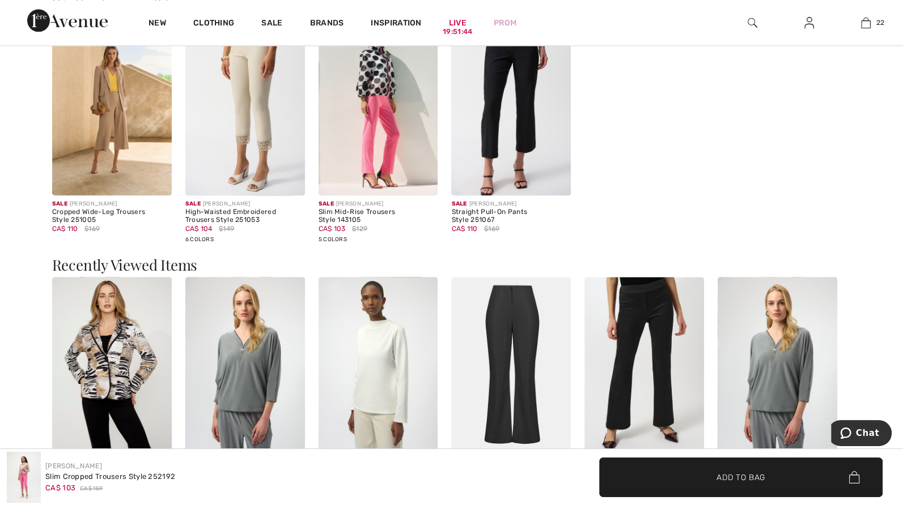
click at [371, 126] on img at bounding box center [378, 105] width 120 height 179
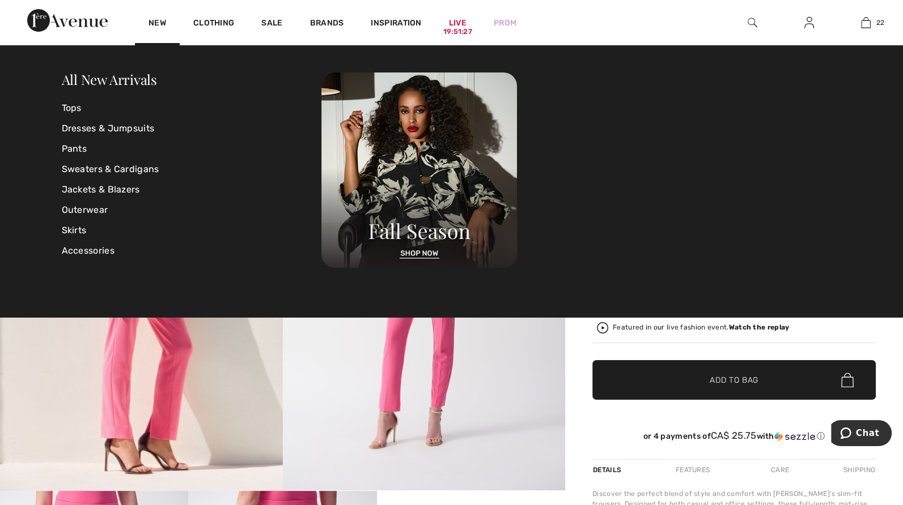
click at [74, 22] on img at bounding box center [67, 20] width 80 height 23
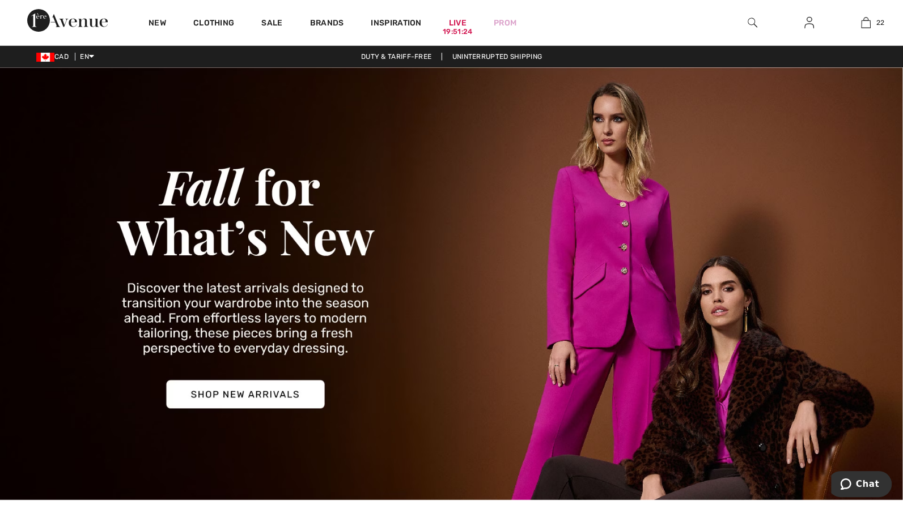
click at [266, 393] on img at bounding box center [451, 283] width 903 height 433
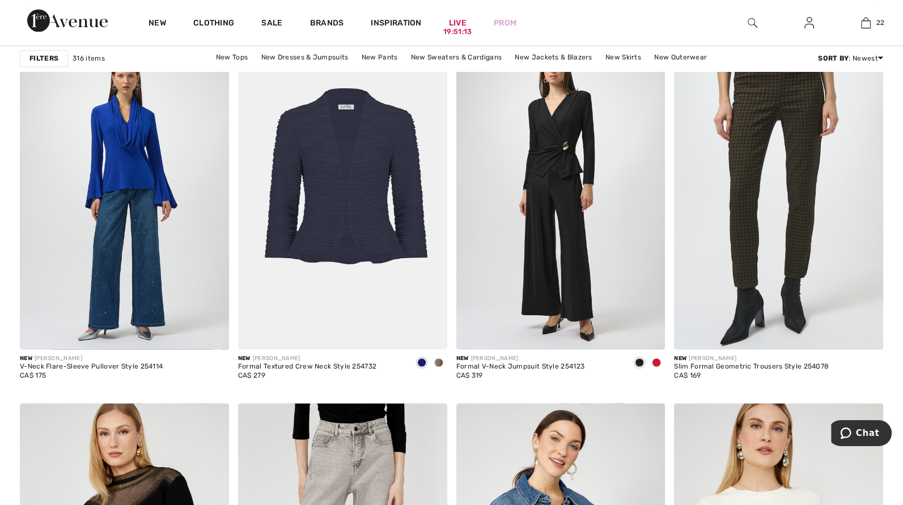
scroll to position [1700, 0]
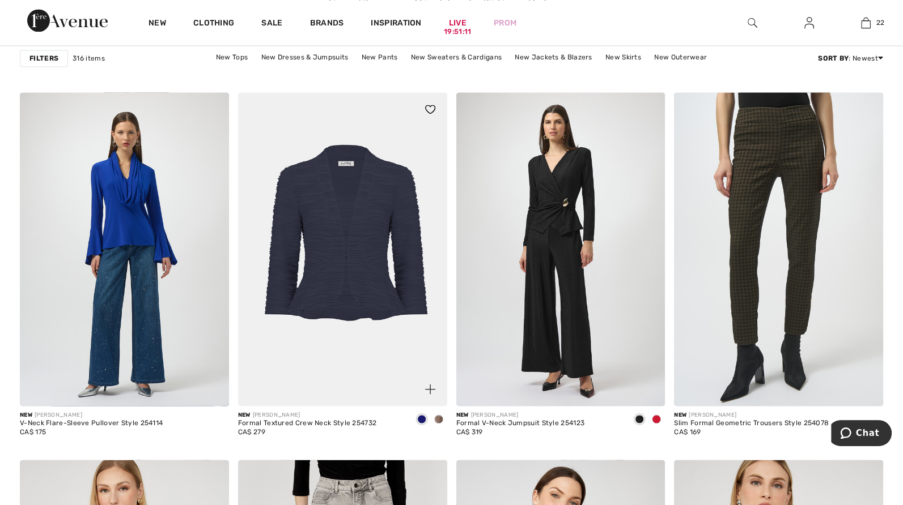
click at [438, 424] on span at bounding box center [438, 419] width 9 height 9
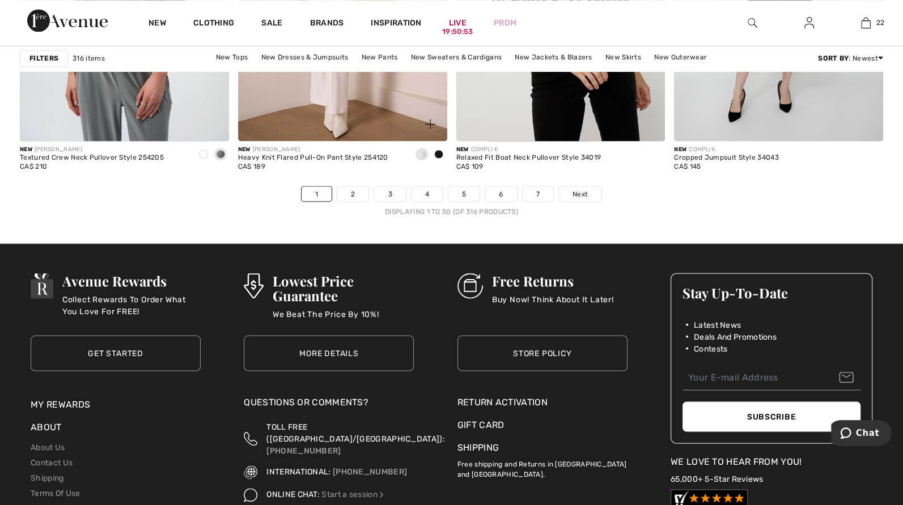
scroll to position [5609, 0]
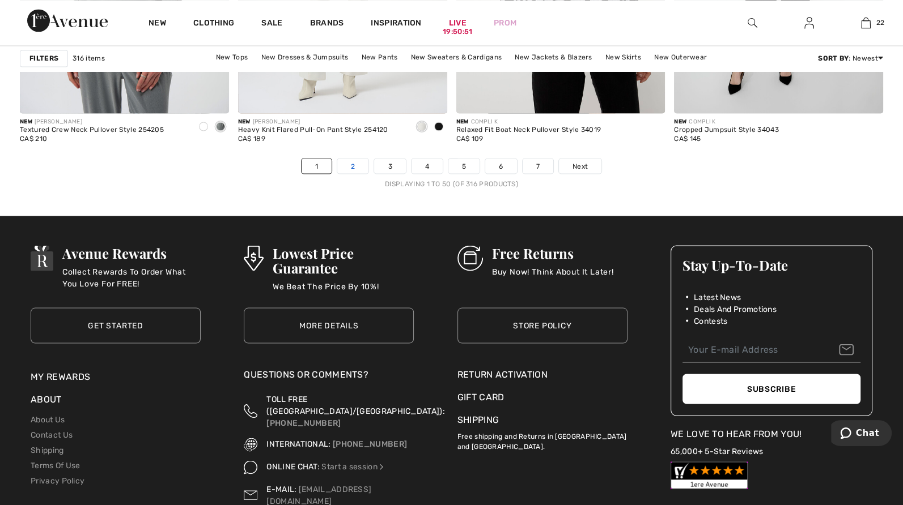
click at [348, 173] on link "2" at bounding box center [352, 166] width 31 height 15
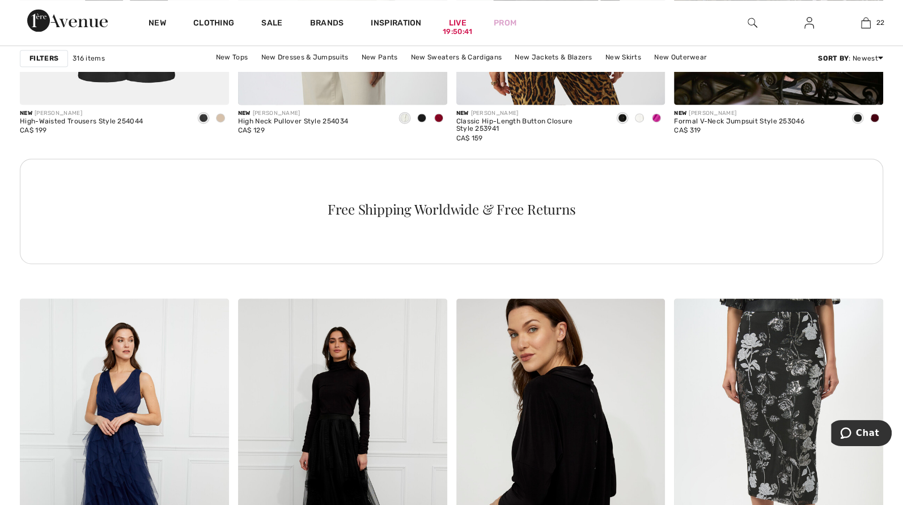
scroll to position [1417, 0]
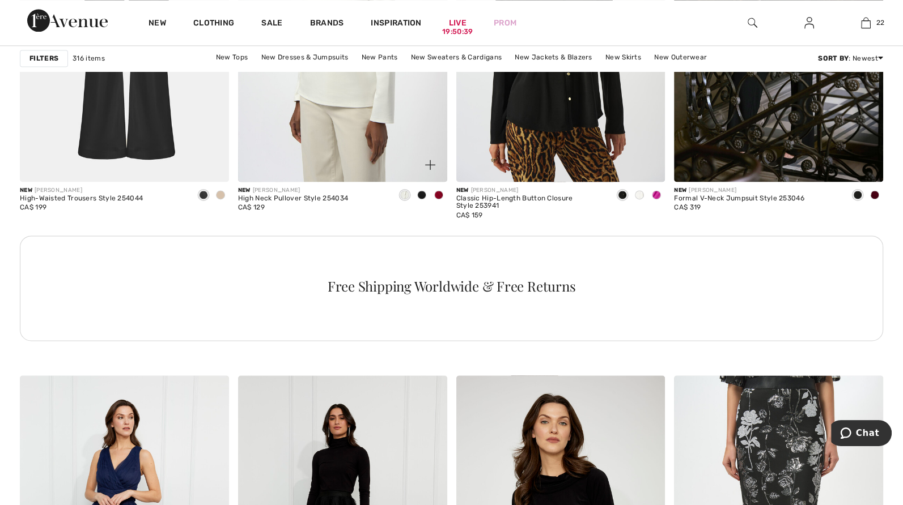
click at [437, 194] on span at bounding box center [438, 194] width 9 height 9
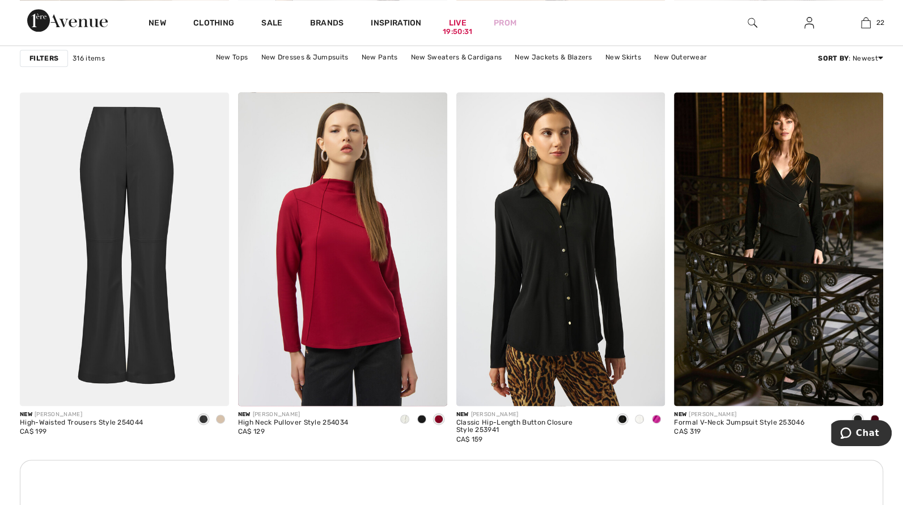
scroll to position [1190, 0]
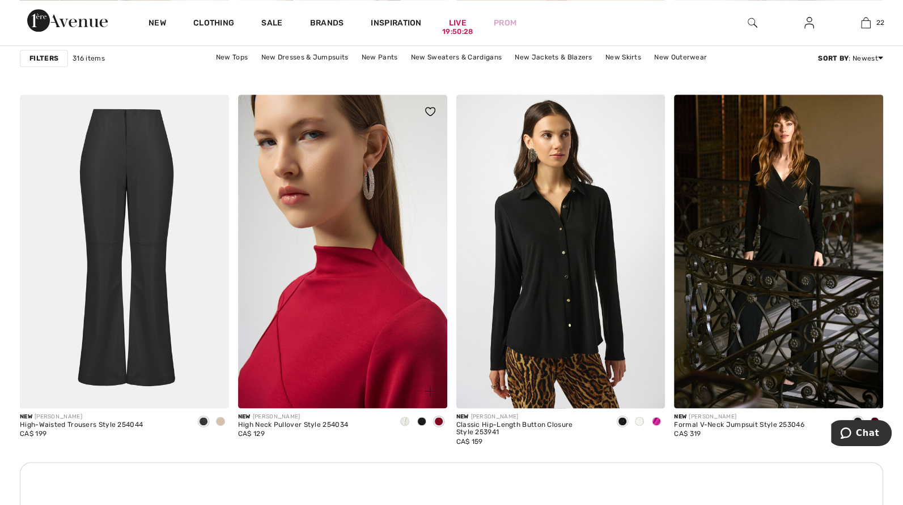
click at [384, 298] on img at bounding box center [342, 251] width 209 height 313
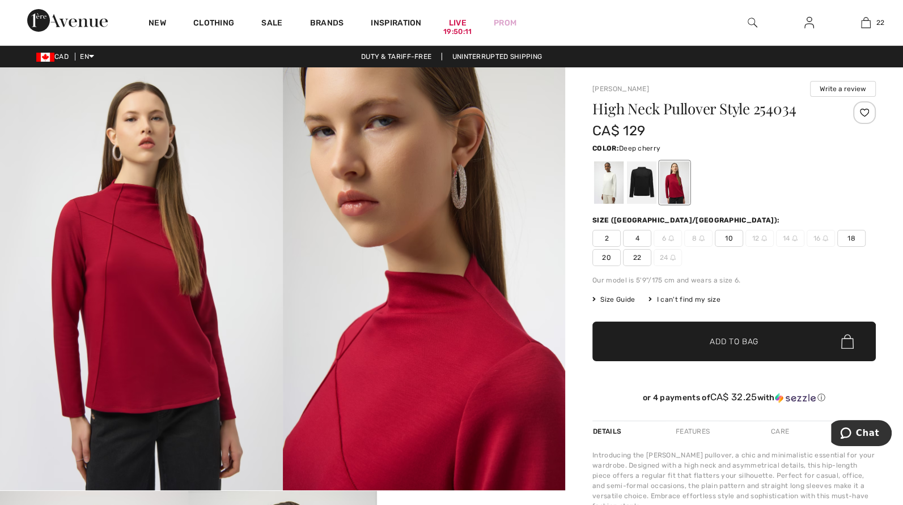
click at [644, 235] on span "4" at bounding box center [637, 238] width 28 height 17
click at [699, 339] on span "✔ Added to Bag" at bounding box center [716, 342] width 69 height 12
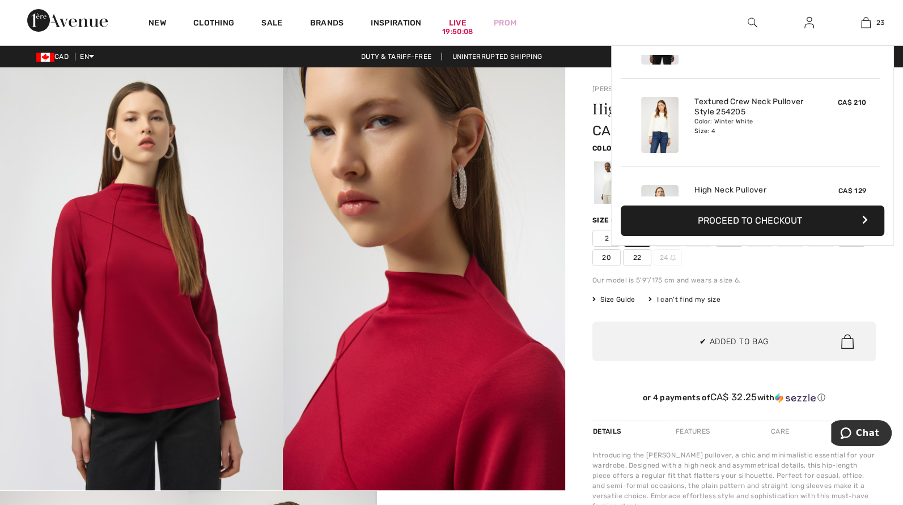
scroll to position [1889, 0]
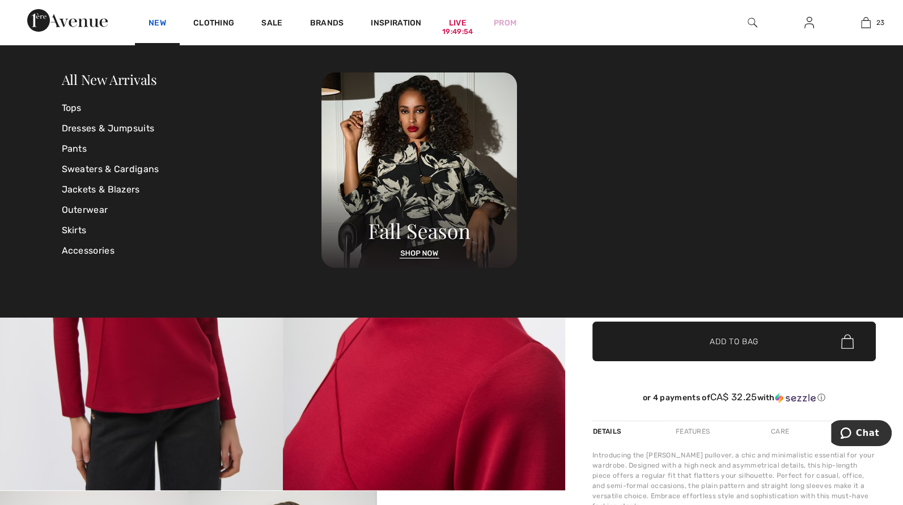
click at [161, 24] on link "New" at bounding box center [157, 24] width 18 height 12
